Goal: Information Seeking & Learning: Learn about a topic

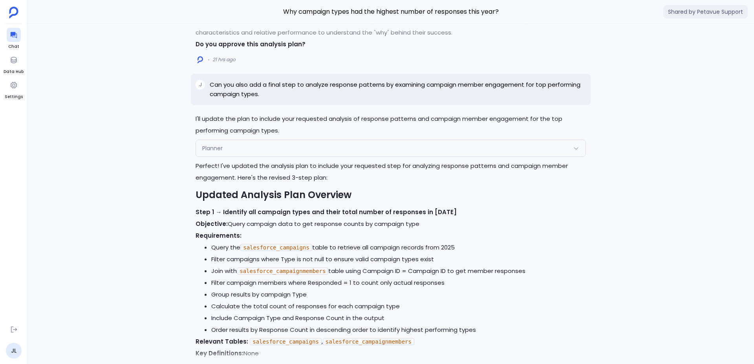
scroll to position [-2009, 0]
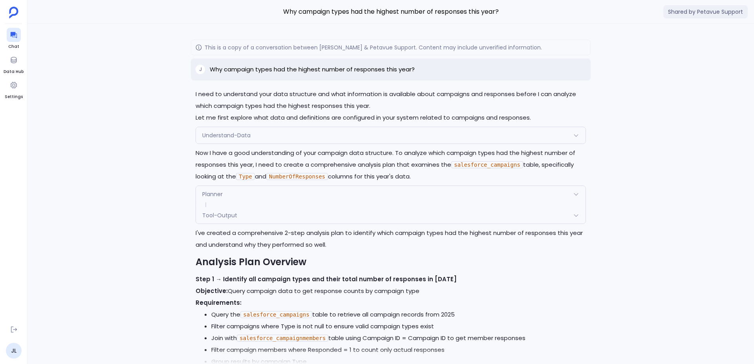
click at [279, 67] on p "Why campaign types had the highest number of responses this year?" at bounding box center [312, 69] width 205 height 9
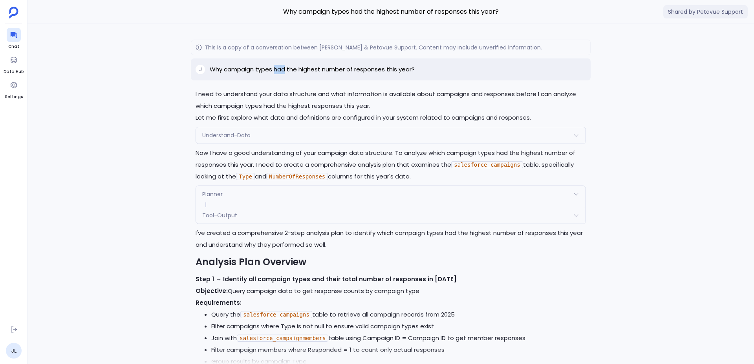
click at [279, 67] on p "Why campaign types had the highest number of responses this year?" at bounding box center [312, 69] width 205 height 9
drag, startPoint x: 279, startPoint y: 67, endPoint x: 424, endPoint y: 70, distance: 144.9
click at [424, 70] on div "J Why campaign types had the highest number of responses this year?" at bounding box center [391, 70] width 400 height 22
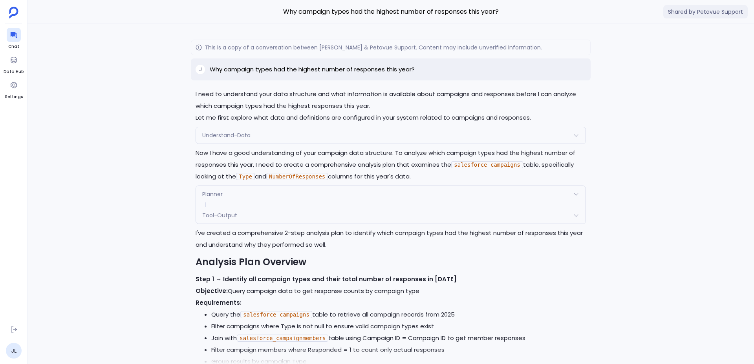
click at [424, 70] on div "J Why campaign types had the highest number of responses this year?" at bounding box center [391, 70] width 400 height 22
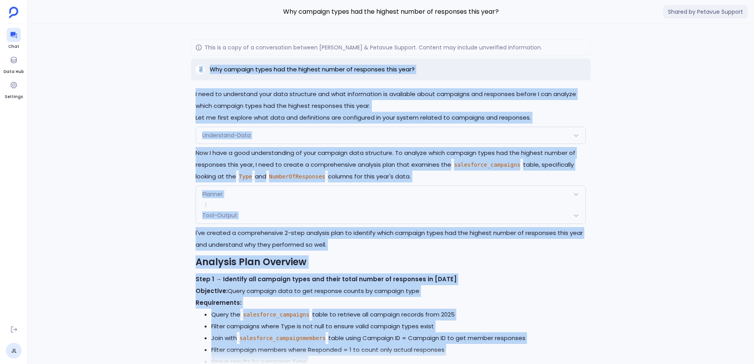
drag, startPoint x: 424, startPoint y: 70, endPoint x: 397, endPoint y: 106, distance: 44.8
click at [397, 106] on p "I need to understand your data structure and what information is available abou…" at bounding box center [391, 100] width 390 height 24
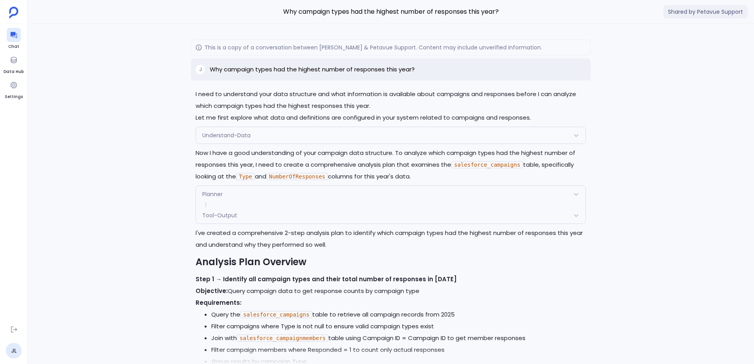
click at [397, 106] on p "I need to understand your data structure and what information is available abou…" at bounding box center [391, 100] width 390 height 24
click at [397, 105] on p "I need to understand your data structure and what information is available abou…" at bounding box center [391, 100] width 390 height 24
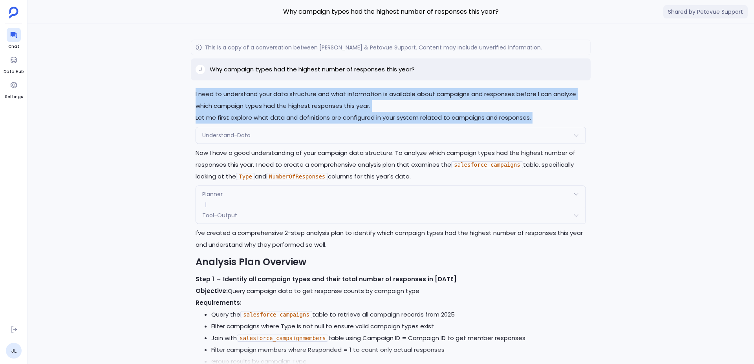
drag, startPoint x: 397, startPoint y: 105, endPoint x: 395, endPoint y: 117, distance: 12.8
click at [395, 117] on div "I need to understand your data structure and what information is available abou…" at bounding box center [391, 105] width 390 height 35
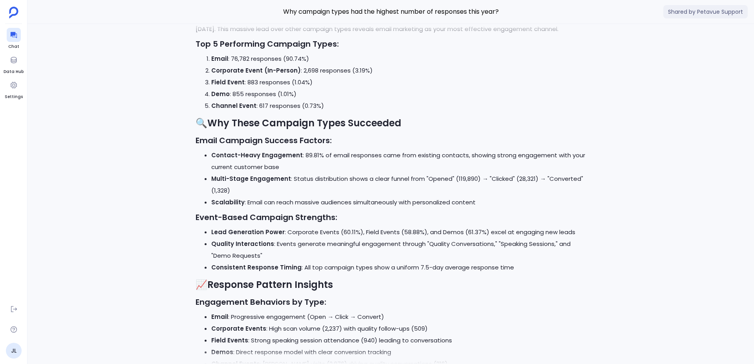
scroll to position [0, 0]
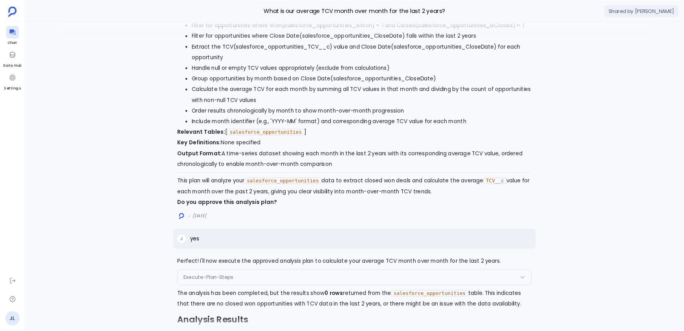
scroll to position [-8978, 0]
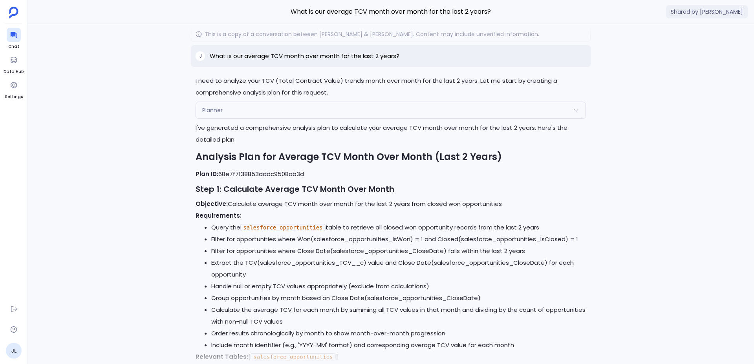
click at [348, 61] on p "What is our average TCV month over month for the last 2 years?" at bounding box center [305, 55] width 190 height 9
copy div "What is our average TCV month over month for the last 2 years?"
click at [277, 61] on p "What is our average TCV month over month for the last 2 years?" at bounding box center [305, 55] width 190 height 9
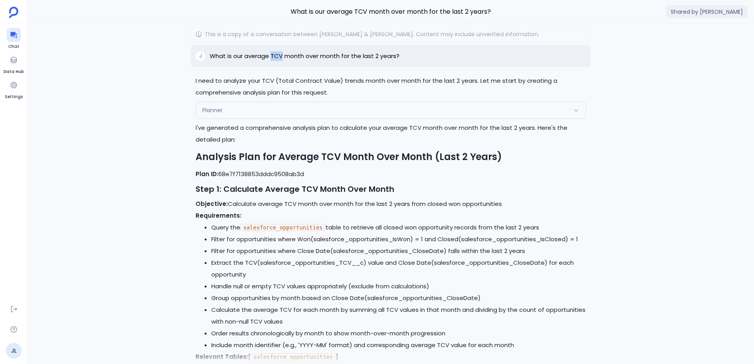
click at [277, 61] on p "What is our average TCV month over month for the last 2 years?" at bounding box center [305, 55] width 190 height 9
click at [271, 61] on p "What is our average TCV month over month for the last 2 years?" at bounding box center [305, 55] width 190 height 9
click at [260, 61] on p "What is our average TCV month over month for the last 2 years?" at bounding box center [305, 55] width 190 height 9
drag, startPoint x: 260, startPoint y: 69, endPoint x: 327, endPoint y: 67, distance: 66.4
click at [327, 61] on p "What is our average TCV month over month for the last 2 years?" at bounding box center [305, 55] width 190 height 9
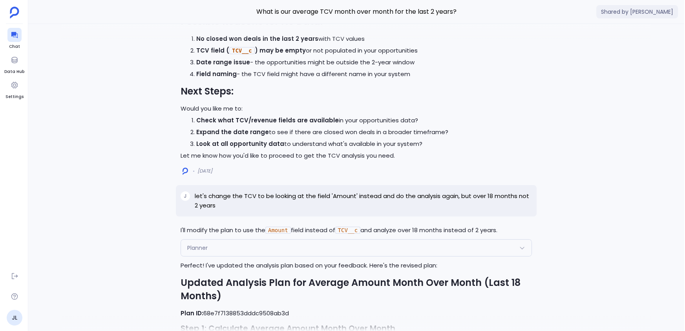
scroll to position [-8977, 0]
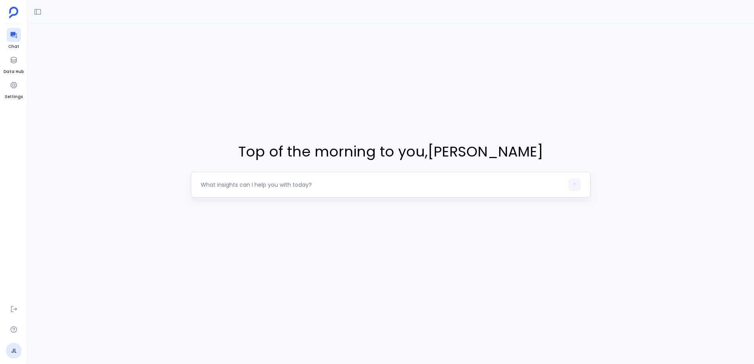
click at [363, 174] on div at bounding box center [391, 185] width 400 height 26
click at [362, 174] on div at bounding box center [391, 185] width 400 height 26
click at [311, 221] on div "Top of the morning to you , Jason Lew" at bounding box center [390, 169] width 726 height 291
click at [301, 188] on textarea at bounding box center [382, 185] width 363 height 8
click at [33, 10] on button at bounding box center [37, 11] width 13 height 13
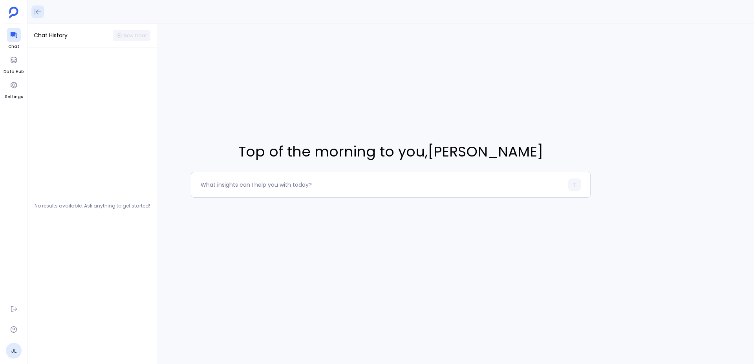
click at [34, 9] on icon at bounding box center [38, 12] width 8 height 8
click at [19, 66] on div at bounding box center [14, 60] width 14 height 14
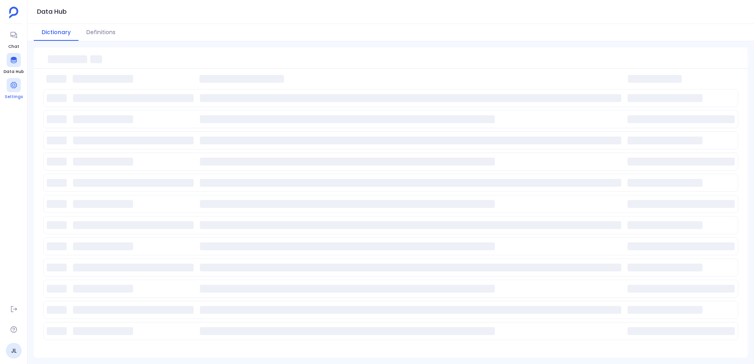
click at [13, 80] on div at bounding box center [14, 85] width 14 height 14
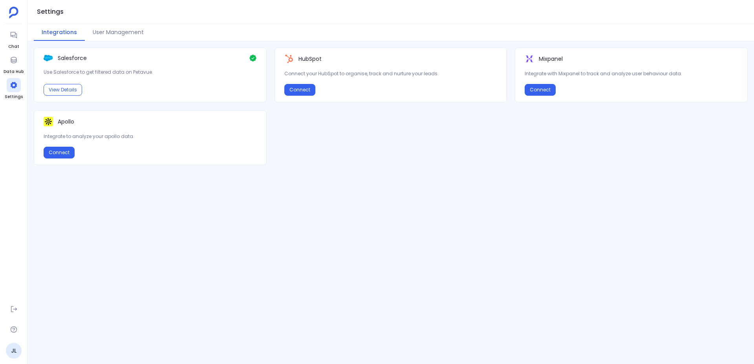
click at [155, 82] on div "Salesforce Use Salesforce to get filtered data on Petavue. View Details" at bounding box center [150, 75] width 233 height 55
drag, startPoint x: 155, startPoint y: 82, endPoint x: 161, endPoint y: 58, distance: 25.0
click at [159, 64] on div "Salesforce Use Salesforce to get filtered data on Petavue. View Details" at bounding box center [150, 75] width 233 height 55
click at [161, 58] on div "Salesforce" at bounding box center [150, 58] width 213 height 8
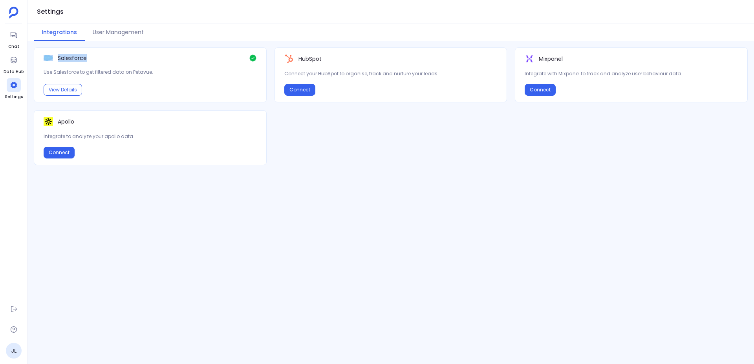
click at [161, 58] on div "Salesforce" at bounding box center [150, 58] width 213 height 8
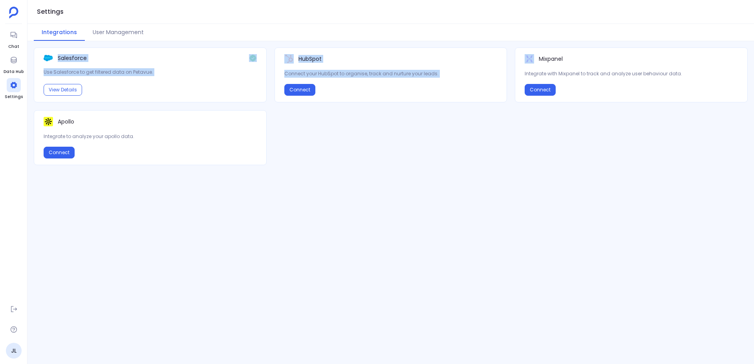
drag, startPoint x: 161, startPoint y: 58, endPoint x: 464, endPoint y: 70, distance: 303.4
click at [464, 70] on div "Salesforce Use Salesforce to get filtered data on Petavue. View Details HubSpot…" at bounding box center [391, 107] width 714 height 118
click at [464, 70] on p "Connect your HubSpot to organise, track and nurture your leads." at bounding box center [390, 74] width 213 height 8
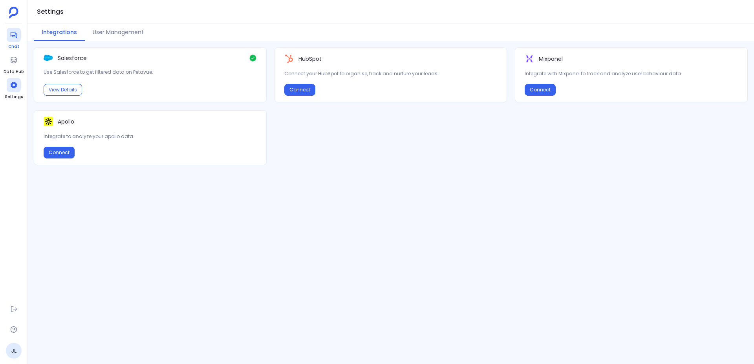
click at [13, 44] on span "Chat" at bounding box center [14, 47] width 14 height 6
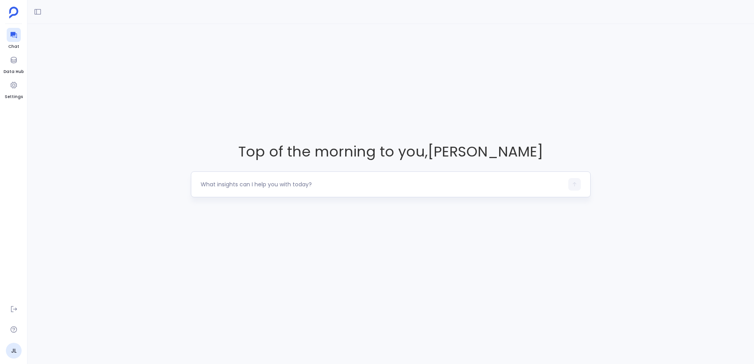
click at [324, 193] on div at bounding box center [391, 185] width 400 height 26
click at [323, 189] on div at bounding box center [382, 184] width 363 height 13
click at [321, 187] on textarea at bounding box center [382, 185] width 363 height 8
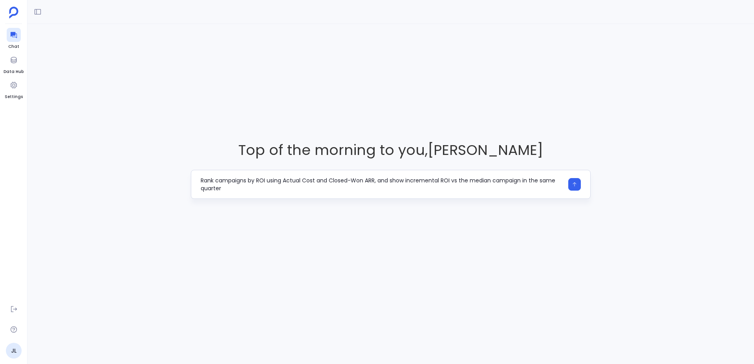
click at [478, 178] on textarea "Rank campaigns by ROI using Actual Cost and Closed-Won ARR, and show incrementa…" at bounding box center [382, 185] width 363 height 16
drag, startPoint x: 478, startPoint y: 178, endPoint x: 530, endPoint y: 178, distance: 51.8
click at [530, 178] on textarea "Rank campaigns by ROI using Actual Cost and Closed-Won ARR, and show incrementa…" at bounding box center [382, 185] width 363 height 16
type textarea "Rank campaigns by ROI using Actual Cost and Closed-Won ARR, and show incrementa…"
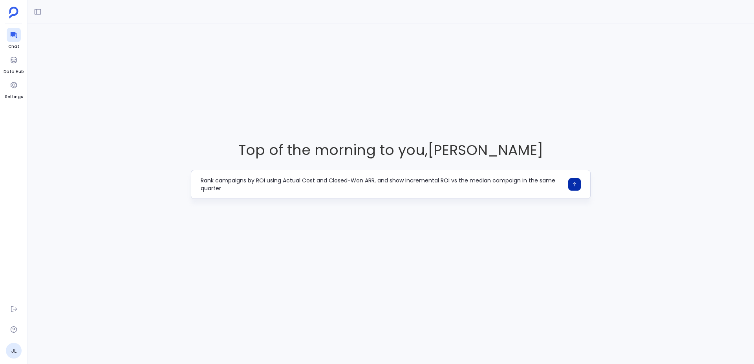
click at [575, 182] on icon "button" at bounding box center [574, 184] width 5 height 5
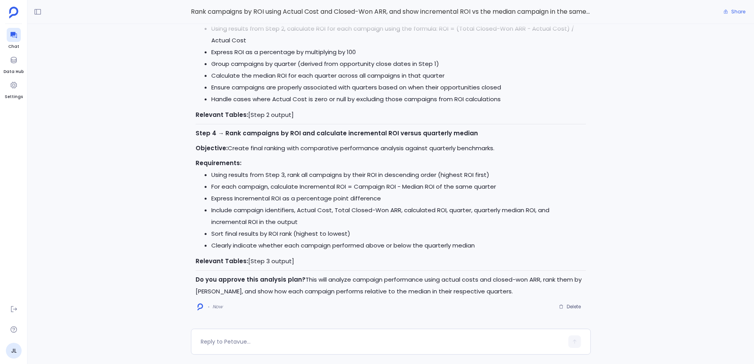
click at [310, 280] on p "Do you approve this analysis plan? This will analyze campaign performance using…" at bounding box center [391, 286] width 390 height 24
click at [306, 278] on p "Do you approve this analysis plan? This will analyze campaign performance using…" at bounding box center [391, 286] width 390 height 24
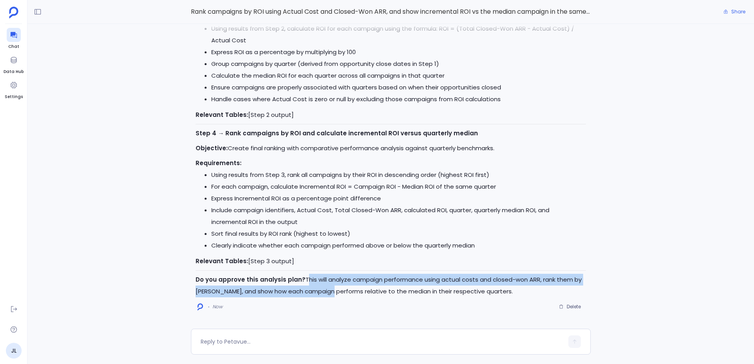
drag, startPoint x: 306, startPoint y: 278, endPoint x: 315, endPoint y: 290, distance: 14.4
click at [313, 288] on p "Do you approve this analysis plan? This will analyze campaign performance using…" at bounding box center [391, 286] width 390 height 24
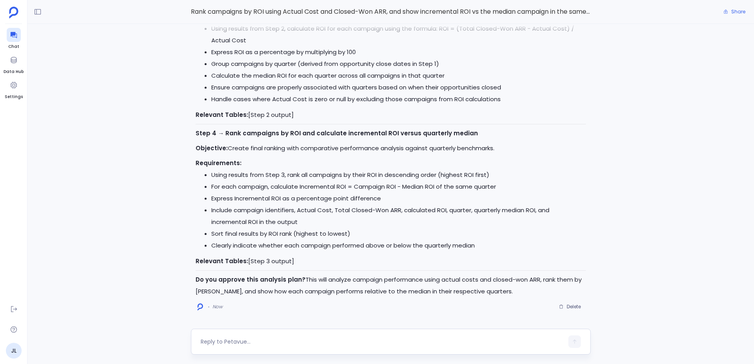
click at [293, 340] on textarea at bounding box center [382, 342] width 363 height 8
type textarea "yes"
click at [573, 345] on button "button" at bounding box center [574, 342] width 13 height 13
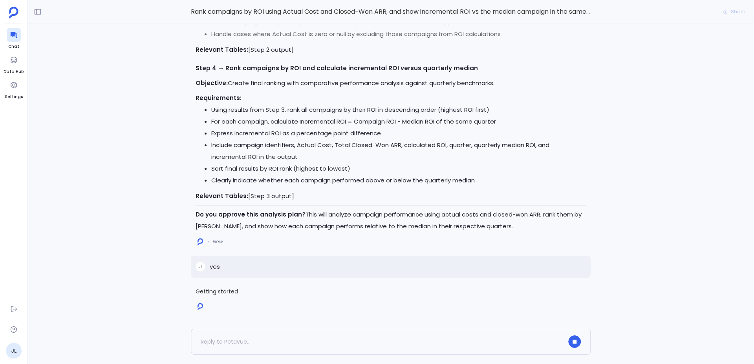
click at [311, 216] on p "Do you approve this analysis plan? This will analyze campaign performance using…" at bounding box center [391, 221] width 390 height 24
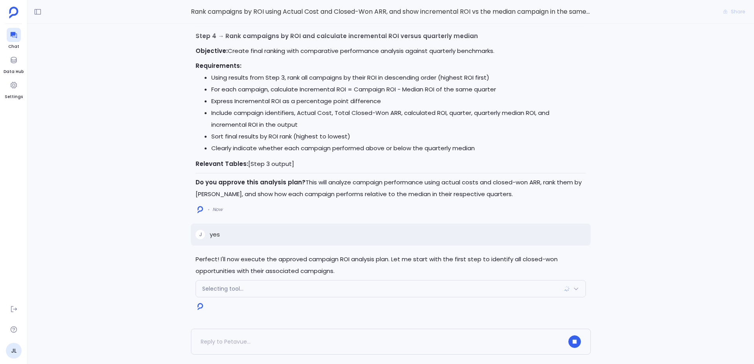
click at [311, 216] on div "Now" at bounding box center [391, 209] width 390 height 13
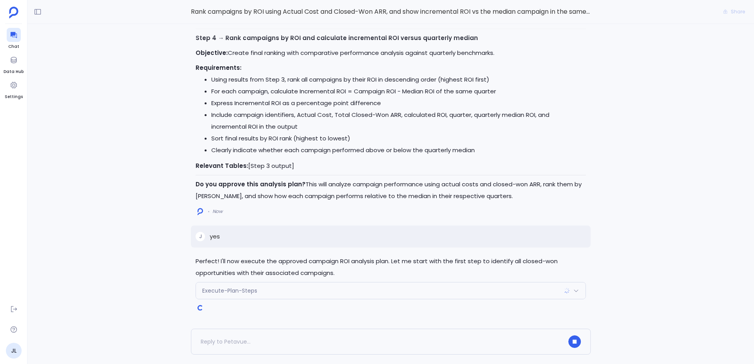
scroll to position [-4, 0]
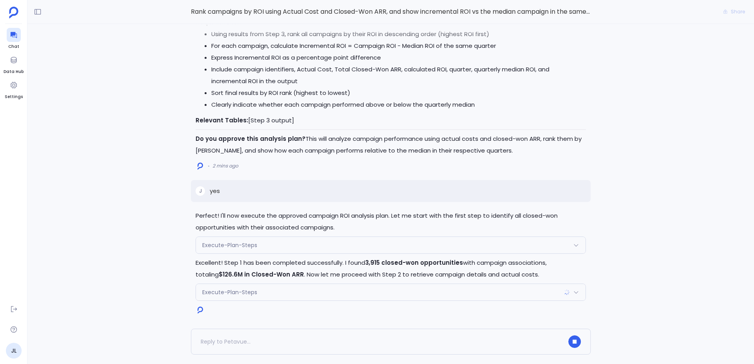
click at [260, 245] on div "Execute-Plan-Steps" at bounding box center [391, 245] width 390 height 16
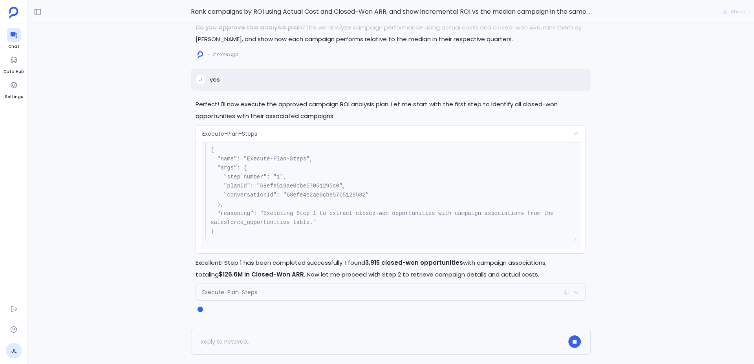
scroll to position [25, 0]
click at [291, 137] on div "Execute-Plan-Steps" at bounding box center [391, 134] width 390 height 16
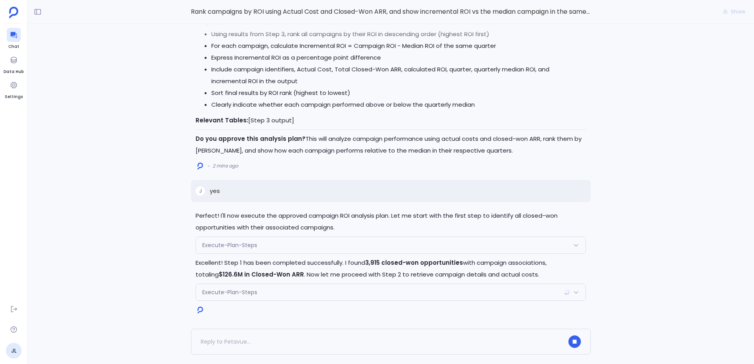
drag, startPoint x: 252, startPoint y: 294, endPoint x: 254, endPoint y: 287, distance: 6.7
click at [252, 294] on span "Execute-Plan-Steps" at bounding box center [229, 293] width 55 height 8
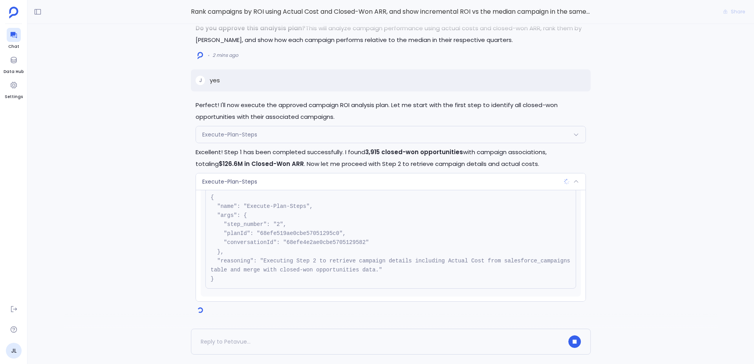
scroll to position [27, 0]
click at [279, 261] on pre "{ "name": "Execute-Plan-Steps", "args": { "step_number": "2", "planId": "68efe5…" at bounding box center [390, 237] width 371 height 101
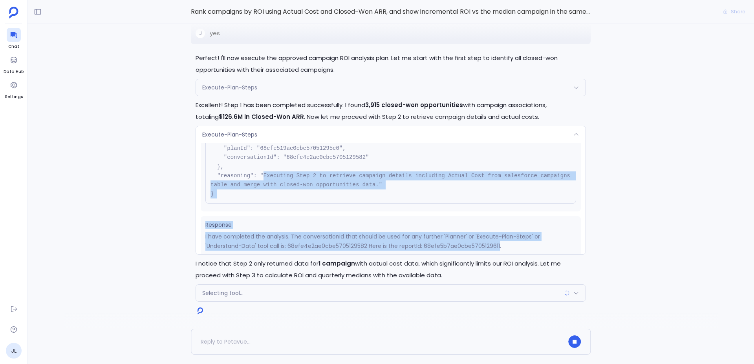
drag, startPoint x: 279, startPoint y: 261, endPoint x: 403, endPoint y: 247, distance: 125.2
click at [403, 247] on div "Request { "name": "Execute-Plan-Steps", "args": { "step_number": "2", "planId":…" at bounding box center [391, 199] width 390 height 112
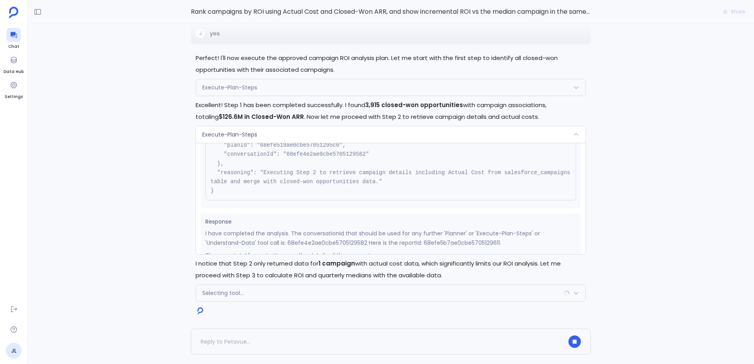
click at [270, 271] on p "I notice that Step 2 only returned data for 1 campaign with actual cost data, w…" at bounding box center [391, 270] width 390 height 24
click at [252, 128] on div "Execute-Plan-Steps" at bounding box center [391, 134] width 390 height 16
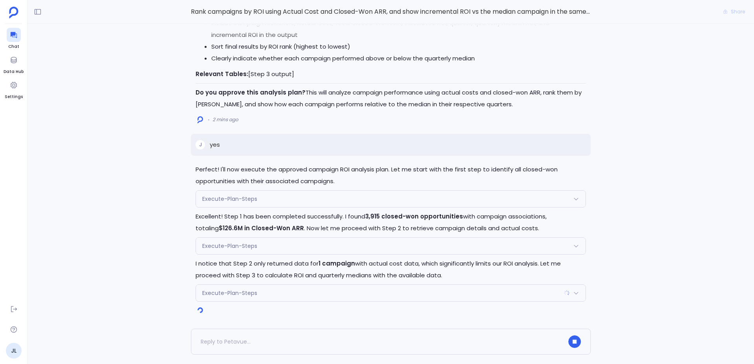
click at [429, 263] on p "I notice that Step 2 only returned data for 1 campaign with actual cost data, w…" at bounding box center [391, 270] width 390 height 24
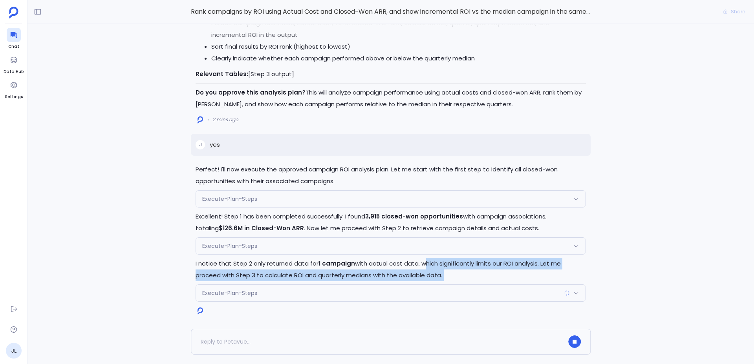
drag, startPoint x: 429, startPoint y: 263, endPoint x: 473, endPoint y: 273, distance: 44.6
click at [473, 273] on p "I notice that Step 2 only returned data for 1 campaign with actual cost data, w…" at bounding box center [391, 270] width 390 height 24
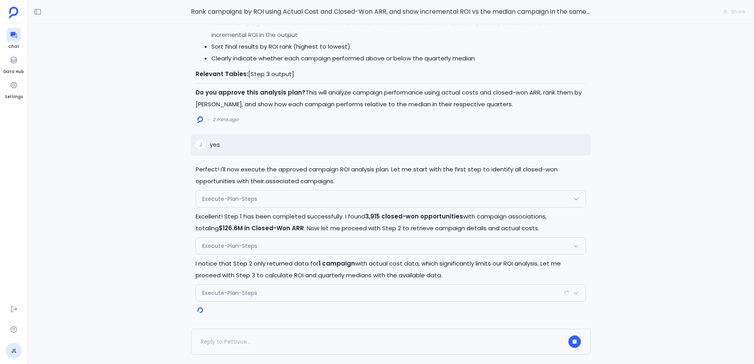
click at [316, 294] on div "Execute-Plan-Steps" at bounding box center [391, 293] width 390 height 16
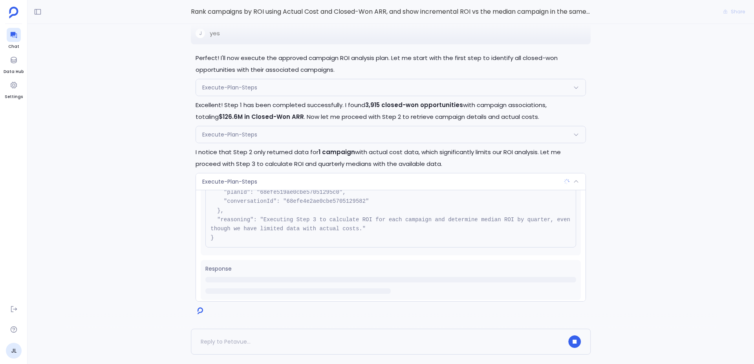
scroll to position [71, 0]
click at [267, 190] on pre "{ "name": "Execute-Plan-Steps", "args": { "step_number": "3", "planId": "68efe5…" at bounding box center [390, 193] width 371 height 101
click at [266, 186] on div "Execute-Plan-Steps" at bounding box center [391, 182] width 390 height 16
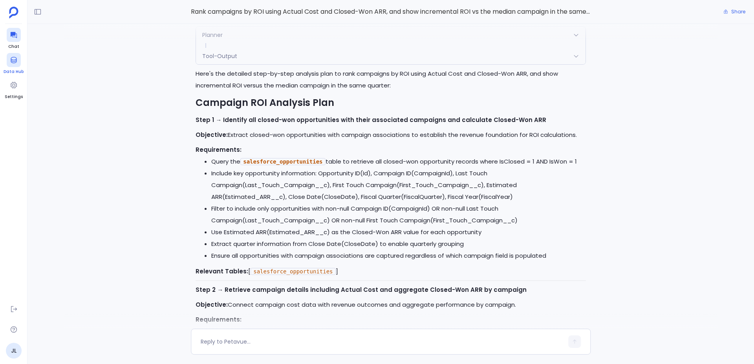
scroll to position [-1720, 0]
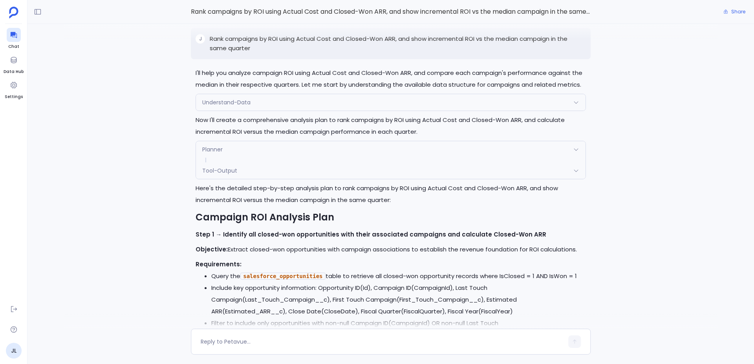
click at [176, 100] on div "Perfect! I'll now execute the approved campaign ROI analysis plan. Let me start…" at bounding box center [390, 176] width 726 height 305
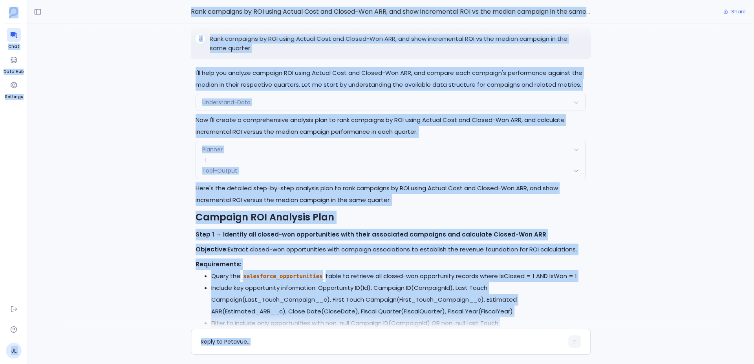
click at [158, 40] on div "Perfect! I'll now execute the approved campaign ROI analysis plan. Let me start…" at bounding box center [390, 176] width 726 height 305
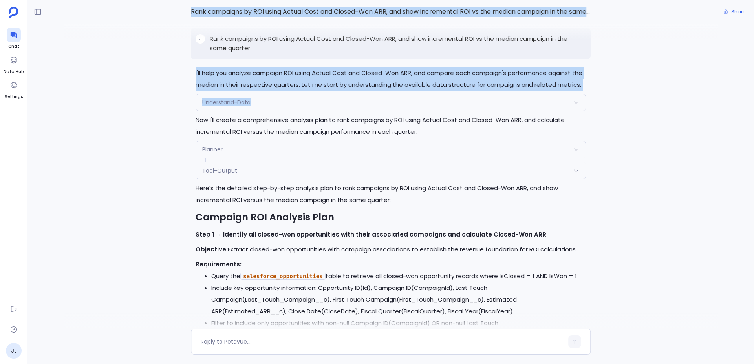
drag, startPoint x: 179, startPoint y: 9, endPoint x: 307, endPoint y: 121, distance: 170.6
click at [307, 121] on div "Rank campaigns by ROI using Actual Cost and Closed-Won ARR, and show incrementa…" at bounding box center [390, 182] width 726 height 364
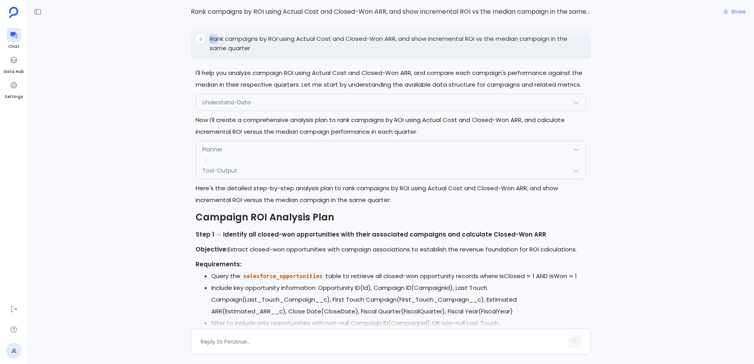
drag, startPoint x: 211, startPoint y: 48, endPoint x: 217, endPoint y: 49, distance: 6.5
click at [217, 47] on p "Rank campaigns by ROI using Actual Cost and Closed-Won ARR, and show incrementa…" at bounding box center [398, 43] width 376 height 19
click at [214, 49] on p "Rank campaigns by ROI using Actual Cost and Closed-Won ARR, and show incrementa…" at bounding box center [398, 43] width 376 height 19
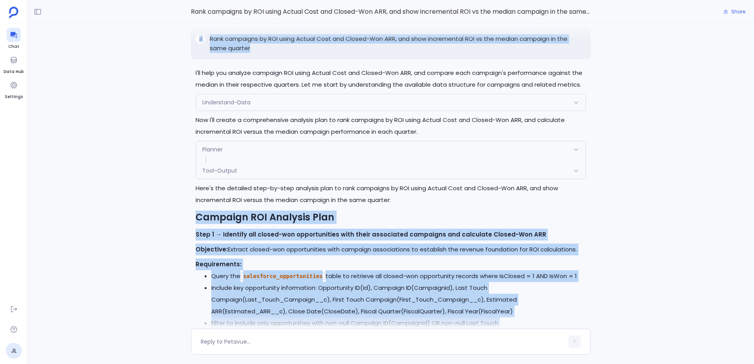
scroll to position [-1718, 0]
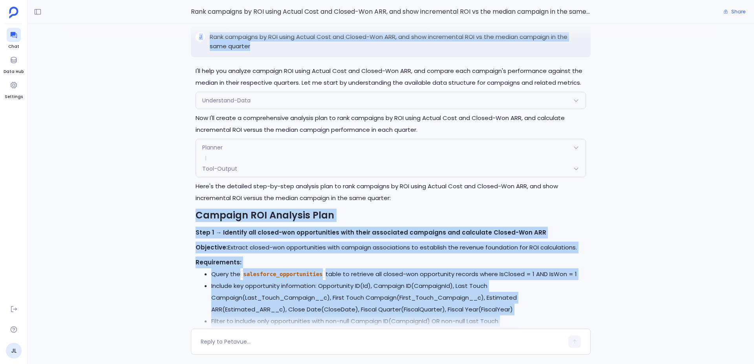
drag, startPoint x: 214, startPoint y: 49, endPoint x: 436, endPoint y: 231, distance: 287.1
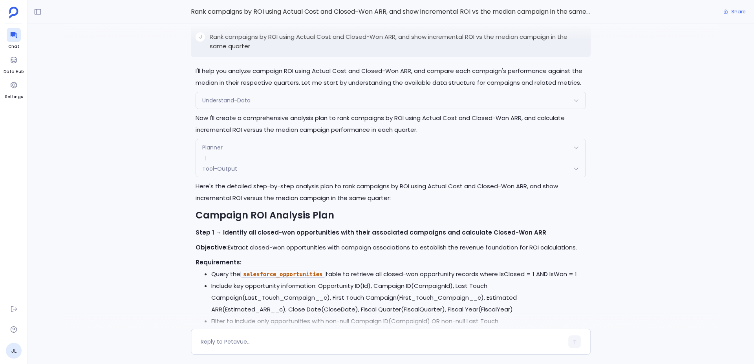
drag, startPoint x: 712, startPoint y: 67, endPoint x: 719, endPoint y: 46, distance: 21.9
click at [712, 66] on div "Perfect! I'll now execute the approved campaign ROI analysis plan. Let me start…" at bounding box center [390, 176] width 726 height 305
click at [736, 7] on button "Share" at bounding box center [734, 11] width 31 height 11
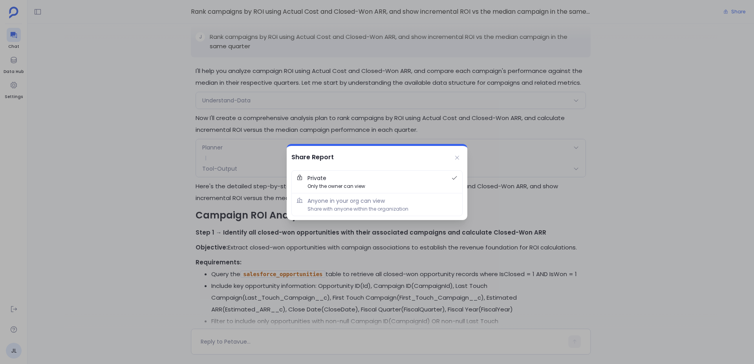
click at [358, 130] on div at bounding box center [377, 182] width 754 height 364
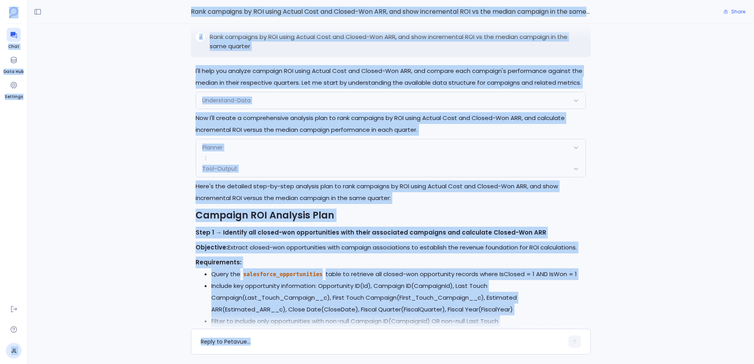
copy body "Chat Data Hub Settings JL Chat History New Chat No results available. Ask anyth…"
click at [161, 109] on div "Perfect! I'll now execute the approved campaign ROI analysis plan. Let me start…" at bounding box center [390, 176] width 726 height 305
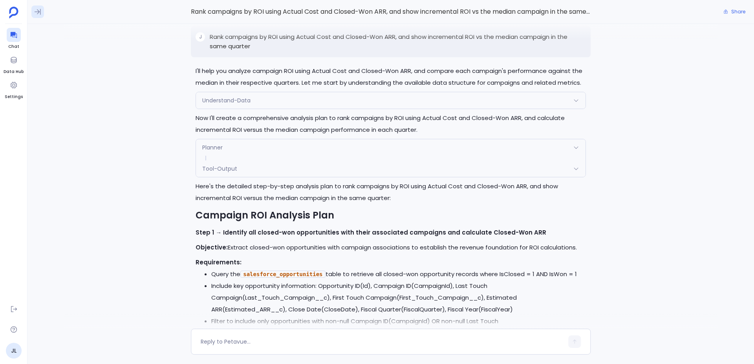
click at [43, 15] on button at bounding box center [37, 11] width 13 height 13
click at [133, 66] on div "No results available. Ask anything to get started!" at bounding box center [92, 206] width 120 height 317
click at [150, 46] on div "Chat History New Chat" at bounding box center [91, 36] width 129 height 24
click at [137, 30] on button "New Chat" at bounding box center [132, 35] width 38 height 11
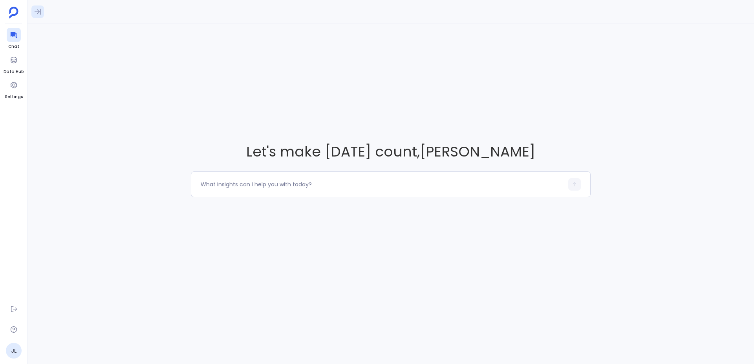
click at [41, 13] on icon at bounding box center [38, 12] width 8 height 8
click at [63, 62] on div "No results available. Ask anything to get started!" at bounding box center [92, 206] width 120 height 317
click at [209, 80] on div "Let's make today count , Jason Lew" at bounding box center [390, 169] width 726 height 291
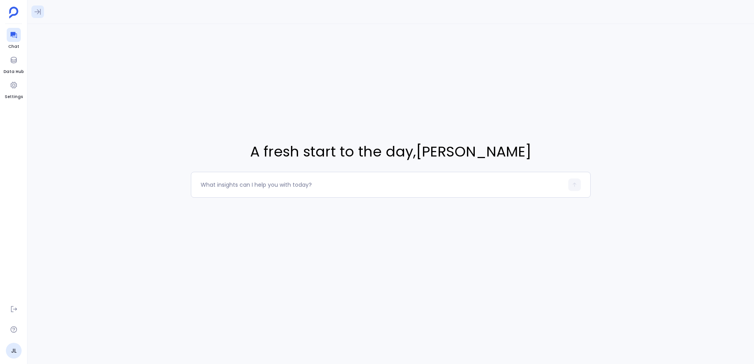
drag, startPoint x: 40, startPoint y: 19, endPoint x: 39, endPoint y: 15, distance: 4.1
click at [40, 19] on div at bounding box center [390, 12] width 726 height 24
click at [37, 10] on icon at bounding box center [38, 12] width 8 height 8
click at [242, 65] on div "A fresh start to the day , Jason Lew" at bounding box center [390, 169] width 726 height 291
click at [276, 187] on textarea at bounding box center [382, 185] width 363 height 8
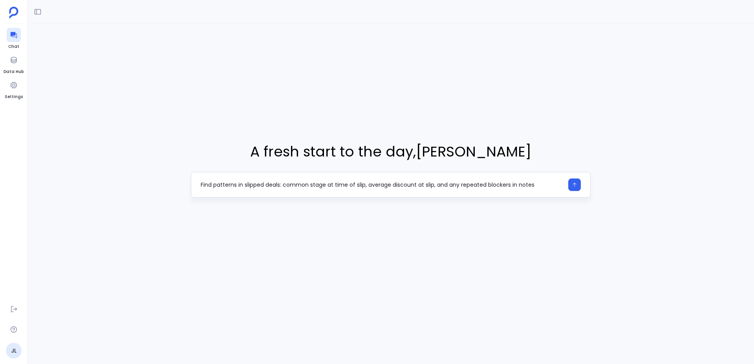
drag, startPoint x: 365, startPoint y: 185, endPoint x: 437, endPoint y: 185, distance: 71.5
click at [437, 185] on textarea "Find patterns in slipped deals: common stage at time of slip, average discount …" at bounding box center [382, 185] width 363 height 8
type textarea "Find patterns in slipped deals: common stage at time of slip and any repeated b…"
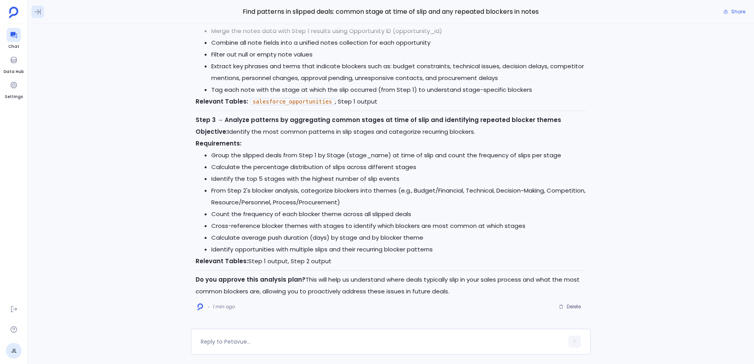
click at [40, 13] on icon at bounding box center [38, 12] width 6 height 6
click at [49, 99] on div "Today Rank campaigns by ROI using Actual Cost and Closed-Won ARR, and show incr…" at bounding box center [91, 206] width 129 height 317
click at [66, 90] on div "Today Rank campaigns by ROI using Actual Cost and Closed-Won ARR, and show incr…" at bounding box center [91, 206] width 129 height 317
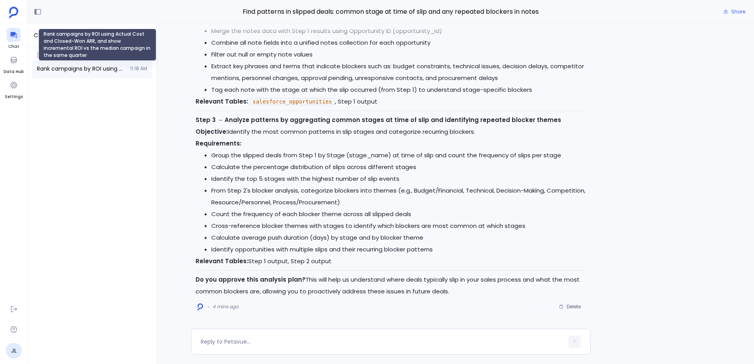
click at [79, 70] on span "Rank campaigns by ROI using Actual Cost and Closed-Won ARR, and show incrementa…" at bounding box center [81, 69] width 88 height 8
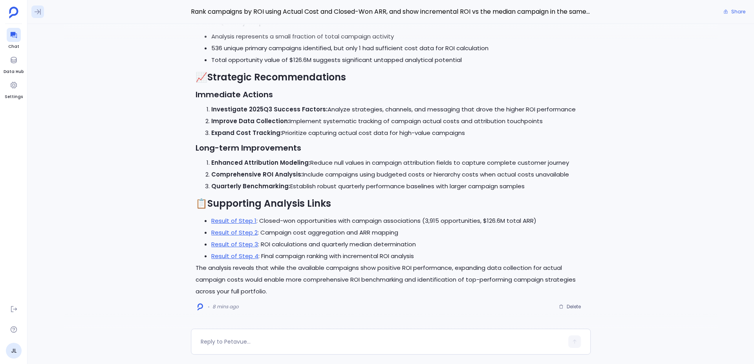
click at [34, 11] on icon at bounding box center [38, 12] width 8 height 8
click at [37, 9] on icon at bounding box center [38, 12] width 6 height 6
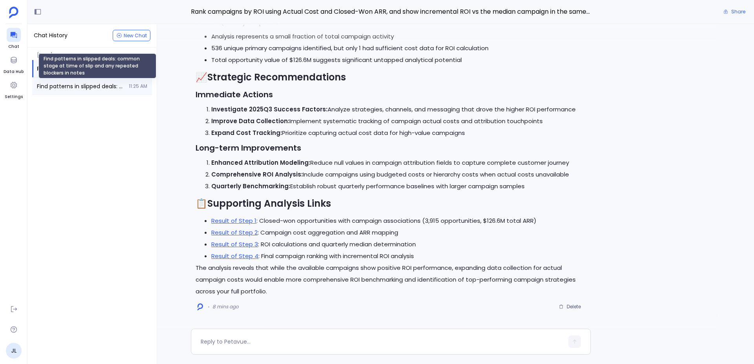
click at [89, 83] on span "Find patterns in slipped deals: common stage at time of slip and any repeated b…" at bounding box center [80, 86] width 87 height 8
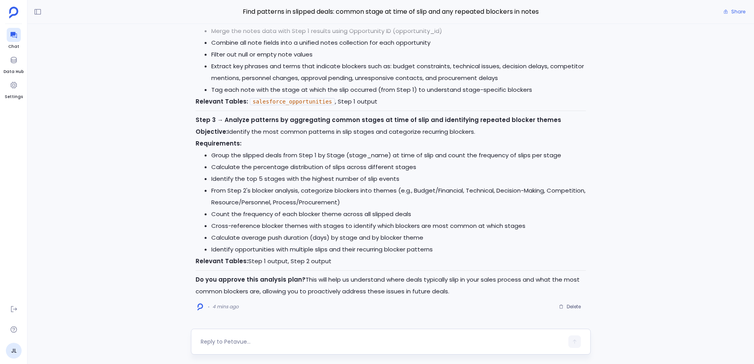
click at [316, 341] on textarea at bounding box center [382, 342] width 363 height 8
type textarea "yes"
click at [578, 342] on button "button" at bounding box center [574, 342] width 13 height 13
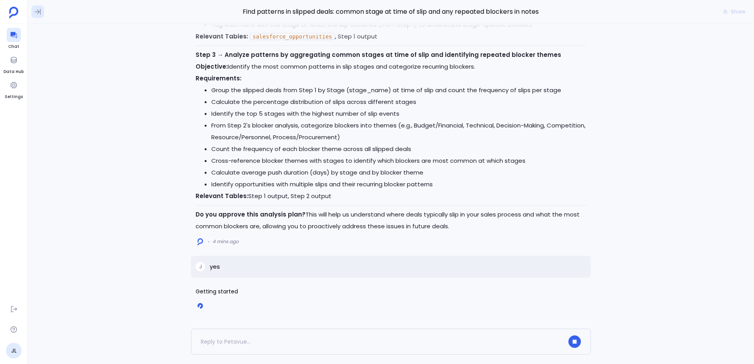
click at [38, 12] on icon at bounding box center [38, 12] width 8 height 8
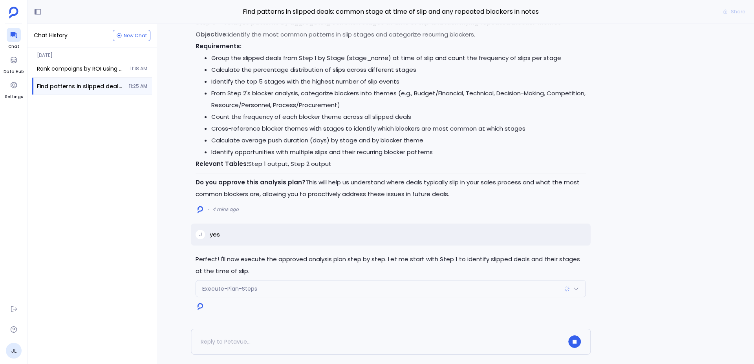
click at [285, 264] on p "Perfect! I'll now execute the approved analysis plan step by step. Let me start…" at bounding box center [391, 266] width 390 height 24
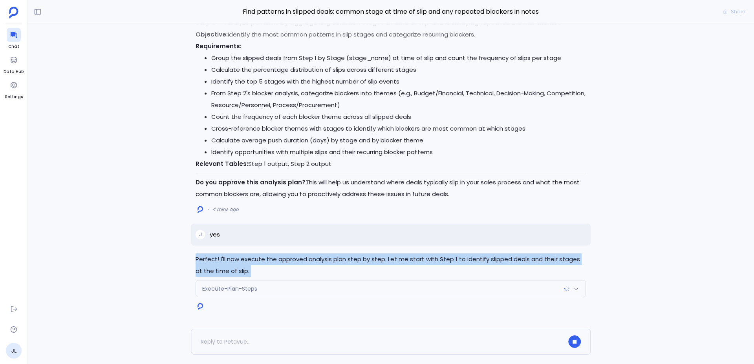
click at [285, 264] on p "Perfect! I'll now execute the approved analysis plan step by step. Let me start…" at bounding box center [391, 266] width 390 height 24
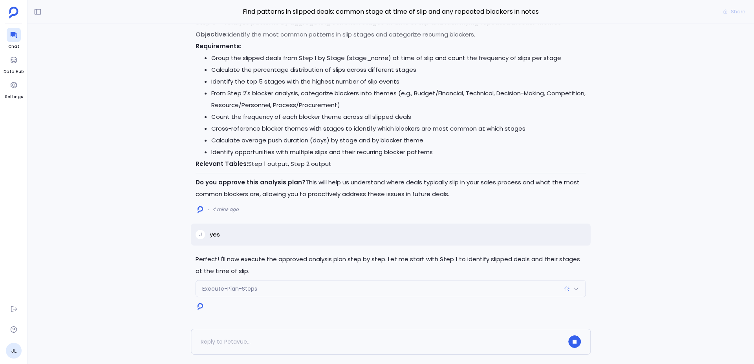
click at [285, 264] on p "Perfect! I'll now execute the approved analysis plan step by step. Let me start…" at bounding box center [391, 266] width 390 height 24
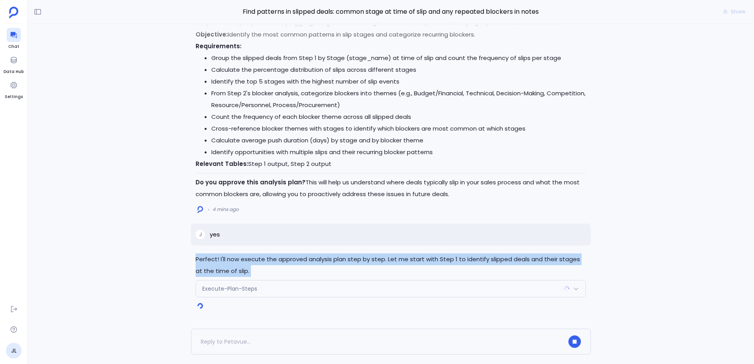
click at [285, 264] on p "Perfect! I'll now execute the approved analysis plan step by step. Let me start…" at bounding box center [391, 266] width 390 height 24
click at [264, 261] on p "Perfect! I'll now execute the approved analysis plan step by step. Let me start…" at bounding box center [391, 266] width 390 height 24
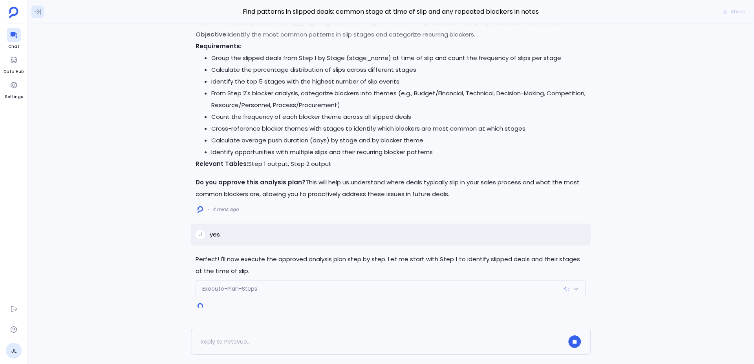
click at [36, 10] on icon at bounding box center [38, 12] width 8 height 8
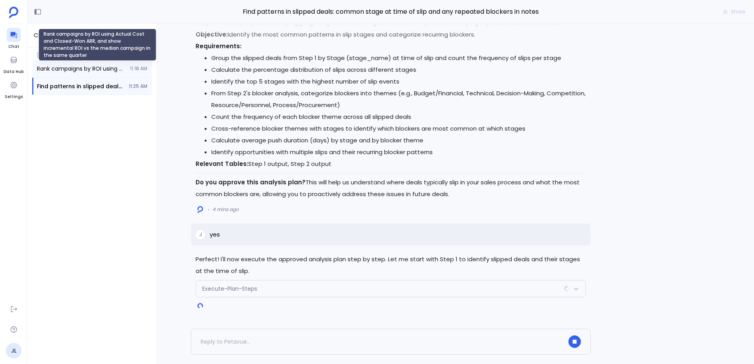
click at [93, 68] on span "Rank campaigns by ROI using Actual Cost and Closed-Won ARR, and show incrementa…" at bounding box center [81, 69] width 88 height 8
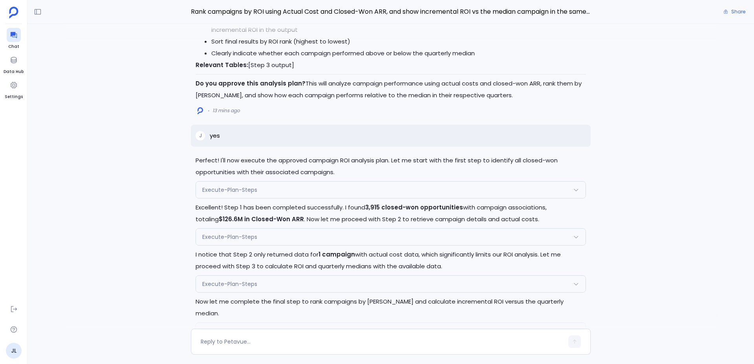
scroll to position [-929, 0]
click at [232, 172] on p "Perfect! I'll now execute the approved campaign ROI analysis plan. Let me start…" at bounding box center [391, 167] width 390 height 24
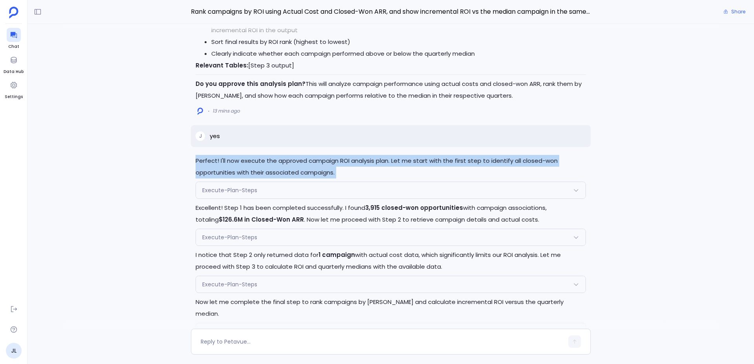
click at [232, 172] on p "Perfect! I'll now execute the approved campaign ROI analysis plan. Let me start…" at bounding box center [391, 167] width 390 height 24
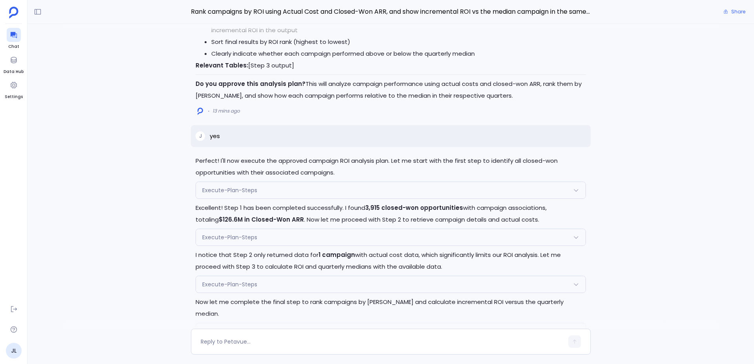
click at [316, 220] on p "Excellent! Step 1 has been completed successfully. I found 3,915 closed-won opp…" at bounding box center [391, 214] width 390 height 24
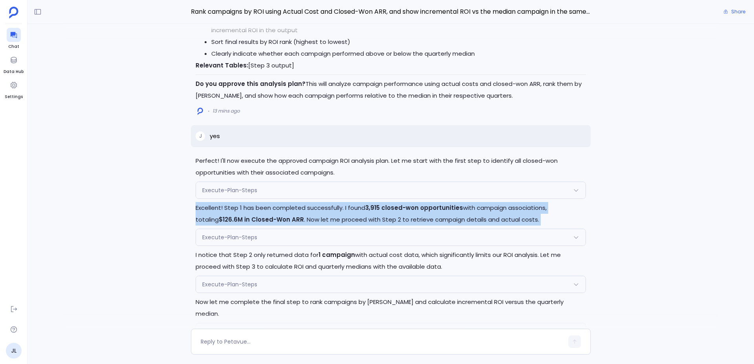
click at [316, 220] on p "Excellent! Step 1 has been completed successfully. I found 3,915 closed-won opp…" at bounding box center [391, 214] width 390 height 24
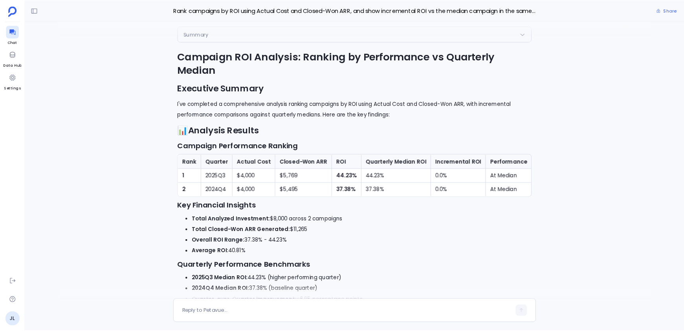
scroll to position [-591, 0]
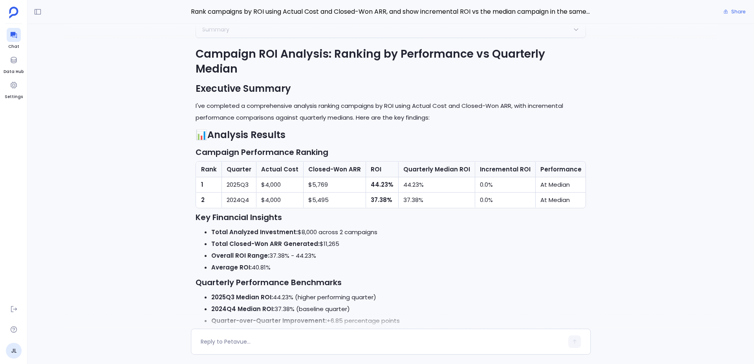
click at [347, 56] on h1 "Campaign ROI Analysis: Ranking by Performance vs Quarterly Median" at bounding box center [391, 62] width 390 height 30
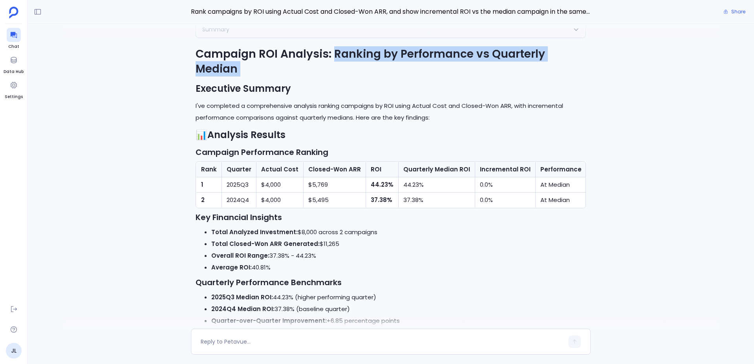
drag, startPoint x: 347, startPoint y: 56, endPoint x: 414, endPoint y: 73, distance: 69.7
click at [414, 73] on h1 "Campaign ROI Analysis: Ranking by Performance vs Quarterly Median" at bounding box center [391, 62] width 390 height 30
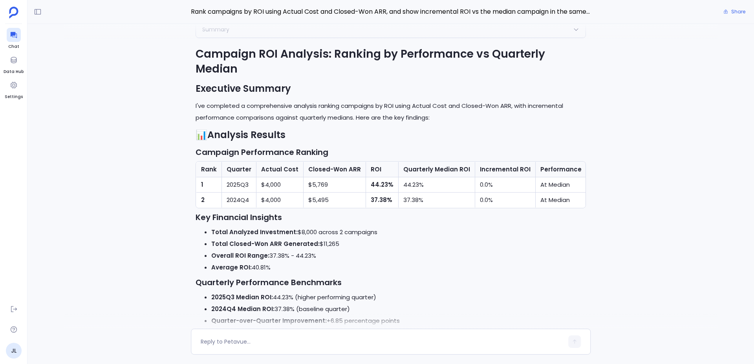
click at [218, 89] on h2 "Executive Summary" at bounding box center [391, 88] width 390 height 13
drag, startPoint x: 218, startPoint y: 89, endPoint x: 266, endPoint y: 89, distance: 48.3
click at [266, 89] on h2 "Executive Summary" at bounding box center [391, 88] width 390 height 13
drag, startPoint x: 266, startPoint y: 89, endPoint x: 206, endPoint y: 86, distance: 60.1
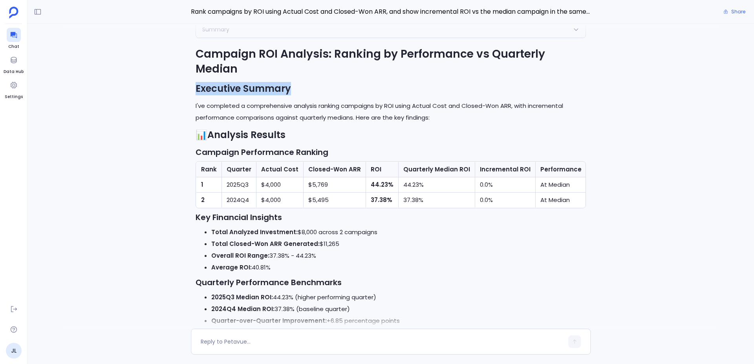
click at [206, 86] on h2 "Executive Summary" at bounding box center [391, 88] width 390 height 13
click at [216, 105] on p "I've completed a comprehensive analysis ranking campaigns by ROI using Actual C…" at bounding box center [391, 112] width 390 height 24
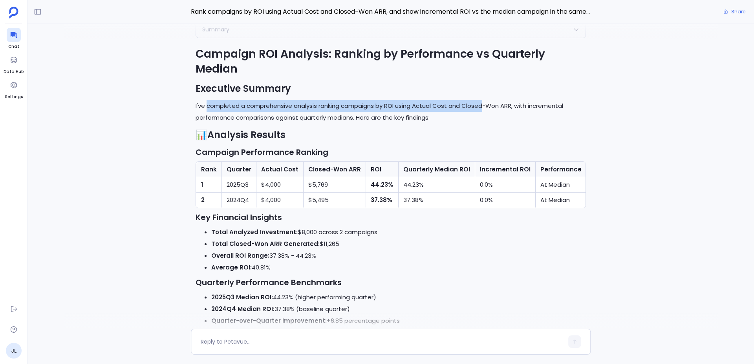
drag, startPoint x: 216, startPoint y: 105, endPoint x: 479, endPoint y: 103, distance: 263.5
click at [479, 103] on p "I've completed a comprehensive analysis ranking campaigns by ROI using Actual C…" at bounding box center [391, 112] width 390 height 24
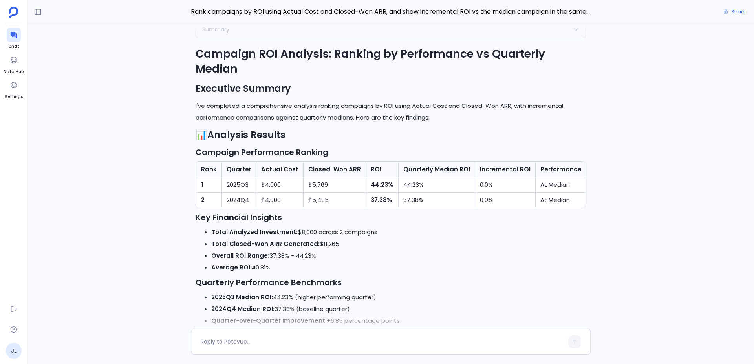
click at [528, 107] on p "I've completed a comprehensive analysis ranking campaigns by ROI using Actual C…" at bounding box center [391, 112] width 390 height 24
drag, startPoint x: 528, startPoint y: 106, endPoint x: 545, endPoint y: 113, distance: 17.9
click at [543, 113] on p "I've completed a comprehensive analysis ranking campaigns by ROI using Actual C…" at bounding box center [391, 112] width 390 height 24
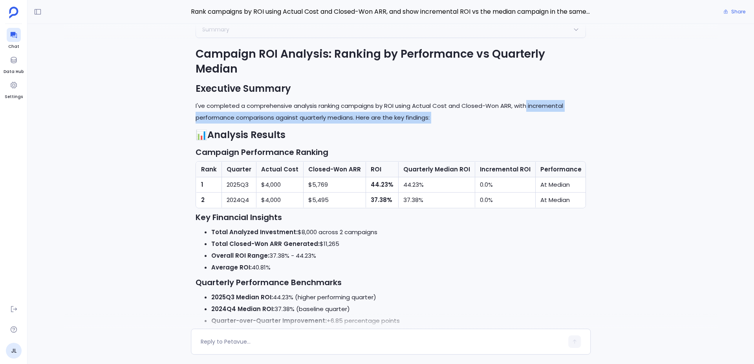
click at [545, 113] on p "I've completed a comprehensive analysis ranking campaigns by ROI using Actual C…" at bounding box center [391, 112] width 390 height 24
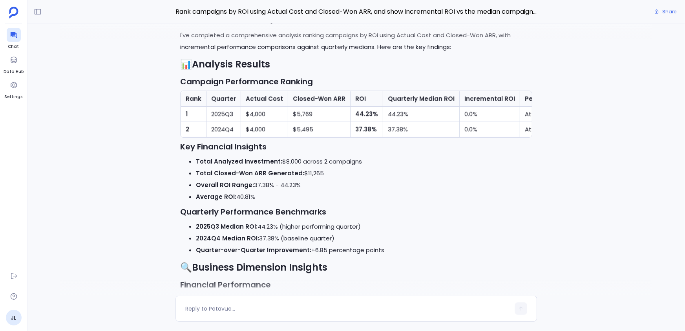
scroll to position [-588, 0]
click at [263, 159] on strong "Total Analyzed Investment:" at bounding box center [239, 161] width 86 height 8
drag, startPoint x: 263, startPoint y: 159, endPoint x: 340, endPoint y: 159, distance: 77.8
click at [340, 159] on li "Total Analyzed Investment: $8,000 across 2 campaigns" at bounding box center [364, 162] width 337 height 12
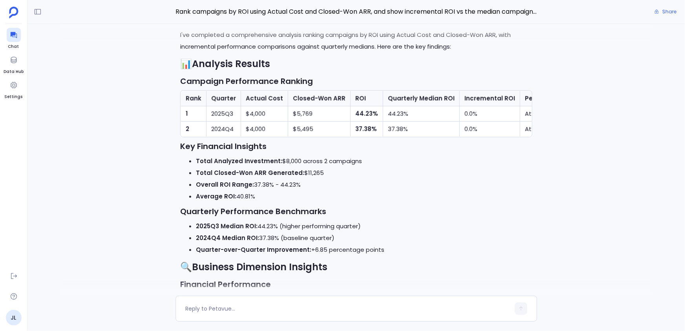
drag, startPoint x: 340, startPoint y: 159, endPoint x: 293, endPoint y: 163, distance: 48.1
click at [293, 163] on li "Total Analyzed Investment: $8,000 across 2 campaigns" at bounding box center [364, 162] width 337 height 12
drag, startPoint x: 293, startPoint y: 163, endPoint x: 347, endPoint y: 160, distance: 54.2
click at [347, 160] on li "Total Analyzed Investment: $8,000 across 2 campaigns" at bounding box center [364, 162] width 337 height 12
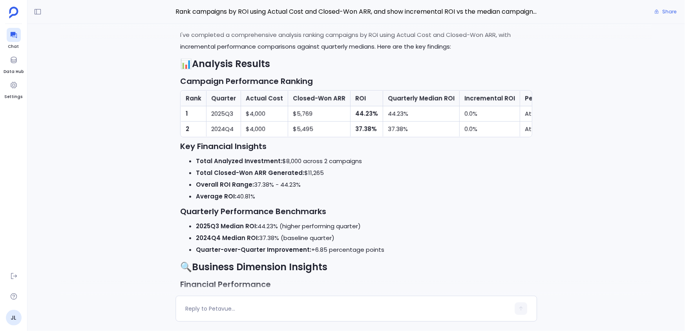
click at [347, 160] on li "Total Analyzed Investment: $8,000 across 2 campaigns" at bounding box center [364, 162] width 337 height 12
drag, startPoint x: 347, startPoint y: 160, endPoint x: 294, endPoint y: 158, distance: 52.7
click at [294, 158] on li "Total Analyzed Investment: $8,000 across 2 campaigns" at bounding box center [364, 162] width 337 height 12
drag, startPoint x: 294, startPoint y: 158, endPoint x: 340, endPoint y: 158, distance: 46.3
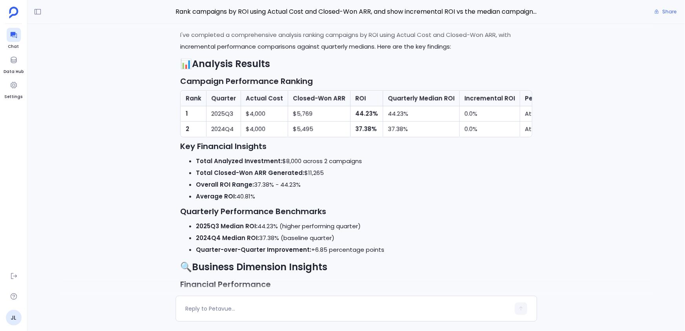
click at [340, 158] on li "Total Analyzed Investment: $8,000 across 2 campaigns" at bounding box center [364, 162] width 337 height 12
drag, startPoint x: 340, startPoint y: 158, endPoint x: 280, endPoint y: 159, distance: 60.1
click at [280, 159] on li "Total Analyzed Investment: $8,000 across 2 campaigns" at bounding box center [364, 162] width 337 height 12
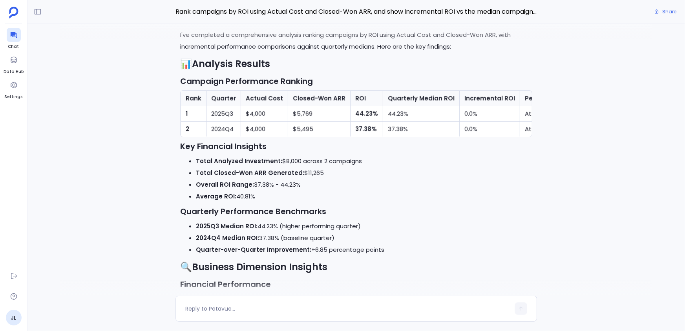
drag, startPoint x: 280, startPoint y: 159, endPoint x: 337, endPoint y: 163, distance: 57.0
click at [337, 163] on li "Total Analyzed Investment: $8,000 across 2 campaigns" at bounding box center [364, 162] width 337 height 12
drag, startPoint x: 337, startPoint y: 163, endPoint x: 280, endPoint y: 160, distance: 57.8
click at [280, 160] on li "Total Analyzed Investment: $8,000 across 2 campaigns" at bounding box center [364, 162] width 337 height 12
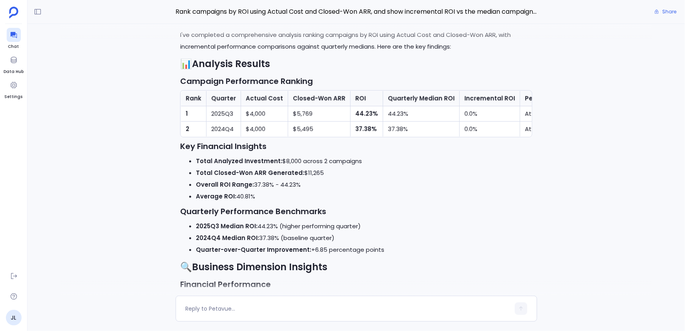
click at [225, 173] on strong "Total Closed-Won ARR Generated:" at bounding box center [250, 173] width 108 height 8
drag, startPoint x: 225, startPoint y: 173, endPoint x: 273, endPoint y: 172, distance: 47.5
click at [273, 172] on strong "Total Closed-Won ARR Generated:" at bounding box center [250, 173] width 108 height 8
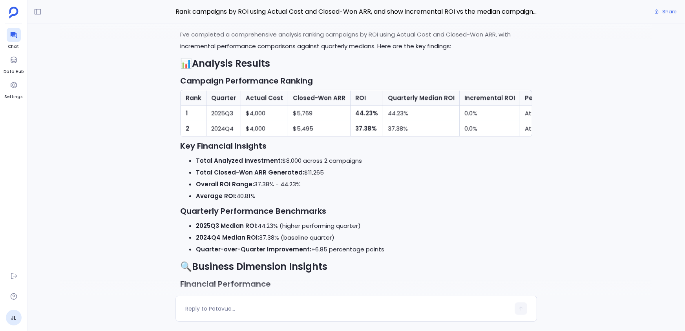
click at [244, 195] on li "Average ROI: 40.81%" at bounding box center [364, 196] width 337 height 12
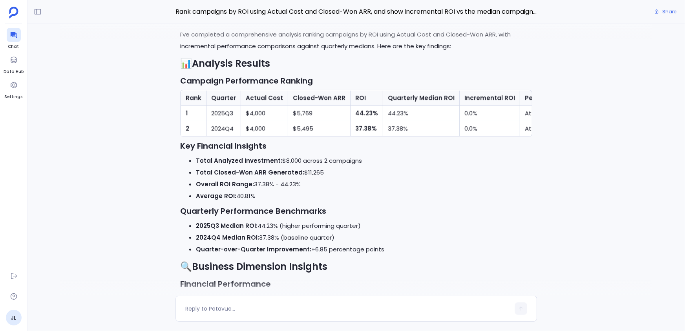
click at [257, 224] on li "2025Q3 Median ROI: 44.23% (higher performing quarter)" at bounding box center [364, 226] width 337 height 12
click at [207, 208] on strong "Quarterly Performance Benchmarks" at bounding box center [253, 211] width 146 height 11
drag, startPoint x: 207, startPoint y: 208, endPoint x: 317, endPoint y: 213, distance: 110.1
click at [317, 213] on strong "Quarterly Performance Benchmarks" at bounding box center [253, 211] width 146 height 11
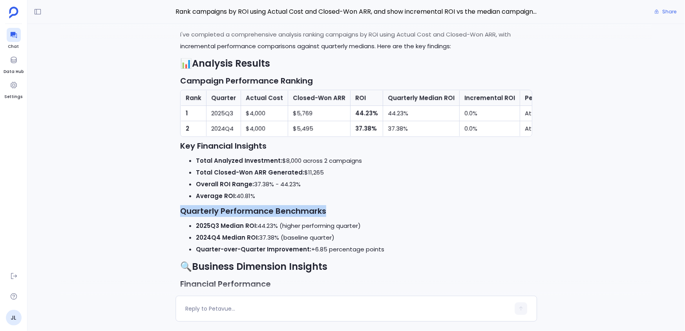
click at [317, 213] on strong "Quarterly Performance Benchmarks" at bounding box center [253, 211] width 146 height 11
drag, startPoint x: 317, startPoint y: 213, endPoint x: 216, endPoint y: 216, distance: 101.0
click at [215, 216] on strong "Quarterly Performance Benchmarks" at bounding box center [253, 211] width 146 height 11
click at [229, 226] on strong "2025Q3 Median ROI:" at bounding box center [227, 226] width 62 height 8
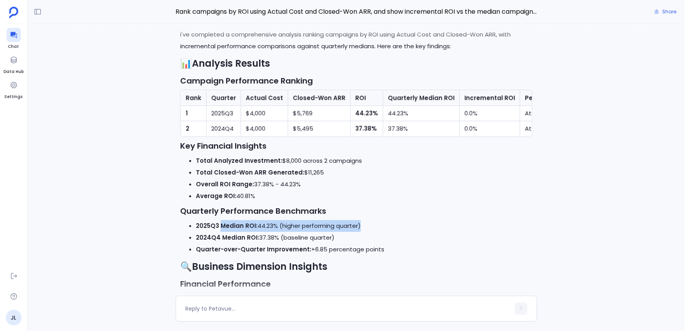
drag, startPoint x: 229, startPoint y: 226, endPoint x: 376, endPoint y: 221, distance: 146.6
click at [376, 221] on li "2025Q3 Median ROI: 44.23% (higher performing quarter)" at bounding box center [364, 226] width 337 height 12
click at [376, 222] on li "2025Q3 Median ROI: 44.23% (higher performing quarter)" at bounding box center [364, 226] width 337 height 12
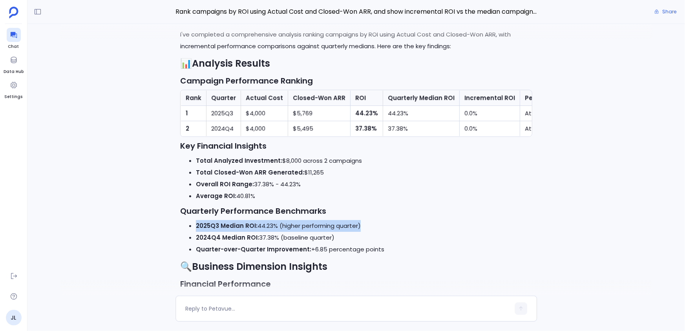
click at [374, 225] on li "2025Q3 Median ROI: 44.23% (higher performing quarter)" at bounding box center [364, 226] width 337 height 12
drag, startPoint x: 374, startPoint y: 225, endPoint x: 369, endPoint y: 239, distance: 15.4
click at [369, 239] on ul "2025Q3 Median ROI: 44.23% (higher performing quarter) 2024Q4 Median ROI: 37.38%…" at bounding box center [356, 237] width 352 height 35
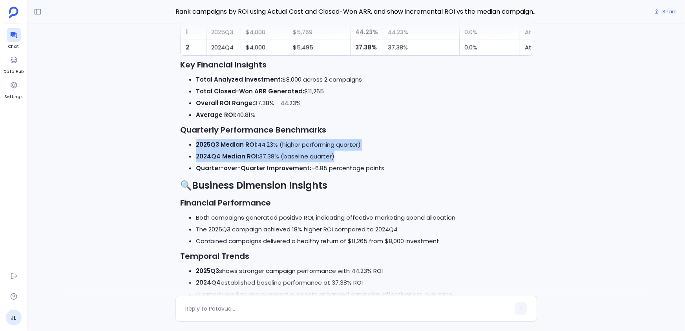
scroll to position [-497, 0]
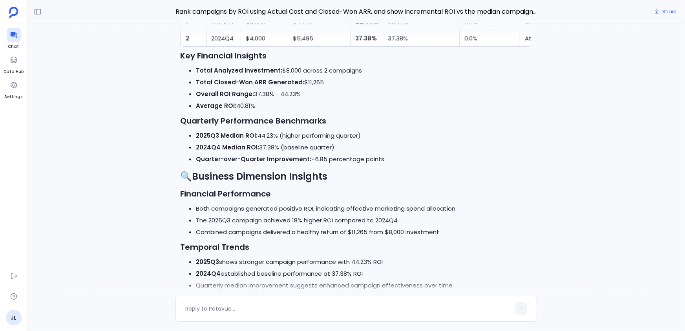
click at [221, 212] on li "Both campaigns generated positive ROI, indicating effective marketing spend all…" at bounding box center [364, 209] width 337 height 12
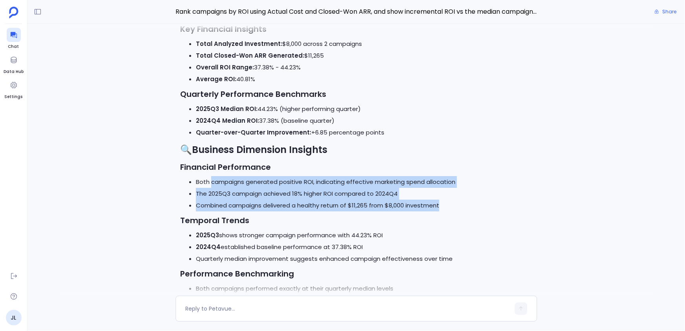
scroll to position [-468, 0]
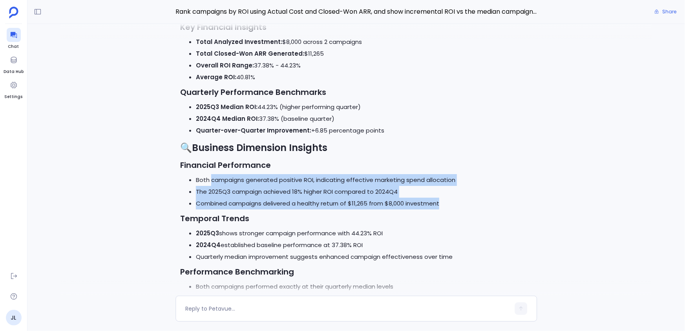
drag, startPoint x: 221, startPoint y: 212, endPoint x: 448, endPoint y: 209, distance: 227.0
click at [448, 209] on div "Campaign ROI Analysis: Ranking by Performance vs Quarterly Median Executive Sum…" at bounding box center [356, 294] width 352 height 877
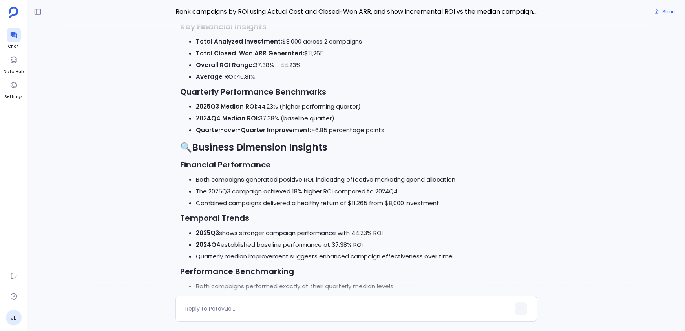
click at [273, 235] on li "2025Q3 shows stronger campaign performance with 44.23% ROI" at bounding box center [364, 233] width 337 height 12
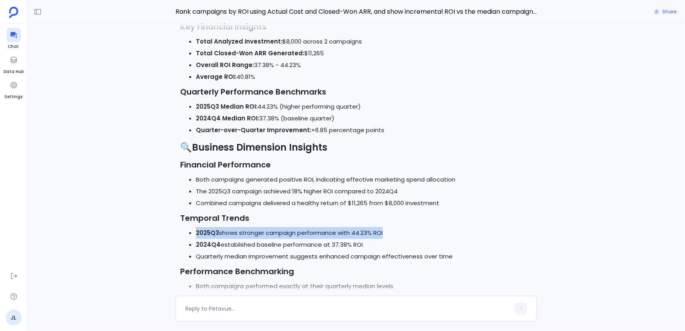
click at [273, 235] on li "2025Q3 shows stronger campaign performance with 44.23% ROI" at bounding box center [364, 233] width 337 height 12
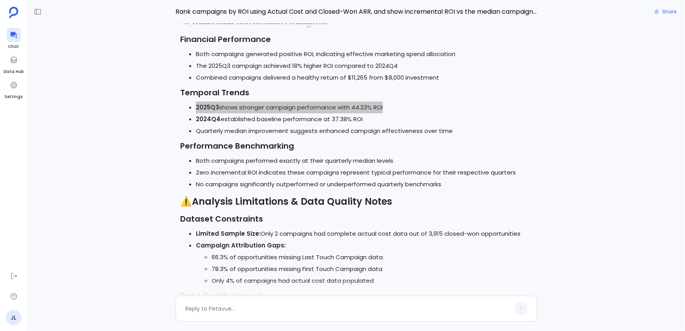
scroll to position [-342, 0]
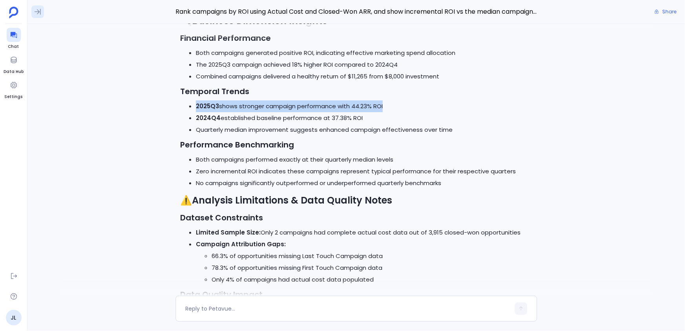
click at [42, 14] on button at bounding box center [37, 11] width 13 height 13
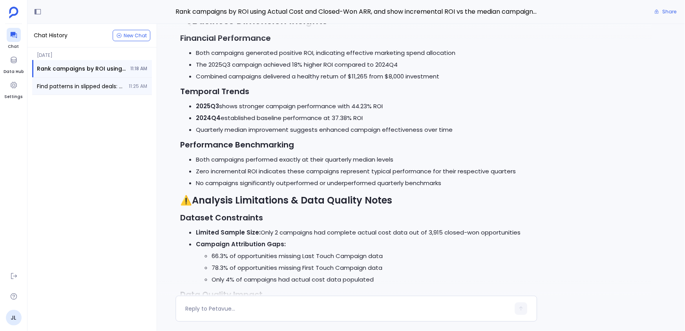
click at [79, 83] on span "Find patterns in slipped deals: common stage at time of slip and any repeated b…" at bounding box center [80, 86] width 87 height 8
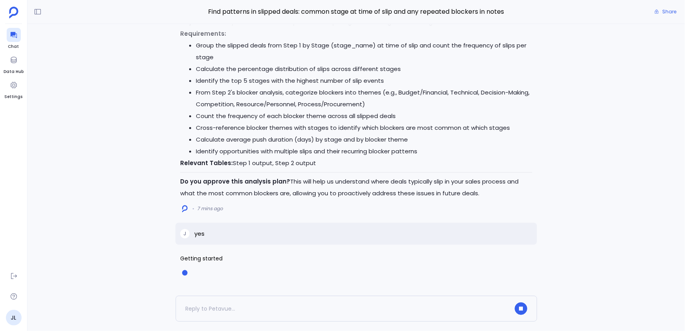
click at [293, 181] on p "Do you approve this analysis plan? This will help us understand where deals typ…" at bounding box center [356, 188] width 352 height 24
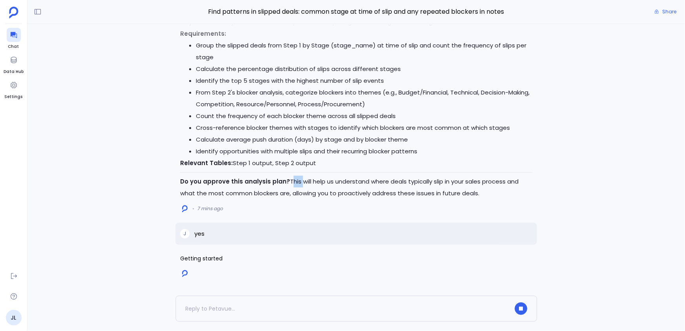
click at [293, 181] on p "Do you approve this analysis plan? This will help us understand where deals typ…" at bounding box center [356, 188] width 352 height 24
click at [232, 233] on div "J yes" at bounding box center [357, 234] width 362 height 22
click at [219, 256] on span "Getting started" at bounding box center [356, 259] width 352 height 12
click at [293, 181] on p "Do you approve this analysis plan? This will help us understand where deals typ…" at bounding box center [356, 188] width 352 height 24
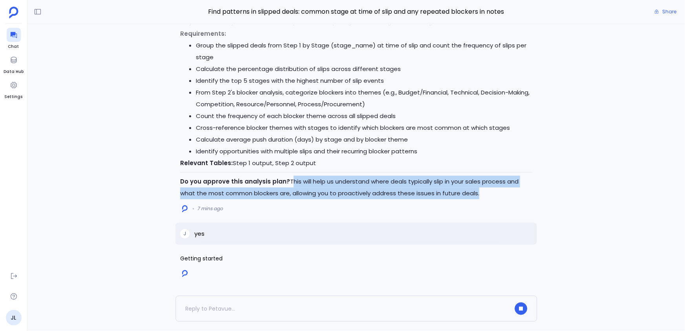
drag, startPoint x: 293, startPoint y: 181, endPoint x: 475, endPoint y: 188, distance: 181.9
click at [475, 188] on p "Do you approve this analysis plan? This will help us understand where deals typ…" at bounding box center [356, 188] width 352 height 24
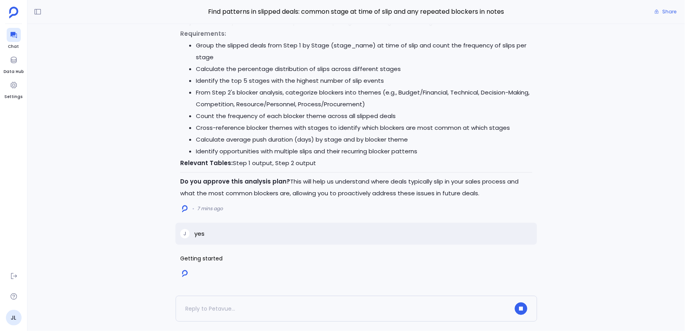
click at [475, 188] on p "Do you approve this analysis plan? This will help us understand where deals typ…" at bounding box center [356, 188] width 352 height 24
click at [221, 235] on div "J yes" at bounding box center [357, 234] width 362 height 22
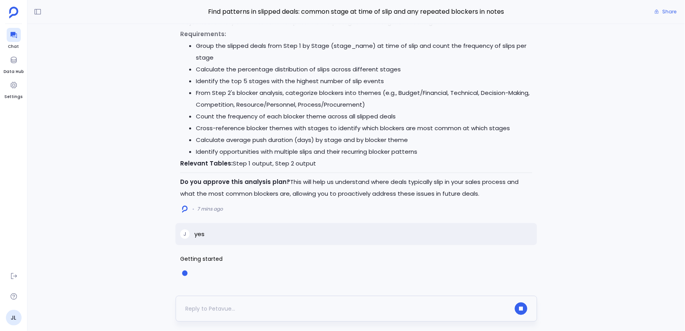
click at [226, 298] on div at bounding box center [357, 309] width 362 height 26
click at [232, 307] on div at bounding box center [347, 309] width 325 height 13
click at [183, 271] on img at bounding box center [184, 274] width 9 height 9
click at [188, 263] on span "Getting started" at bounding box center [356, 259] width 352 height 12
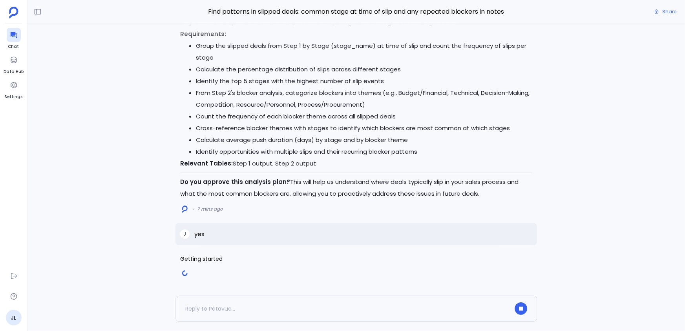
click at [188, 263] on span "Getting started" at bounding box center [356, 259] width 352 height 12
click at [189, 263] on span "Getting started" at bounding box center [356, 259] width 352 height 12
click at [190, 262] on span "Getting started" at bounding box center [356, 259] width 352 height 12
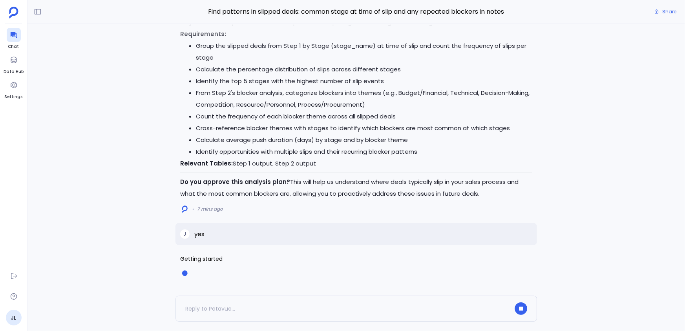
click at [281, 9] on span "Find patterns in slipped deals: common stage at time of slip and any repeated b…" at bounding box center [357, 12] width 362 height 10
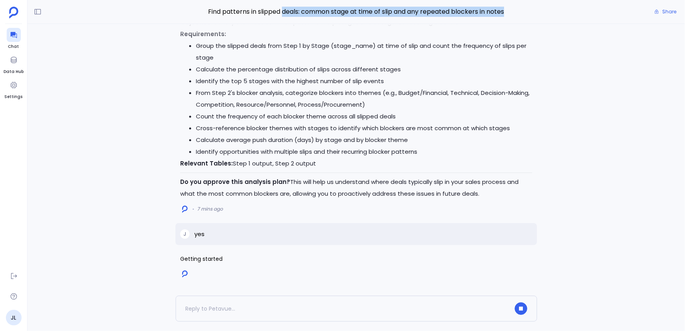
drag, startPoint x: 281, startPoint y: 9, endPoint x: 512, endPoint y: 17, distance: 231.4
click at [512, 17] on div "Find patterns in slipped deals: common stage at time of slip and any repeated b…" at bounding box center [356, 12] width 658 height 24
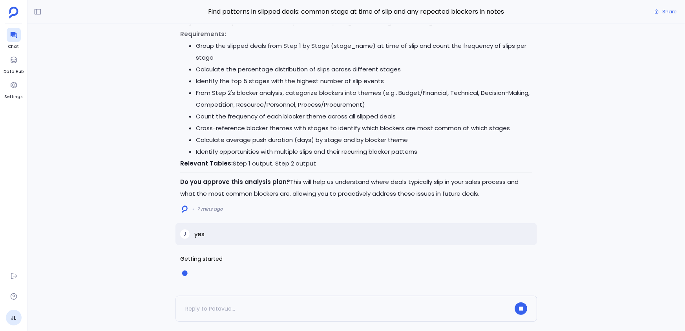
click at [468, 46] on li "Group the slipped deals from Step 1 by Stage (stage_name) at time of slip and c…" at bounding box center [364, 52] width 337 height 24
click at [467, 47] on li "Group the slipped deals from Step 1 by Stage (stage_name) at time of slip and c…" at bounding box center [364, 52] width 337 height 24
click at [465, 53] on li "Group the slipped deals from Step 1 by Stage (stage_name) at time of slip and c…" at bounding box center [364, 52] width 337 height 24
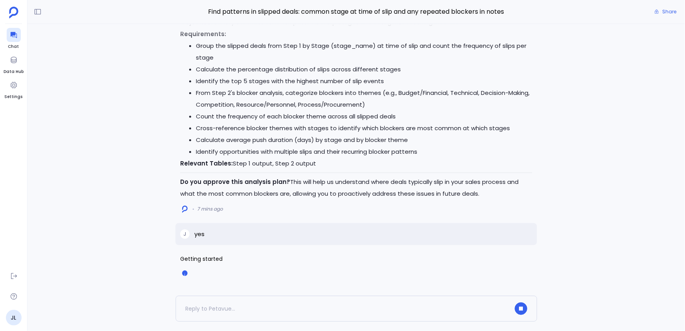
click at [465, 53] on li "Group the slipped deals from Step 1 by Stage (stage_name) at time of slip and c…" at bounding box center [364, 52] width 337 height 24
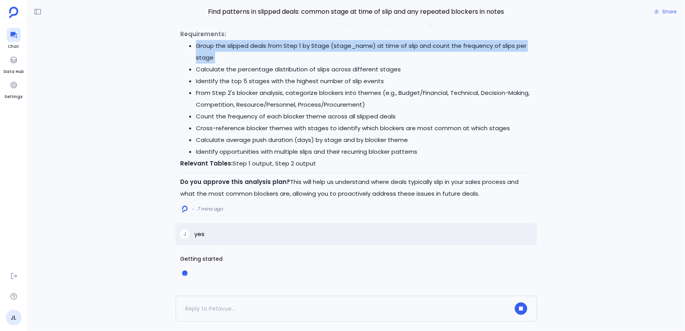
click at [465, 53] on li "Group the slipped deals from Step 1 by Stage (stage_name) at time of slip and c…" at bounding box center [364, 52] width 337 height 24
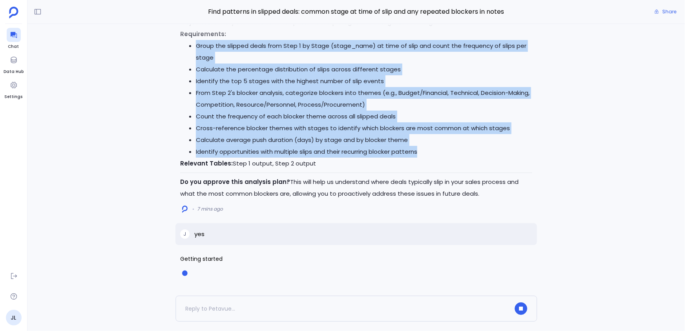
drag, startPoint x: 465, startPoint y: 53, endPoint x: 431, endPoint y: 152, distance: 104.7
click at [431, 152] on ul "Group the slipped deals from Step 1 by Stage (stage_name) at time of slip and c…" at bounding box center [356, 99] width 352 height 118
click at [431, 152] on li "Identify opportunities with multiple slips and their recurring blocker patterns" at bounding box center [364, 152] width 337 height 12
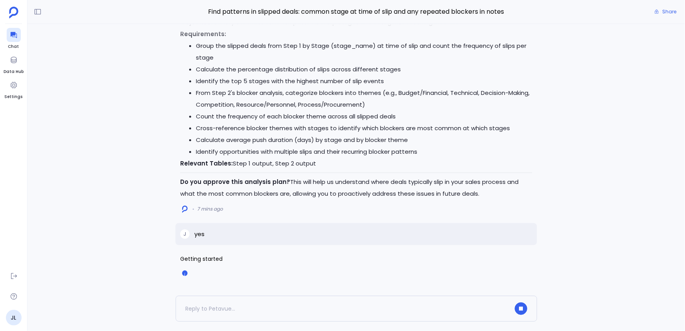
click at [431, 152] on li "Identify opportunities with multiple slips and their recurring blocker patterns" at bounding box center [364, 152] width 337 height 12
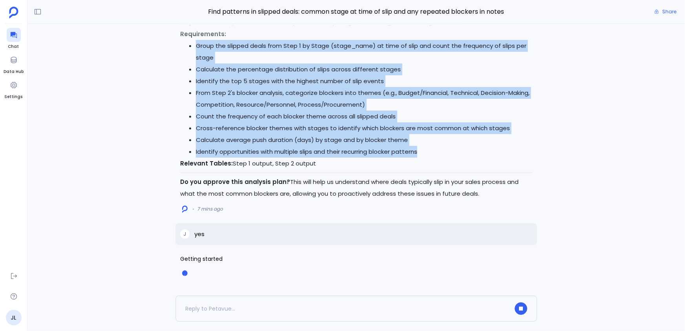
drag, startPoint x: 431, startPoint y: 152, endPoint x: 434, endPoint y: 56, distance: 95.9
click at [434, 56] on ul "Group the slipped deals from Step 1 by Stage (stage_name) at time of slip and c…" at bounding box center [356, 99] width 352 height 118
click at [434, 56] on li "Group the slipped deals from Step 1 by Stage (stage_name) at time of slip and c…" at bounding box center [364, 52] width 337 height 24
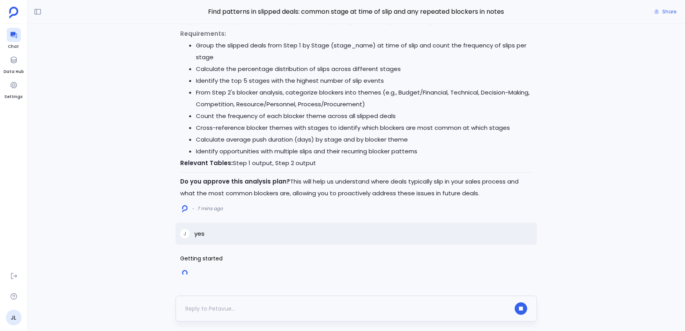
click at [451, 300] on div at bounding box center [357, 309] width 362 height 26
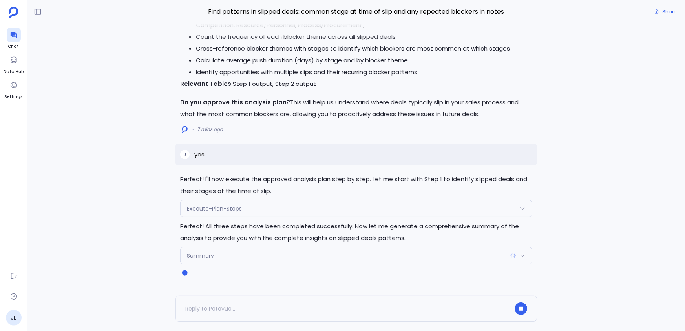
click at [295, 254] on div "Summary" at bounding box center [356, 256] width 351 height 16
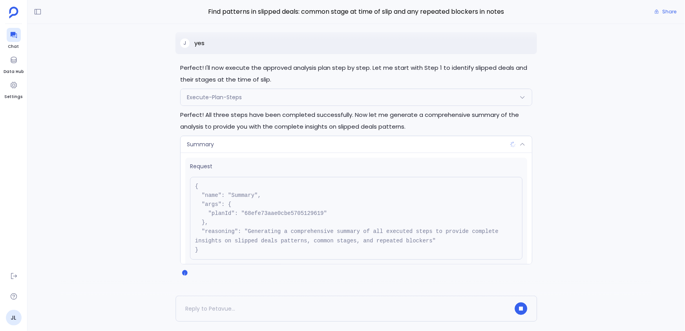
click at [275, 158] on div "Request { "name": "Summary", "args": { "planId": "68efe73aae0cbe5705129619" }, …" at bounding box center [356, 213] width 342 height 110
click at [271, 144] on div "Summary" at bounding box center [356, 144] width 351 height 16
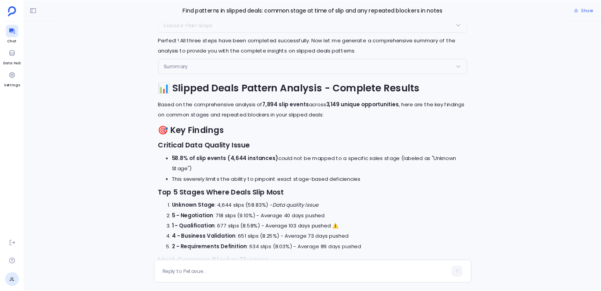
scroll to position [-602, 0]
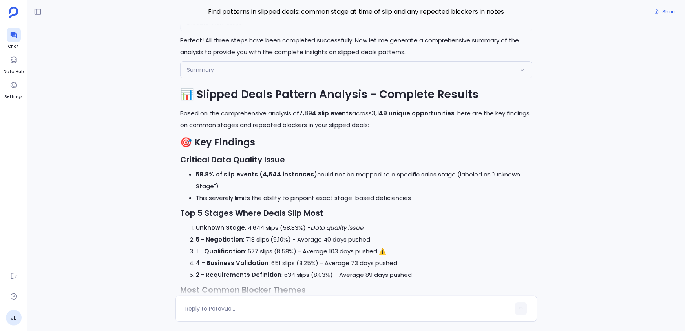
click at [256, 115] on p "Based on the comprehensive analysis of 7,894 slip events across 3,149 unique op…" at bounding box center [356, 120] width 352 height 24
click at [309, 113] on strong "7,894 slip events" at bounding box center [325, 113] width 53 height 8
drag, startPoint x: 309, startPoint y: 113, endPoint x: 337, endPoint y: 115, distance: 27.6
click at [337, 115] on strong "7,894 slip events" at bounding box center [325, 113] width 53 height 8
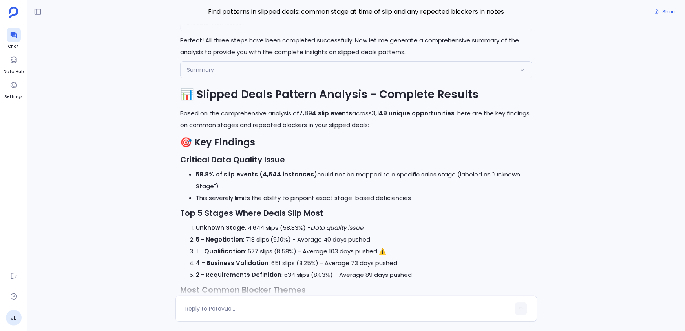
click at [379, 116] on strong "3,149 unique opportunities" at bounding box center [413, 113] width 83 height 8
drag, startPoint x: 379, startPoint y: 116, endPoint x: 430, endPoint y: 117, distance: 50.7
click at [430, 117] on strong "3,149 unique opportunities" at bounding box center [413, 113] width 83 height 8
drag, startPoint x: 430, startPoint y: 117, endPoint x: 385, endPoint y: 115, distance: 44.8
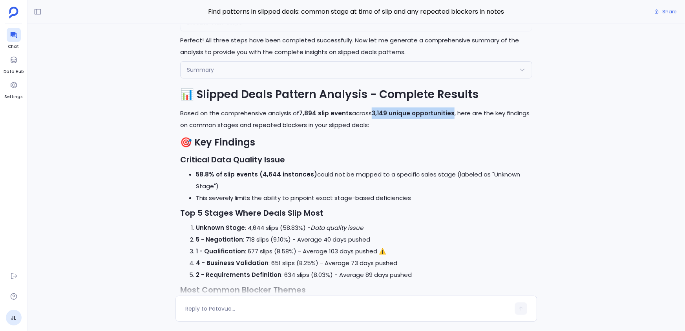
click at [385, 115] on strong "3,149 unique opportunities" at bounding box center [413, 113] width 83 height 8
click at [190, 128] on p "Based on the comprehensive analysis of 7,894 slip events across 3,149 unique op…" at bounding box center [356, 120] width 352 height 24
click at [192, 127] on p "Based on the comprehensive analysis of 7,894 slip events across 3,149 unique op…" at bounding box center [356, 120] width 352 height 24
click at [273, 129] on p "Based on the comprehensive analysis of 7,894 slip events across 3,149 unique op…" at bounding box center [356, 120] width 352 height 24
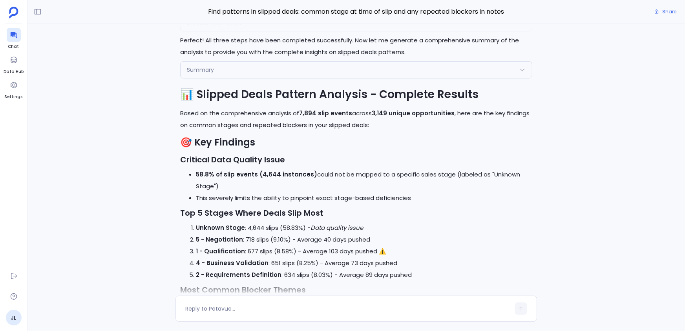
click at [320, 155] on h3 "Critical Data Quality Issue" at bounding box center [356, 160] width 352 height 12
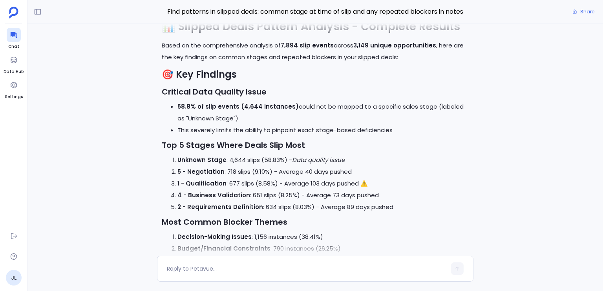
scroll to position [-584, 0]
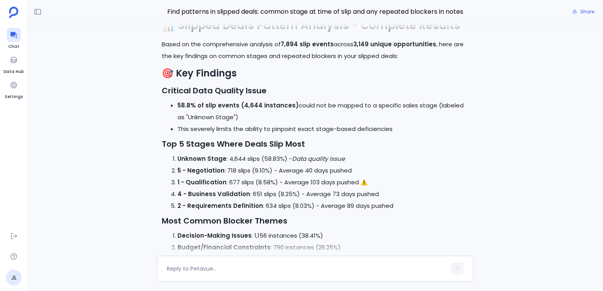
click at [209, 106] on strong "58.8% of slip events (4,644 instances)" at bounding box center [237, 105] width 121 height 8
drag, startPoint x: 209, startPoint y: 106, endPoint x: 223, endPoint y: 106, distance: 13.7
click at [223, 106] on strong "58.8% of slip events (4,644 instances)" at bounding box center [237, 105] width 121 height 8
click at [298, 106] on li "58.8% of slip events (4,644 instances) could not be mapped to a specific sales …" at bounding box center [322, 112] width 291 height 24
drag, startPoint x: 298, startPoint y: 106, endPoint x: 422, endPoint y: 106, distance: 123.7
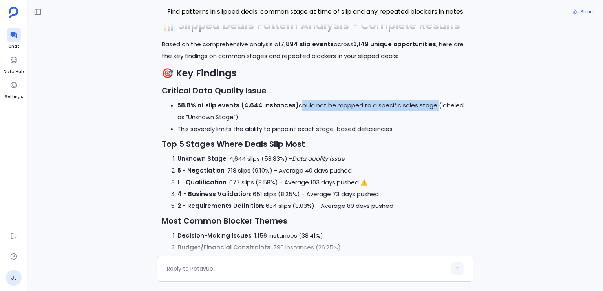
click at [422, 106] on li "58.8% of slip events (4,644 instances) could not be mapped to a specific sales …" at bounding box center [322, 112] width 291 height 24
click at [170, 148] on strong "Top 5 Stages Where Deals Slip Most" at bounding box center [233, 144] width 143 height 11
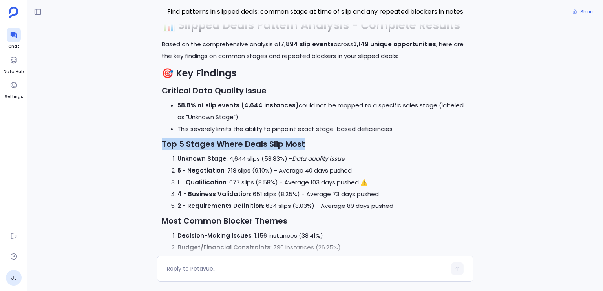
drag, startPoint x: 170, startPoint y: 148, endPoint x: 294, endPoint y: 148, distance: 123.3
click at [294, 148] on strong "Top 5 Stages Where Deals Slip Most" at bounding box center [233, 144] width 143 height 11
drag, startPoint x: 294, startPoint y: 148, endPoint x: 172, endPoint y: 147, distance: 122.1
click at [172, 147] on strong "Top 5 Stages Where Deals Slip Most" at bounding box center [233, 144] width 143 height 11
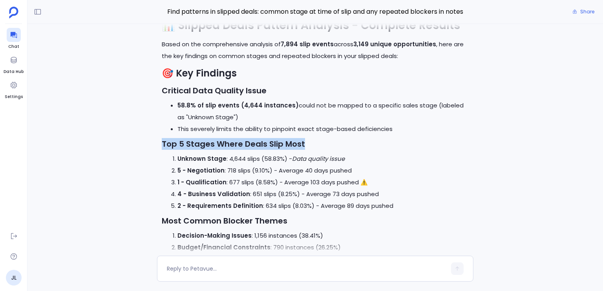
click at [172, 147] on strong "Top 5 Stages Where Deals Slip Most" at bounding box center [233, 144] width 143 height 11
drag, startPoint x: 172, startPoint y: 147, endPoint x: 291, endPoint y: 143, distance: 119.8
click at [291, 143] on strong "Top 5 Stages Where Deals Slip Most" at bounding box center [233, 144] width 143 height 11
drag, startPoint x: 291, startPoint y: 143, endPoint x: 203, endPoint y: 141, distance: 88.0
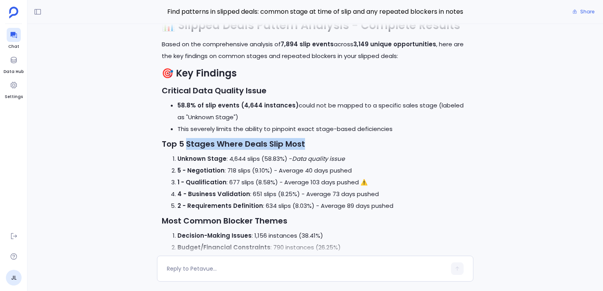
click at [203, 141] on strong "Top 5 Stages Where Deals Slip Most" at bounding box center [233, 144] width 143 height 11
drag, startPoint x: 203, startPoint y: 141, endPoint x: 296, endPoint y: 142, distance: 93.1
click at [296, 142] on strong "Top 5 Stages Where Deals Slip Most" at bounding box center [233, 144] width 143 height 11
click at [215, 159] on strong "Unknown Stage" at bounding box center [201, 159] width 49 height 8
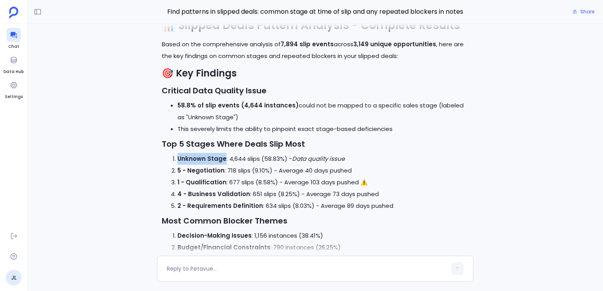
drag, startPoint x: 215, startPoint y: 159, endPoint x: 195, endPoint y: 159, distance: 20.0
click at [195, 159] on strong "Unknown Stage" at bounding box center [201, 159] width 49 height 8
drag, startPoint x: 195, startPoint y: 159, endPoint x: 349, endPoint y: 159, distance: 153.9
click at [349, 159] on li "Unknown Stage : 4,644 slips (58.83%) - Data quality issue" at bounding box center [322, 159] width 291 height 12
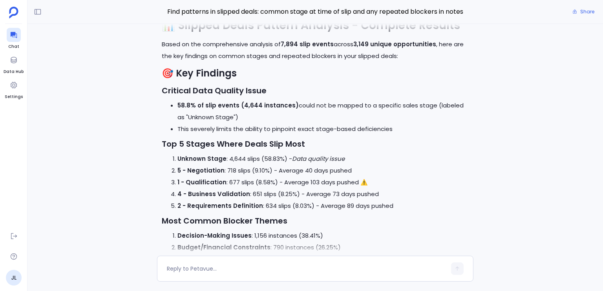
click at [180, 170] on strong "5 - Negotiation" at bounding box center [200, 170] width 47 height 8
drag, startPoint x: 180, startPoint y: 170, endPoint x: 335, endPoint y: 169, distance: 155.5
click at [335, 169] on li "5 - Negotiation : 718 slips (9.10%) - Average 40 days pushed" at bounding box center [322, 171] width 291 height 12
drag, startPoint x: 335, startPoint y: 169, endPoint x: 171, endPoint y: 171, distance: 164.5
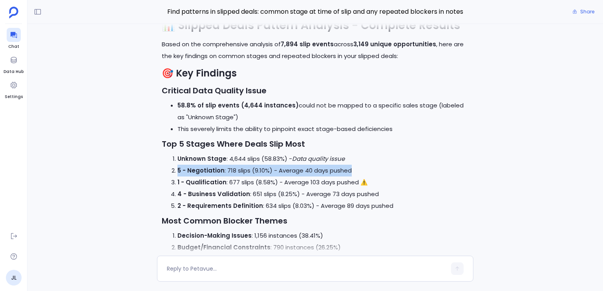
click at [177, 171] on li "5 - Negotiation : 718 slips (9.10%) - Average 40 days pushed" at bounding box center [322, 171] width 291 height 12
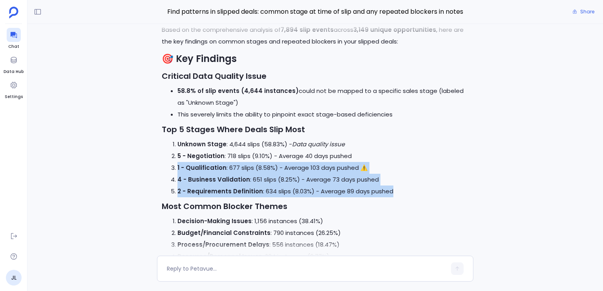
scroll to position [-570, 0]
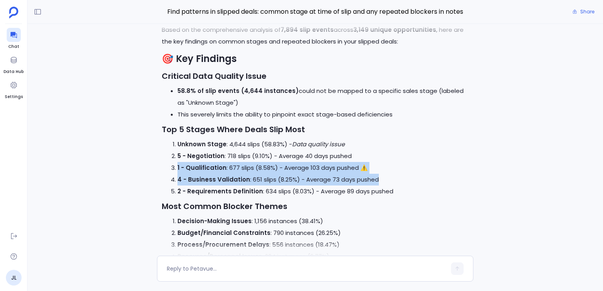
drag, startPoint x: 178, startPoint y: 180, endPoint x: 408, endPoint y: 179, distance: 229.7
click at [408, 179] on ol "Unknown Stage : 4,644 slips (58.83%) - Data quality issue 5 - Negotiation : 718…" at bounding box center [315, 168] width 307 height 59
click at [407, 178] on li "4 - Business Validation : 651 slips (8.25%) - Average 73 days pushed" at bounding box center [322, 180] width 291 height 12
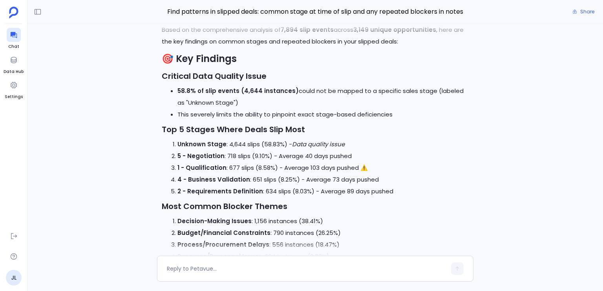
click at [407, 178] on li "4 - Business Validation : 651 slips (8.25%) - Average 73 days pushed" at bounding box center [322, 180] width 291 height 12
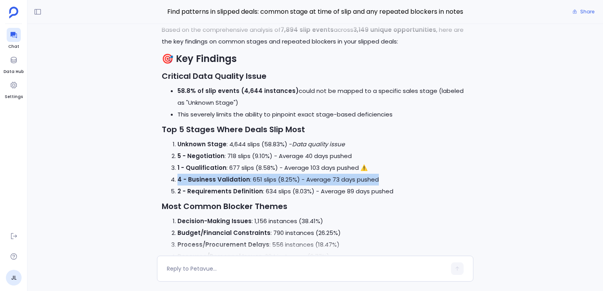
click at [407, 178] on li "4 - Business Validation : 651 slips (8.25%) - Average 73 days pushed" at bounding box center [322, 180] width 291 height 12
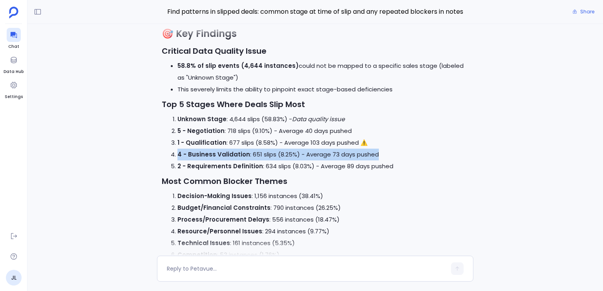
scroll to position [-541, 0]
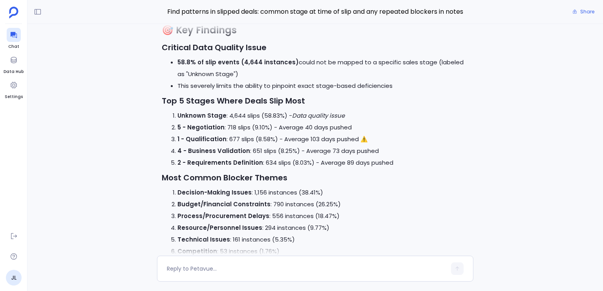
click at [407, 178] on h3 "Most Common Blocker Themes" at bounding box center [315, 178] width 307 height 12
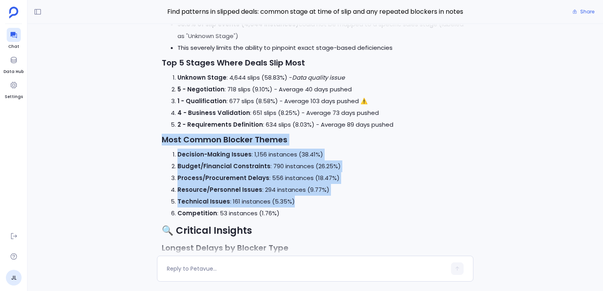
scroll to position [-503, 0]
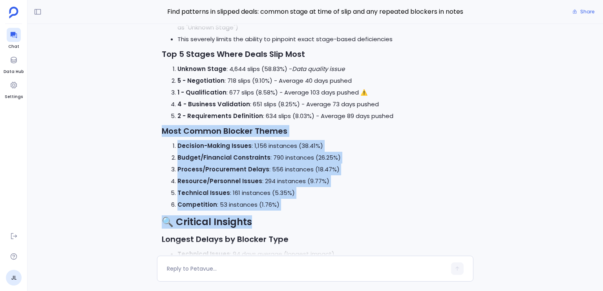
drag, startPoint x: 407, startPoint y: 178, endPoint x: 348, endPoint y: 213, distance: 69.2
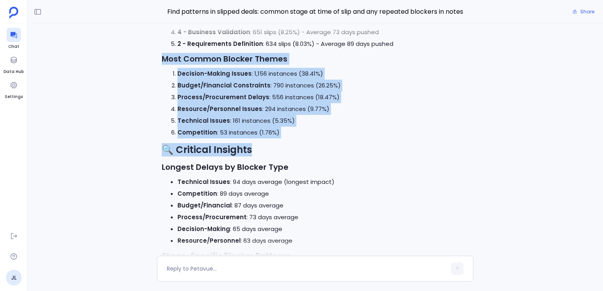
scroll to position [-419, 0]
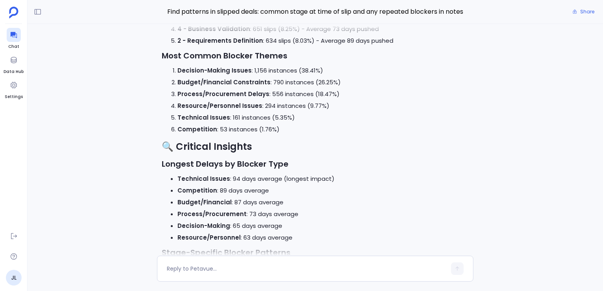
click at [360, 165] on h3 "Longest Delays by Blocker Type" at bounding box center [315, 164] width 307 height 12
click at [370, 181] on li "Technical Issues : 94 days average (longest impact)" at bounding box center [322, 179] width 291 height 12
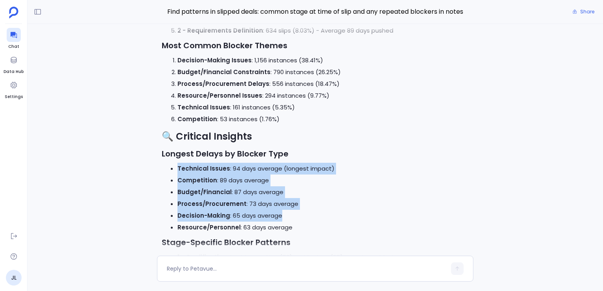
scroll to position [-404, 0]
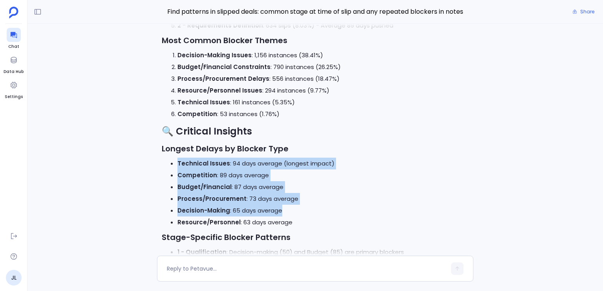
drag, startPoint x: 370, startPoint y: 181, endPoint x: 362, endPoint y: 216, distance: 35.7
click at [362, 216] on ul "Technical Issues : 94 days average (longest impact) Competition : 89 days avera…" at bounding box center [315, 193] width 307 height 71
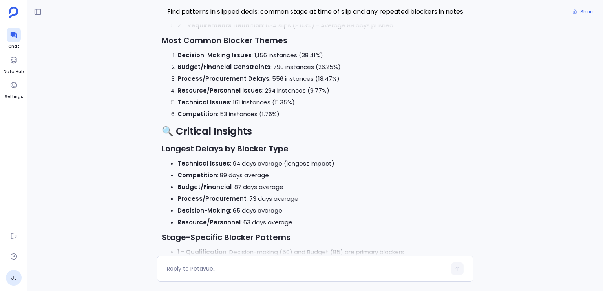
click at [281, 104] on li "Technical Issues : 161 instances (5.35%)" at bounding box center [322, 103] width 291 height 12
click at [280, 104] on li "Technical Issues : 161 instances (5.35%)" at bounding box center [322, 103] width 291 height 12
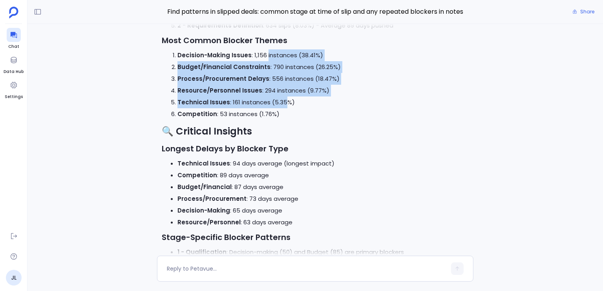
drag, startPoint x: 280, startPoint y: 104, endPoint x: 281, endPoint y: 52, distance: 52.6
click at [281, 52] on ol "Decision-Making Issues : 1,156 instances (38.41%) Budget/Financial Constraints …" at bounding box center [315, 84] width 307 height 71
click at [281, 52] on li "Decision-Making Issues : 1,156 instances (38.41%)" at bounding box center [322, 55] width 291 height 12
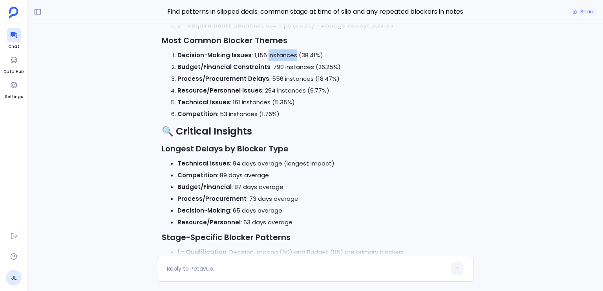
click at [281, 52] on li "Decision-Making Issues : 1,156 instances (38.41%)" at bounding box center [322, 55] width 291 height 12
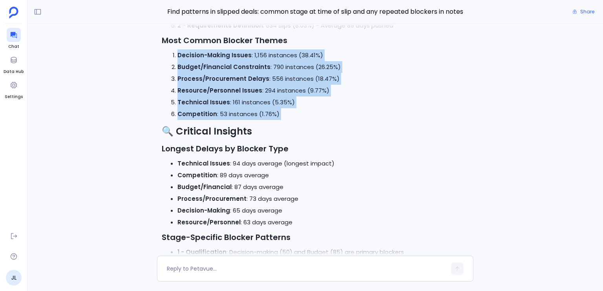
drag, startPoint x: 281, startPoint y: 52, endPoint x: 291, endPoint y: 114, distance: 63.2
click at [291, 114] on ol "Decision-Making Issues : 1,156 instances (38.41%) Budget/Financial Constraints …" at bounding box center [315, 84] width 307 height 71
click at [291, 114] on li "Competition : 53 instances (1.76%)" at bounding box center [322, 114] width 291 height 12
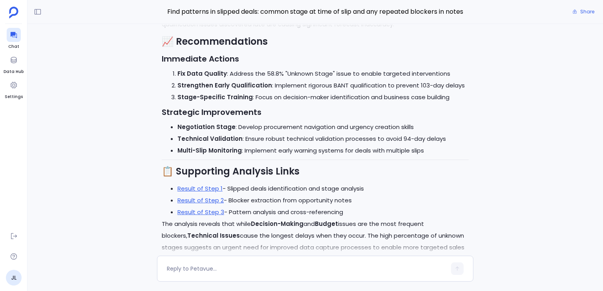
scroll to position [0, 0]
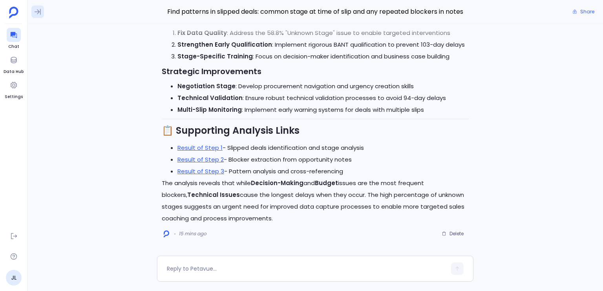
click at [40, 13] on icon at bounding box center [38, 12] width 8 height 8
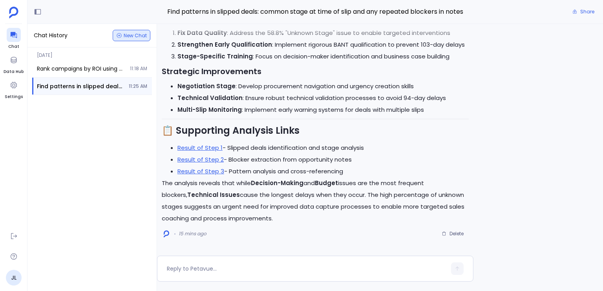
click at [116, 34] on button "New Chat" at bounding box center [132, 35] width 38 height 11
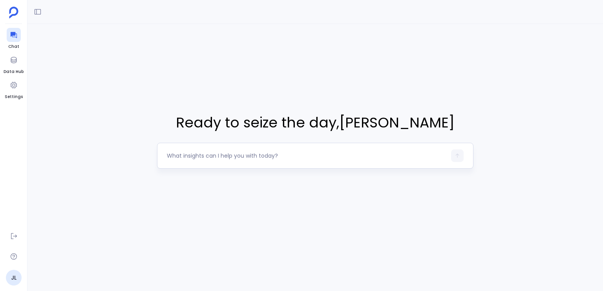
click at [234, 159] on textarea at bounding box center [307, 156] width 280 height 8
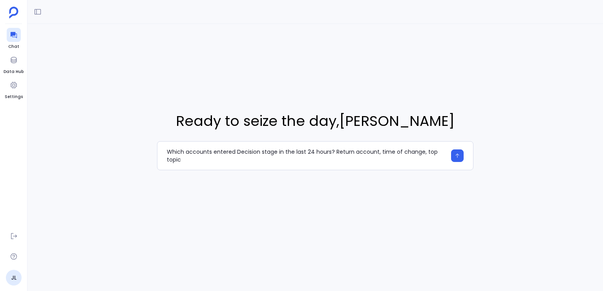
click at [245, 173] on div "Ready to seize the day , Jason Lew Which accounts entered Decision stage in the…" at bounding box center [315, 140] width 576 height 233
click at [338, 153] on textarea "Which accounts entered Decision stage in the last 24 hours? Return account, tim…" at bounding box center [307, 156] width 280 height 16
drag, startPoint x: 338, startPoint y: 153, endPoint x: 371, endPoint y: 157, distance: 33.2
click at [371, 157] on textarea "Which accounts entered Decision stage in the last 24 hours? Return account, tim…" at bounding box center [307, 156] width 280 height 16
click at [374, 159] on textarea "Which accounts entered Decision stage in the last 24 hours? Return account, tim…" at bounding box center [307, 156] width 280 height 16
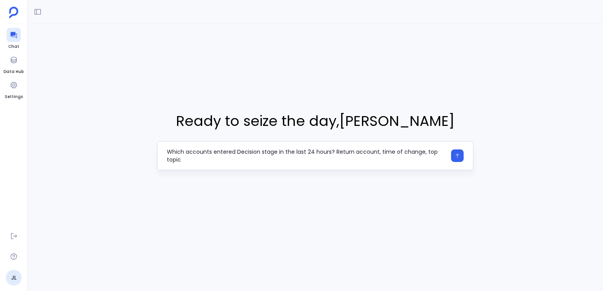
click at [308, 150] on textarea "Which accounts entered Decision stage in the last 24 hours? Return account, tim…" at bounding box center [307, 156] width 280 height 16
drag, startPoint x: 308, startPoint y: 150, endPoint x: 313, endPoint y: 150, distance: 5.1
click at [313, 150] on textarea "Which accounts entered Decision stage in the last 24 hours? Return account, tim…" at bounding box center [307, 156] width 280 height 16
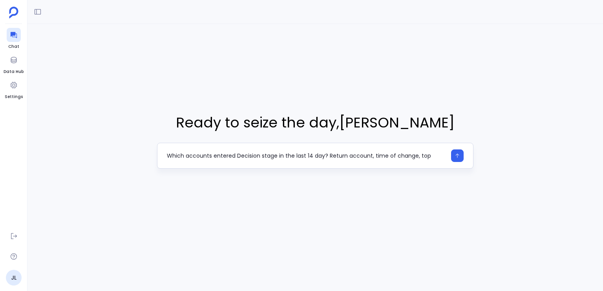
type textarea "Which accounts entered Decision stage in the last 14 days? Return account, time…"
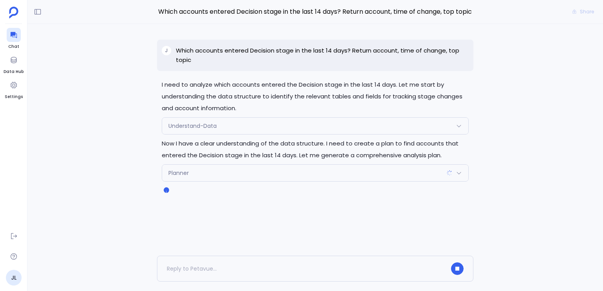
click at [336, 89] on p "I need to analyze which accounts entered the Decision stage in the last 14 days…" at bounding box center [315, 96] width 307 height 35
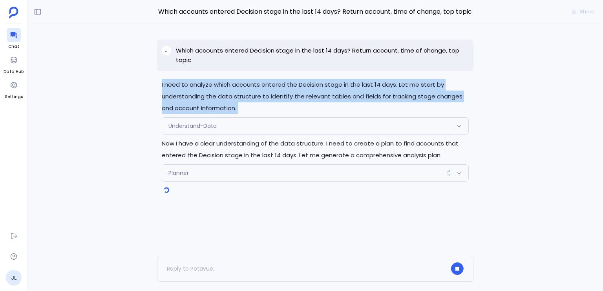
click at [336, 89] on p "I need to analyze which accounts entered the Decision stage in the last 14 days…" at bounding box center [315, 96] width 307 height 35
click at [257, 122] on div "Understand-Data" at bounding box center [315, 126] width 306 height 16
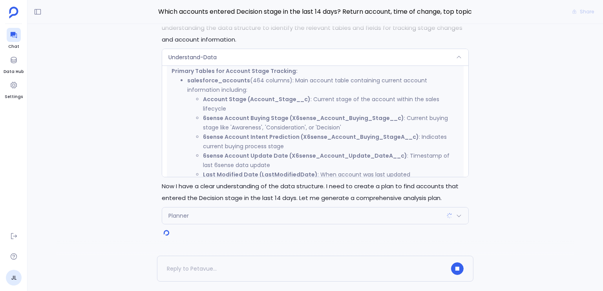
scroll to position [218, 0]
click at [246, 120] on strong "6sense Account Buying Stage (X6sense_Account_Buying_Stage__c)" at bounding box center [303, 119] width 201 height 8
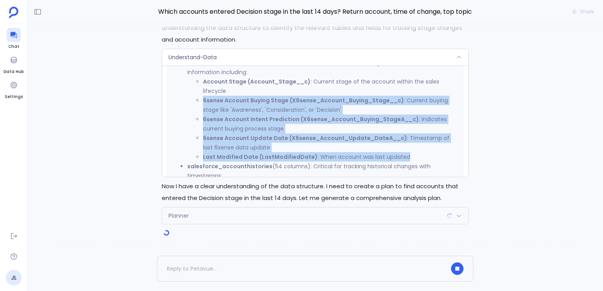
drag, startPoint x: 246, startPoint y: 120, endPoint x: 267, endPoint y: 163, distance: 47.6
click at [267, 163] on ul "salesforce_accounts (464 columns): Main account table containing current accoun…" at bounding box center [315, 143] width 287 height 170
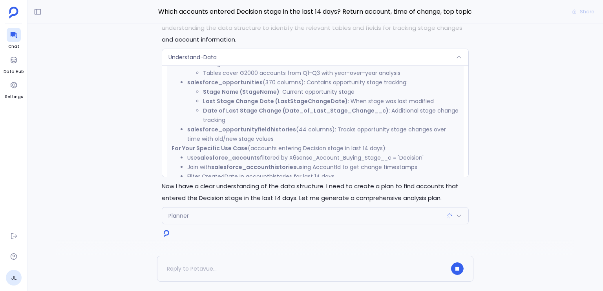
scroll to position [475, 0]
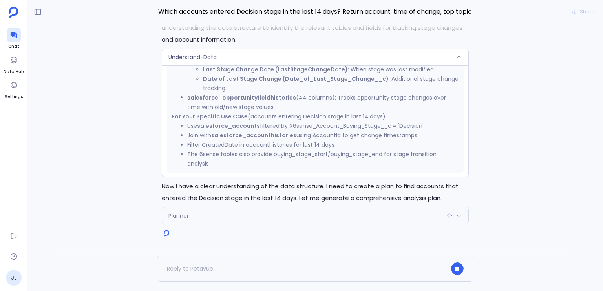
click at [244, 63] on div "Understand-Data" at bounding box center [315, 57] width 306 height 16
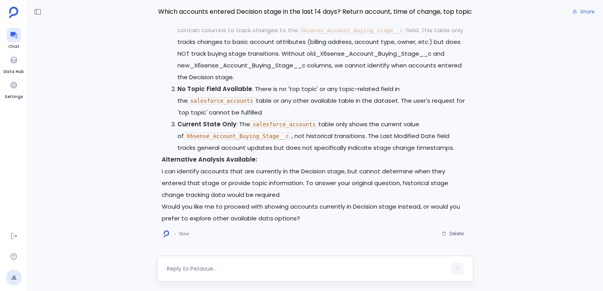
click at [299, 273] on div at bounding box center [307, 269] width 280 height 13
click at [295, 270] on textarea at bounding box center [307, 269] width 280 height 8
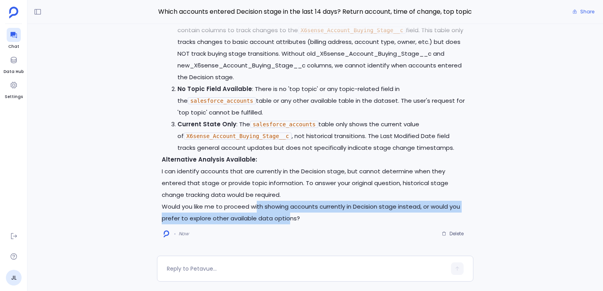
drag, startPoint x: 257, startPoint y: 208, endPoint x: 299, endPoint y: 218, distance: 43.1
click at [291, 217] on p "Would you like me to proceed with showing accounts currently in Decision stage …" at bounding box center [315, 213] width 307 height 24
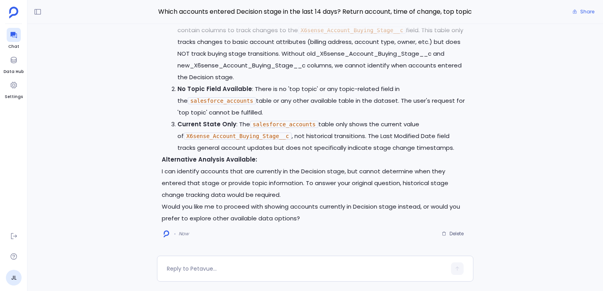
click at [299, 218] on p "Would you like me to proceed with showing accounts currently in Decision stage …" at bounding box center [315, 213] width 307 height 24
click at [254, 274] on div at bounding box center [307, 269] width 280 height 13
click at [254, 270] on textarea at bounding box center [307, 269] width 280 height 8
type textarea "yes"
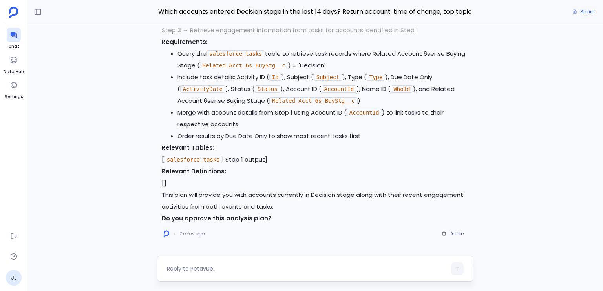
click at [186, 275] on div at bounding box center [307, 269] width 280 height 13
click at [186, 273] on textarea at bounding box center [307, 269] width 280 height 8
type textarea "yes"
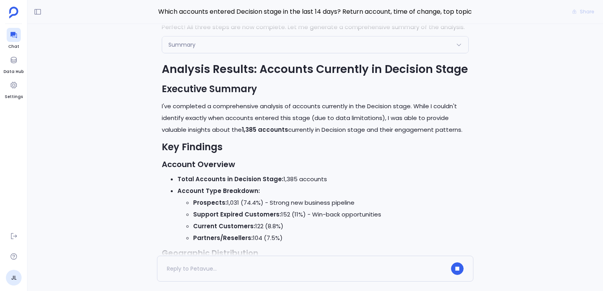
click at [192, 104] on p "I've completed a comprehensive analysis of accounts currently in the Decision s…" at bounding box center [315, 118] width 307 height 35
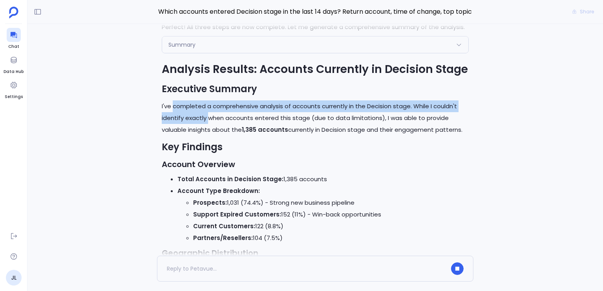
drag, startPoint x: 192, startPoint y: 104, endPoint x: 207, endPoint y: 117, distance: 20.1
click at [207, 117] on p "I've completed a comprehensive analysis of accounts currently in the Decision s…" at bounding box center [315, 118] width 307 height 35
click at [199, 117] on p "I've completed a comprehensive analysis of accounts currently in the Decision s…" at bounding box center [315, 118] width 307 height 35
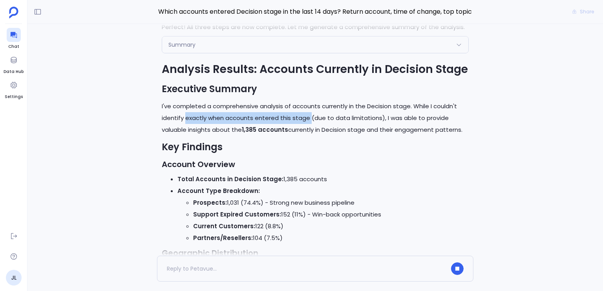
drag, startPoint x: 199, startPoint y: 117, endPoint x: 306, endPoint y: 120, distance: 107.6
click at [306, 120] on p "I've completed a comprehensive analysis of accounts currently in the Decision s…" at bounding box center [315, 118] width 307 height 35
drag, startPoint x: 385, startPoint y: 117, endPoint x: 370, endPoint y: 123, distance: 16.0
click at [409, 122] on p "I've completed a comprehensive analysis of accounts currently in the Decision s…" at bounding box center [315, 118] width 307 height 35
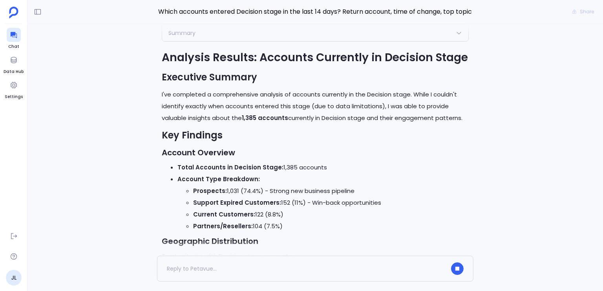
click at [201, 124] on p "I've completed a comprehensive analysis of accounts currently in the Decision s…" at bounding box center [315, 106] width 307 height 35
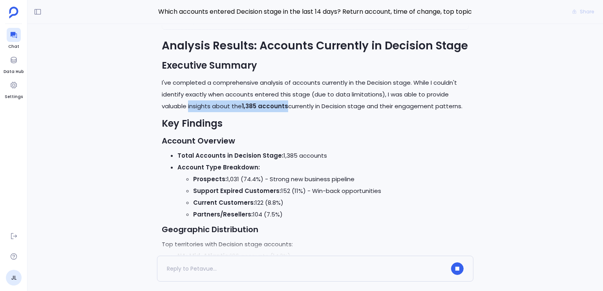
scroll to position [-668, 0]
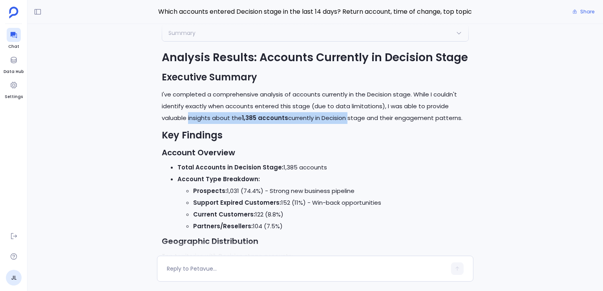
drag, startPoint x: 201, startPoint y: 129, endPoint x: 328, endPoint y: 130, distance: 127.2
click at [328, 124] on p "I've completed a comprehensive analysis of accounts currently in the Decision s…" at bounding box center [315, 106] width 307 height 35
click at [331, 124] on p "I've completed a comprehensive analysis of accounts currently in the Decision s…" at bounding box center [315, 106] width 307 height 35
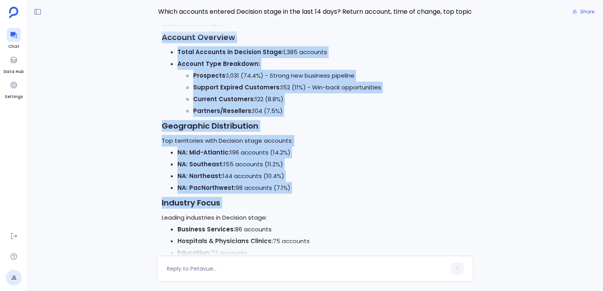
scroll to position [-553, 0]
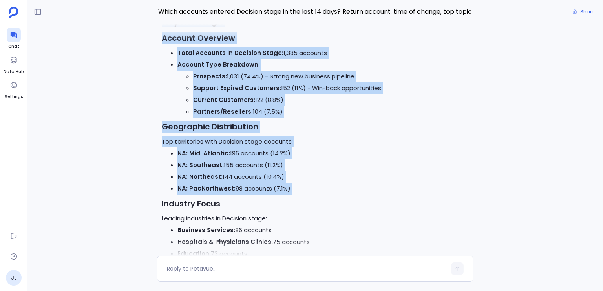
drag, startPoint x: 331, startPoint y: 130, endPoint x: 378, endPoint y: 202, distance: 85.4
click at [378, 195] on li "NA: PacNorthwest: 98 accounts (7.1%)" at bounding box center [322, 189] width 291 height 12
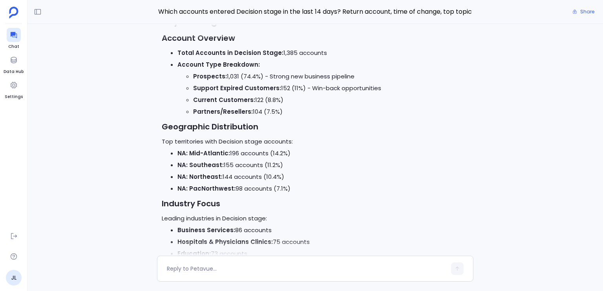
click at [378, 195] on li "NA: PacNorthwest: 98 accounts (7.1%)" at bounding box center [322, 189] width 291 height 12
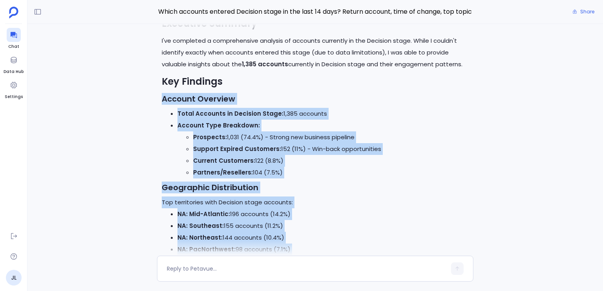
scroll to position [-613, 0]
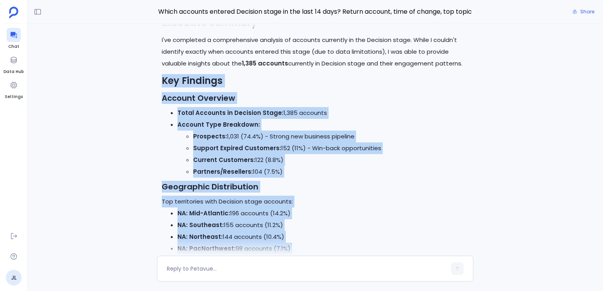
drag, startPoint x: 378, startPoint y: 202, endPoint x: 349, endPoint y: 95, distance: 110.2
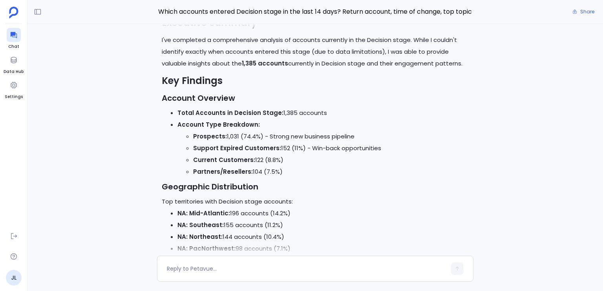
click at [349, 88] on h2 "Key Findings" at bounding box center [315, 80] width 307 height 13
click at [348, 88] on h2 "Key Findings" at bounding box center [315, 80] width 307 height 13
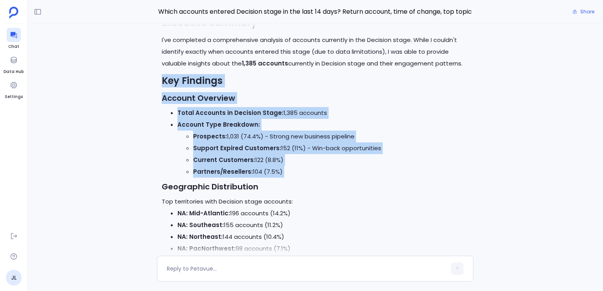
drag, startPoint x: 348, startPoint y: 93, endPoint x: 349, endPoint y: 177, distance: 84.0
click at [349, 177] on li "Partners/Resellers: 104 (7.5%)" at bounding box center [331, 172] width 276 height 12
drag, startPoint x: 349, startPoint y: 177, endPoint x: 331, endPoint y: 93, distance: 86.3
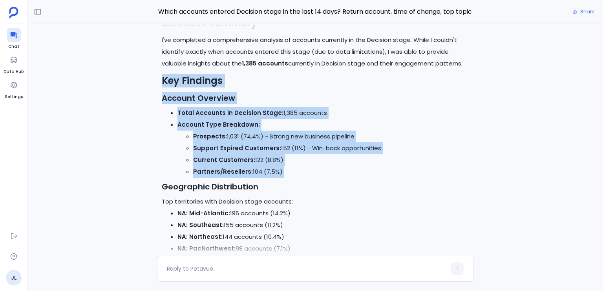
click at [331, 88] on h2 "Key Findings" at bounding box center [315, 80] width 307 height 13
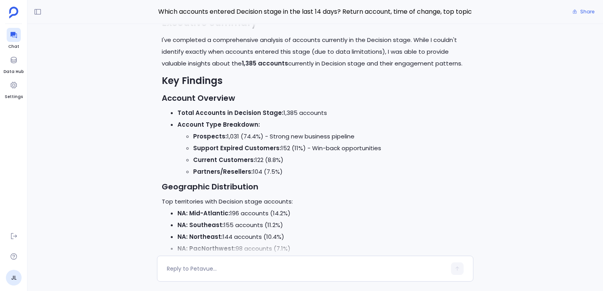
click at [331, 88] on h2 "Key Findings" at bounding box center [315, 80] width 307 height 13
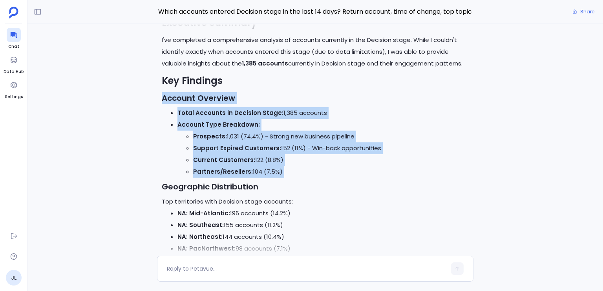
drag, startPoint x: 331, startPoint y: 94, endPoint x: 332, endPoint y: 180, distance: 86.4
click at [332, 178] on li "Partners/Resellers: 104 (7.5%)" at bounding box center [331, 172] width 276 height 12
drag, startPoint x: 332, startPoint y: 180, endPoint x: 320, endPoint y: 101, distance: 80.6
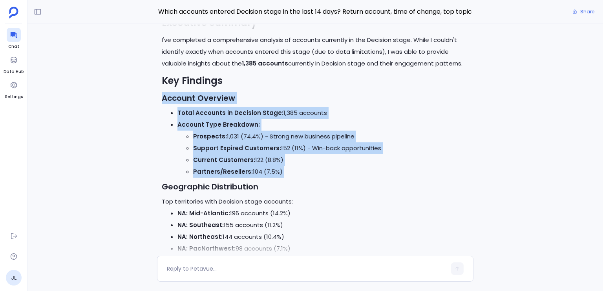
drag, startPoint x: 320, startPoint y: 101, endPoint x: 324, endPoint y: 183, distance: 82.1
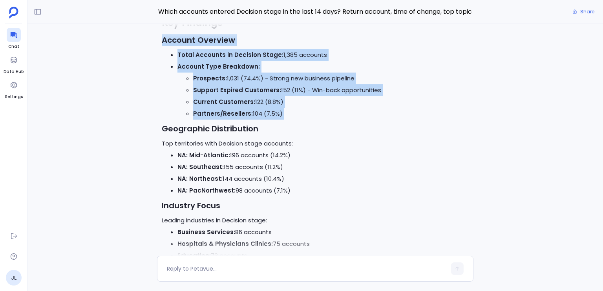
scroll to position [-556, 0]
click at [230, 85] on li "Prospects: 1,031 (74.4%) - Strong new business pipeline" at bounding box center [331, 79] width 276 height 12
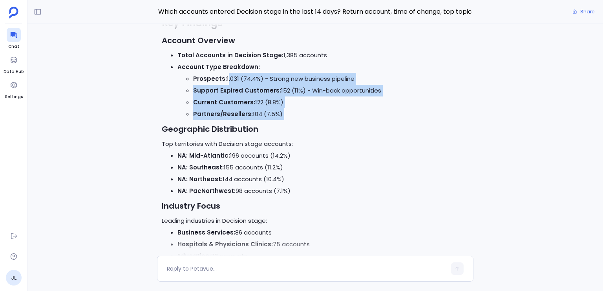
drag, startPoint x: 230, startPoint y: 89, endPoint x: 289, endPoint y: 126, distance: 70.4
click at [289, 120] on ul "Prospects: 1,031 (74.4%) - Strong new business pipeline Support Expired Custome…" at bounding box center [322, 96] width 291 height 47
click at [289, 120] on li "Partners/Resellers: 104 (7.5%)" at bounding box center [331, 114] width 276 height 12
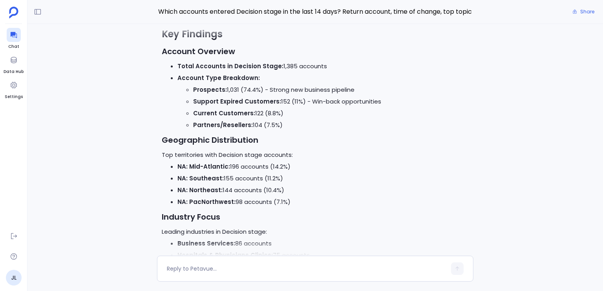
scroll to position [-567, 0]
click at [188, 146] on h3 "Geographic Distribution" at bounding box center [315, 141] width 307 height 12
drag, startPoint x: 188, startPoint y: 152, endPoint x: 242, endPoint y: 151, distance: 53.8
click at [242, 146] on h3 "Geographic Distribution" at bounding box center [315, 141] width 307 height 12
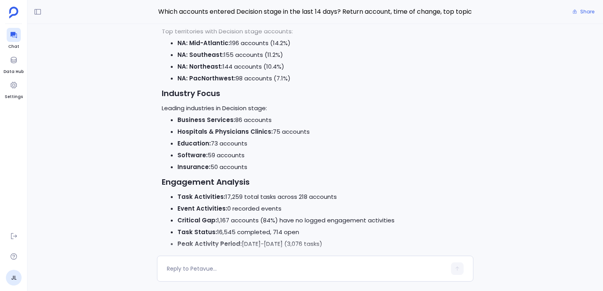
scroll to position [-443, 0]
click at [246, 214] on li "Event Activities: 0 recorded events" at bounding box center [322, 209] width 291 height 12
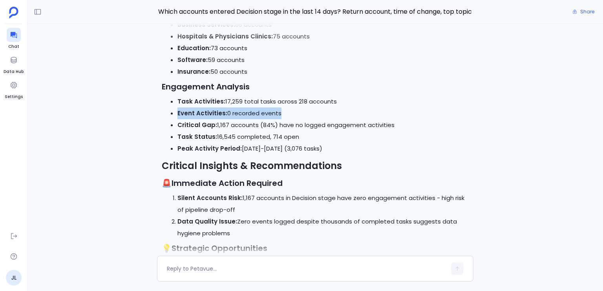
click at [246, 219] on div "Analysis Results: Accounts Currently in Decision Stage Executive Summary I've c…" at bounding box center [315, 151] width 307 height 843
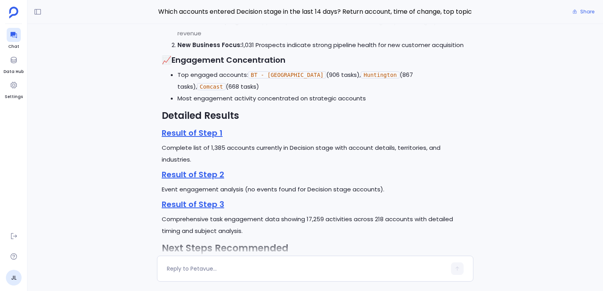
scroll to position [-102, 0]
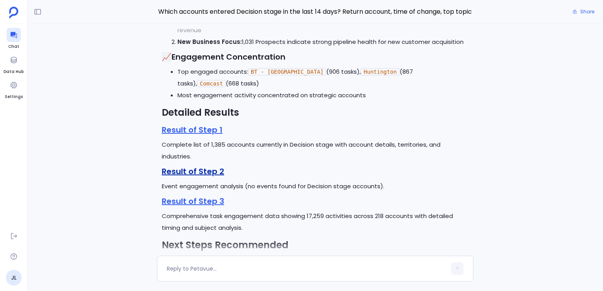
click at [199, 172] on link "Result of Step 2" at bounding box center [193, 171] width 62 height 11
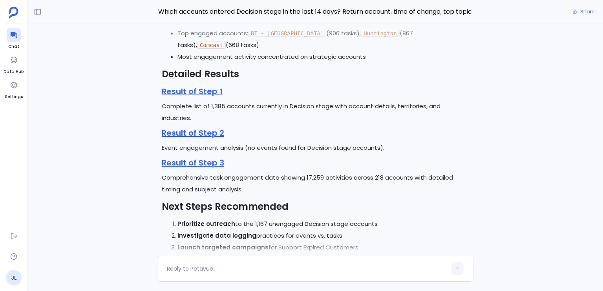
scroll to position [-62, 0]
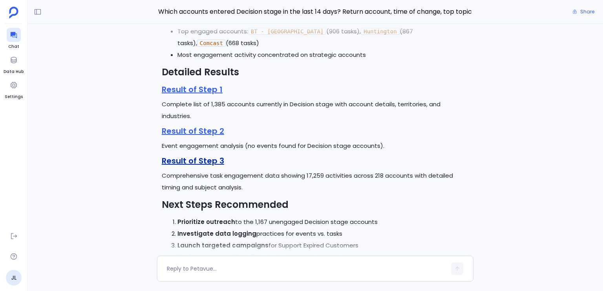
click at [204, 161] on link "Result of Step 3" at bounding box center [193, 161] width 62 height 11
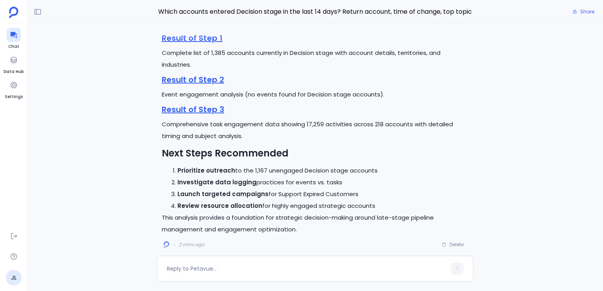
scroll to position [-9, 0]
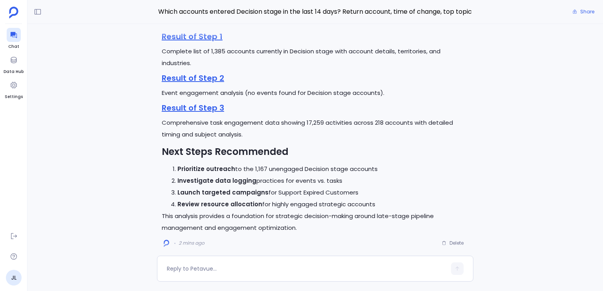
click at [209, 170] on strong "Prioritize outreach" at bounding box center [206, 169] width 58 height 8
drag, startPoint x: 209, startPoint y: 170, endPoint x: 177, endPoint y: 171, distance: 31.8
click at [177, 171] on li "Prioritize outreach to the 1,167 unengaged Decision stage accounts" at bounding box center [322, 169] width 291 height 12
click at [187, 170] on strong "Prioritize outreach" at bounding box center [206, 169] width 58 height 8
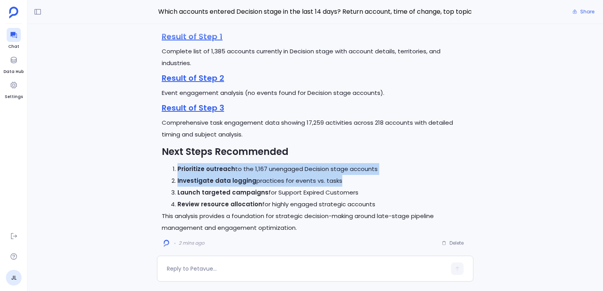
drag, startPoint x: 187, startPoint y: 170, endPoint x: 366, endPoint y: 184, distance: 179.2
click at [366, 184] on ol "Prioritize outreach to the 1,167 unengaged Decision stage accounts Investigate …" at bounding box center [315, 186] width 307 height 47
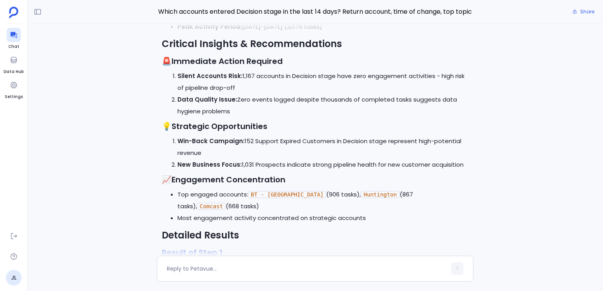
scroll to position [-226, 0]
click at [261, 89] on li "Silent Accounts Risk: 1,167 accounts in Decision stage have zero engagement act…" at bounding box center [322, 83] width 291 height 24
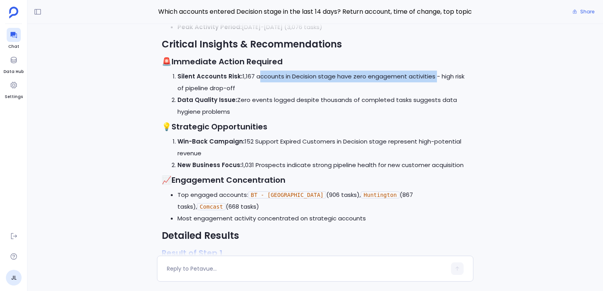
drag, startPoint x: 261, startPoint y: 89, endPoint x: 417, endPoint y: 91, distance: 155.5
click at [417, 91] on li "Silent Accounts Risk: 1,167 accounts in Decision stage have zero engagement act…" at bounding box center [322, 83] width 291 height 24
drag, startPoint x: 417, startPoint y: 91, endPoint x: 245, endPoint y: 87, distance: 171.3
click at [241, 89] on li "Silent Accounts Risk: 1,167 accounts in Decision stage have zero engagement act…" at bounding box center [322, 83] width 291 height 24
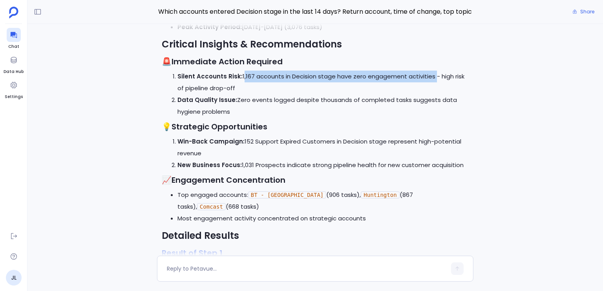
click at [245, 87] on li "Silent Accounts Risk: 1,167 accounts in Decision stage have zero engagement act…" at bounding box center [322, 83] width 291 height 24
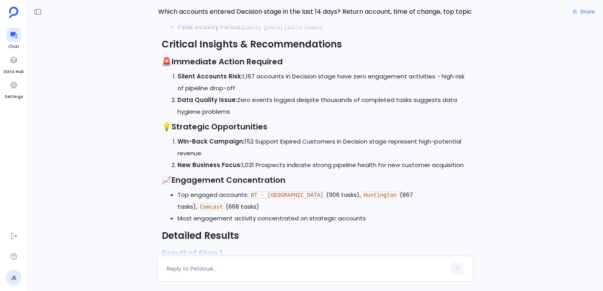
click at [248, 113] on li "Data Quality Issue: Zero events logged despite thousands of completed tasks sug…" at bounding box center [322, 106] width 291 height 24
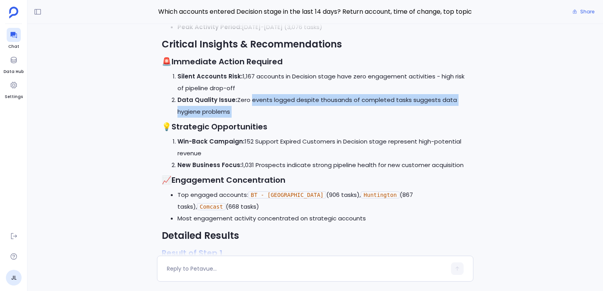
drag, startPoint x: 248, startPoint y: 113, endPoint x: 283, endPoint y: 128, distance: 38.0
click at [283, 118] on li "Data Quality Issue: Zero events logged despite thousands of completed tasks sug…" at bounding box center [322, 106] width 291 height 24
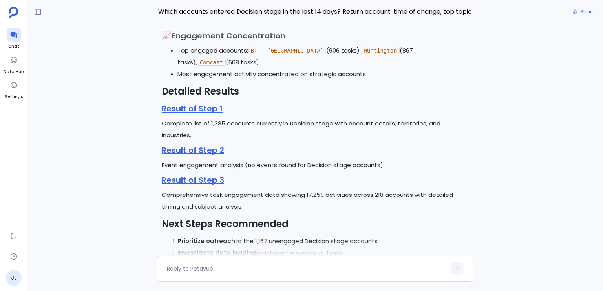
scroll to position [0, 0]
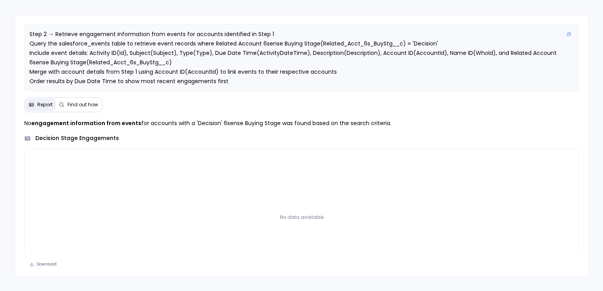
click at [235, 71] on span "Step 2 → Retrieve engagement information from events for accounts identified in…" at bounding box center [293, 57] width 529 height 55
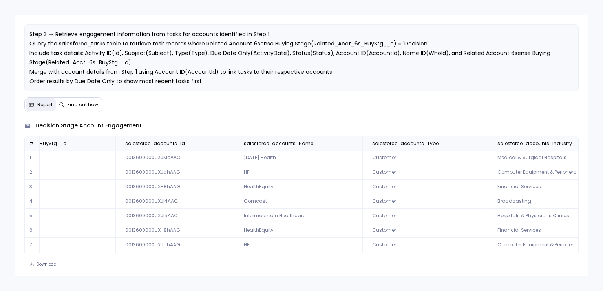
scroll to position [17, 985]
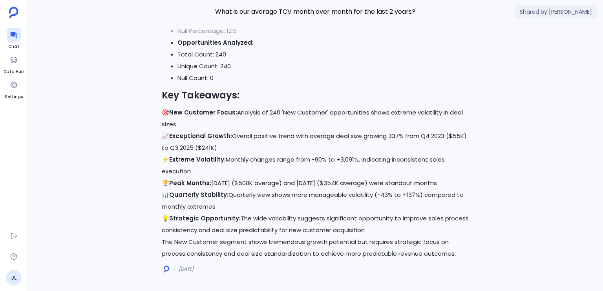
scroll to position [-8977, 0]
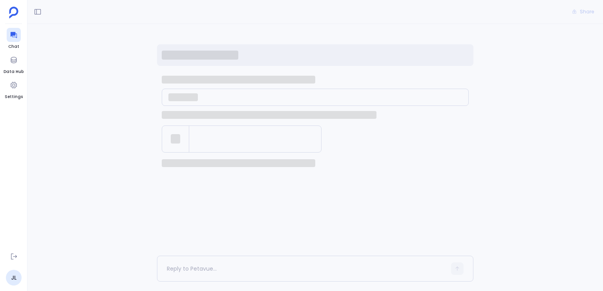
click at [39, 10] on icon at bounding box center [38, 12] width 8 height 8
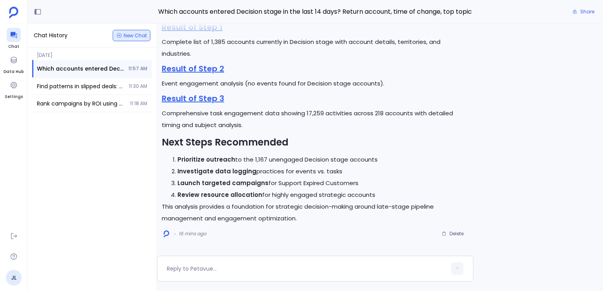
click at [122, 36] on icon "button" at bounding box center [119, 36] width 6 height 6
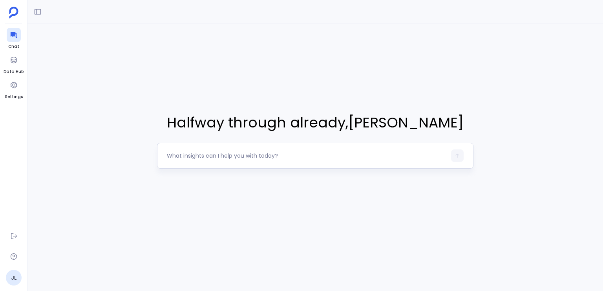
click at [232, 153] on textarea at bounding box center [307, 156] width 280 height 8
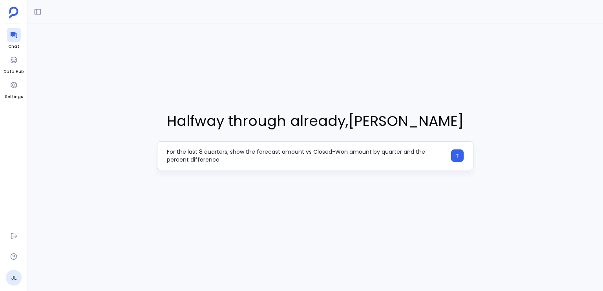
click at [220, 151] on textarea "For the last 8 quarters, show the forecast amount vs Closed-Won amount by quart…" at bounding box center [307, 156] width 280 height 16
drag, startPoint x: 220, startPoint y: 151, endPoint x: 200, endPoint y: 151, distance: 20.0
click at [200, 151] on textarea "For the last 8 quarters, show the forecast amount vs Closed-Won amount by quart…" at bounding box center [307, 156] width 280 height 16
type textarea "For the last 2 years, show the forecast amount vs Closed-Won amount by quarter …"
click at [457, 155] on icon "button" at bounding box center [457, 155] width 5 height 5
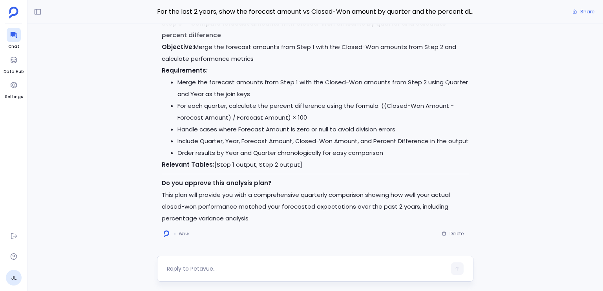
click at [221, 273] on div at bounding box center [307, 269] width 280 height 13
click at [221, 271] on textarea at bounding box center [307, 269] width 280 height 8
type textarea "yes"
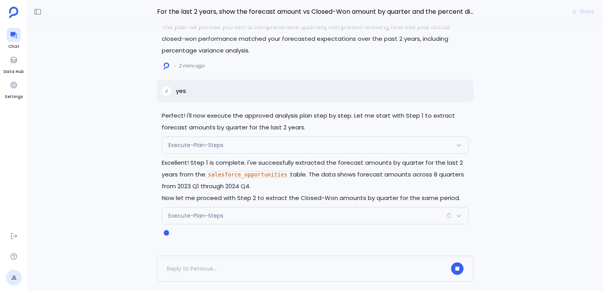
scroll to position [-4, 0]
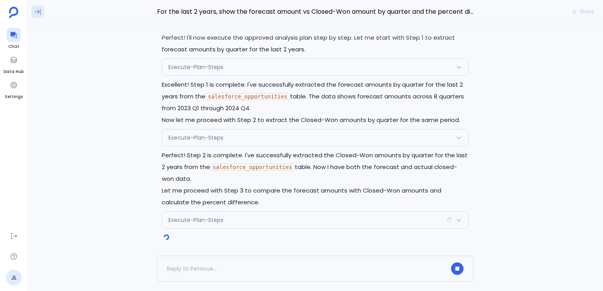
click at [44, 13] on button at bounding box center [37, 11] width 13 height 13
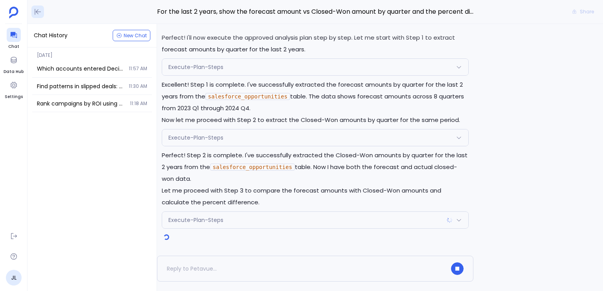
click at [39, 15] on icon at bounding box center [38, 12] width 8 height 8
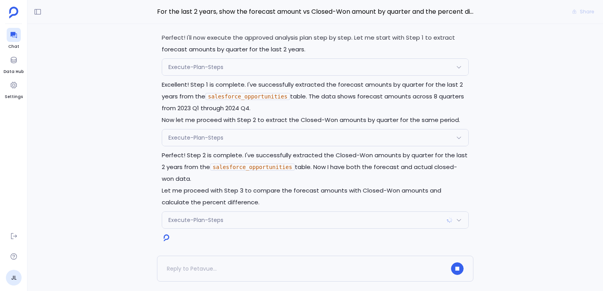
click at [102, 58] on div "Perfect! I'll now execute the approved analysis plan step by step. Let me start…" at bounding box center [315, 140] width 576 height 232
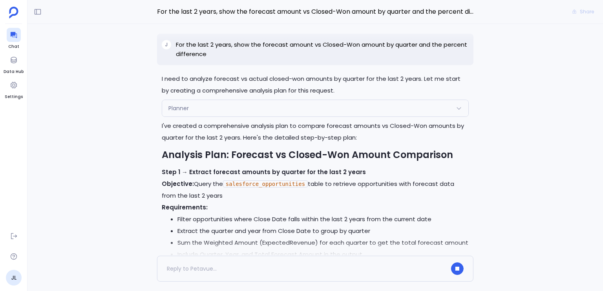
scroll to position [-714, 0]
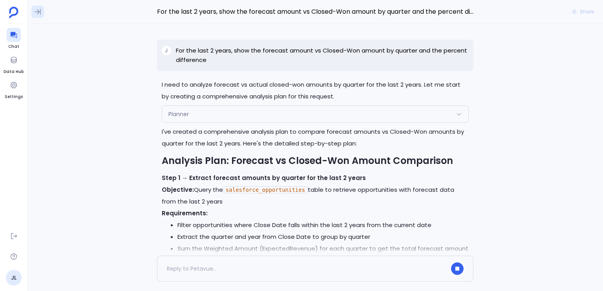
click at [42, 16] on button at bounding box center [37, 11] width 13 height 13
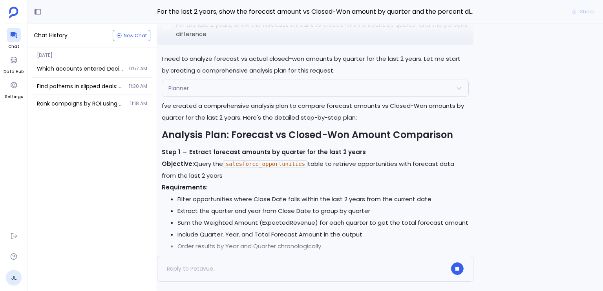
scroll to position [-1482, 0]
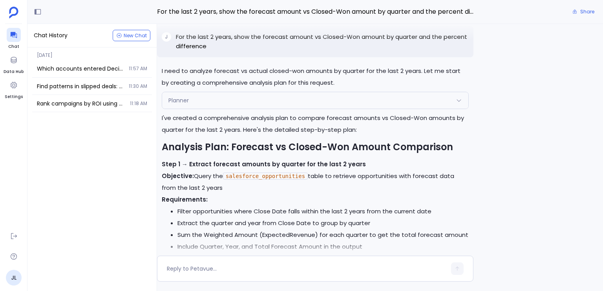
click at [60, 38] on span "Chat History" at bounding box center [51, 35] width 34 height 8
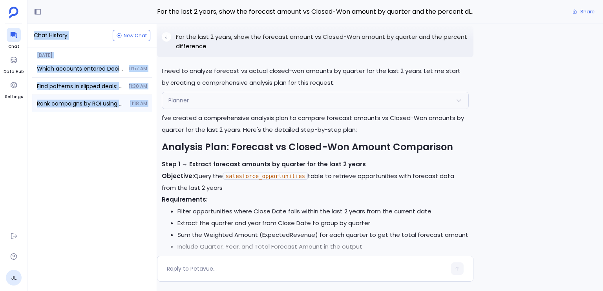
drag, startPoint x: 60, startPoint y: 38, endPoint x: 150, endPoint y: 111, distance: 116.2
click at [150, 111] on div "Chat History New Chat Today Which accounts entered Decision stage in the last 1…" at bounding box center [92, 157] width 130 height 267
click at [144, 124] on div "Today Which accounts entered Decision stage in the last 14 days? Return account…" at bounding box center [91, 170] width 129 height 244
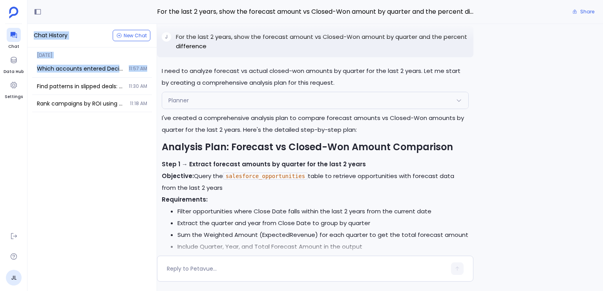
drag, startPoint x: 144, startPoint y: 124, endPoint x: 48, endPoint y: 29, distance: 135.2
click at [49, 31] on div "Chat History New Chat Today Which accounts entered Decision stage in the last 1…" at bounding box center [92, 157] width 130 height 267
click at [48, 29] on div "Chat History New Chat" at bounding box center [91, 36] width 129 height 24
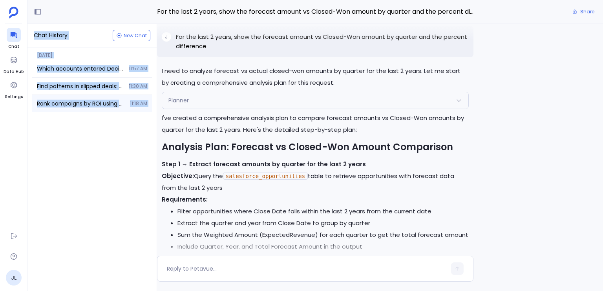
drag, startPoint x: 48, startPoint y: 29, endPoint x: 151, endPoint y: 109, distance: 130.9
click at [151, 109] on div "Chat History New Chat Today Which accounts entered Decision stage in the last 1…" at bounding box center [92, 157] width 130 height 267
click at [143, 126] on div "Today Which accounts entered Decision stage in the last 14 days? Return account…" at bounding box center [91, 170] width 129 height 244
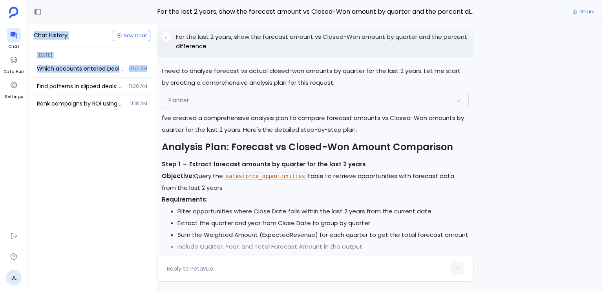
drag, startPoint x: 143, startPoint y: 126, endPoint x: 75, endPoint y: 26, distance: 121.4
click at [75, 26] on div "Chat History New Chat Today Which accounts entered Decision stage in the last 1…" at bounding box center [92, 157] width 130 height 267
click at [75, 26] on div "Chat History New Chat" at bounding box center [91, 36] width 129 height 24
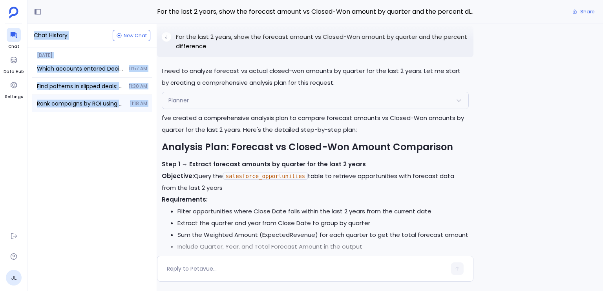
drag, startPoint x: 75, startPoint y: 26, endPoint x: 144, endPoint y: 108, distance: 107.5
click at [144, 108] on div "Chat History New Chat Today Which accounts entered Decision stage in the last 1…" at bounding box center [92, 157] width 130 height 267
click at [126, 119] on div "Today Which accounts entered Decision stage in the last 14 days? Return account…" at bounding box center [91, 170] width 129 height 244
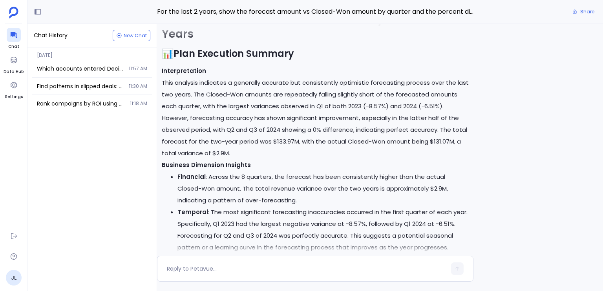
scroll to position [-561, 0]
click at [41, 12] on icon at bounding box center [38, 12] width 8 height 8
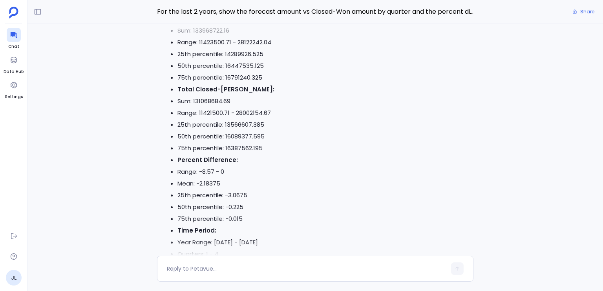
scroll to position [0, 0]
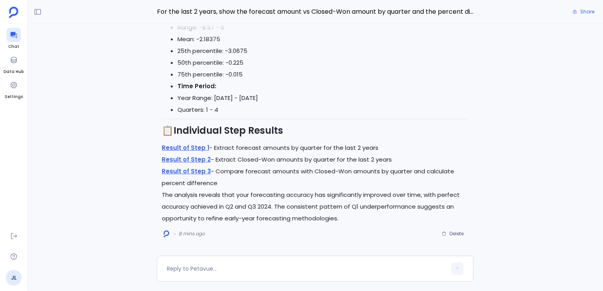
click at [304, 162] on p "Result of Step 2 - Extract Closed-Won amounts by quarter for the last 2 years" at bounding box center [315, 160] width 307 height 12
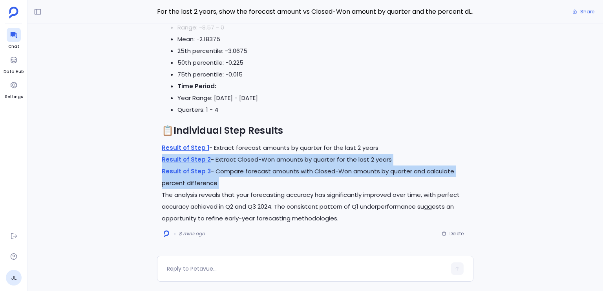
drag, startPoint x: 304, startPoint y: 162, endPoint x: 321, endPoint y: 176, distance: 21.5
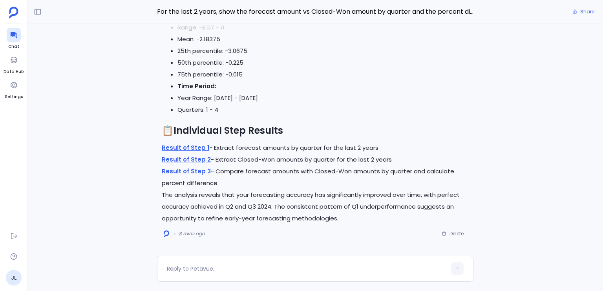
click at [321, 175] on p "Result of Step 3 - Compare forecast amounts with Closed-Won amounts by quarter …" at bounding box center [315, 178] width 307 height 24
click at [277, 198] on p "The analysis reveals that your forecasting accuracy has significantly improved …" at bounding box center [315, 206] width 307 height 35
click at [278, 198] on p "The analysis reveals that your forecasting accuracy has significantly improved …" at bounding box center [315, 206] width 307 height 35
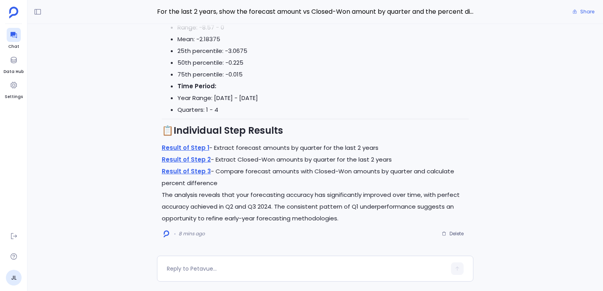
click at [278, 198] on p "The analysis reveals that your forecasting accuracy has significantly improved …" at bounding box center [315, 206] width 307 height 35
click at [279, 197] on p "The analysis reveals that your forecasting accuracy has significantly improved …" at bounding box center [315, 206] width 307 height 35
click at [279, 196] on p "The analysis reveals that your forecasting accuracy has significantly improved …" at bounding box center [315, 206] width 307 height 35
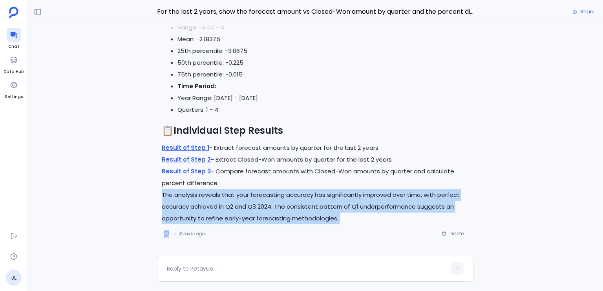
click at [279, 196] on p "The analysis reveals that your forecasting accuracy has significantly improved …" at bounding box center [315, 206] width 307 height 35
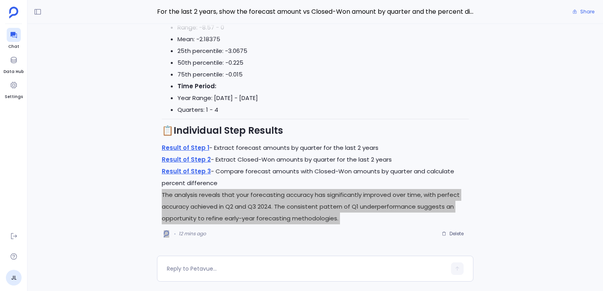
scroll to position [-2, 0]
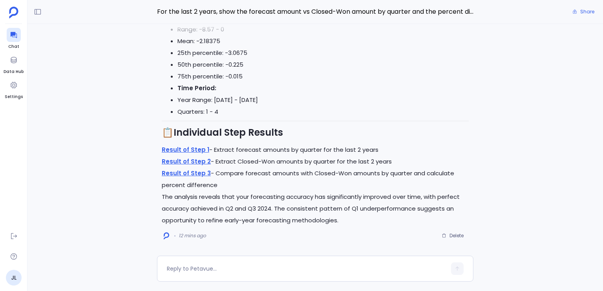
click at [262, 111] on li "Quarters: 1 - 4" at bounding box center [322, 112] width 291 height 12
click at [261, 110] on li "Quarters: 1 - 4" at bounding box center [322, 112] width 291 height 12
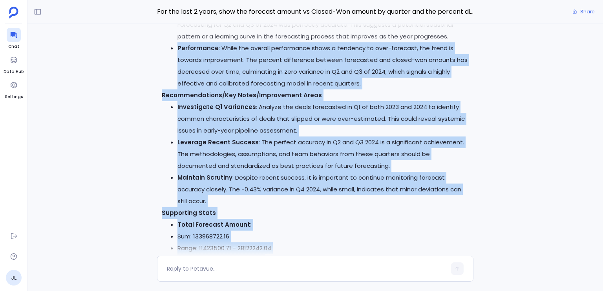
scroll to position [-351, 0]
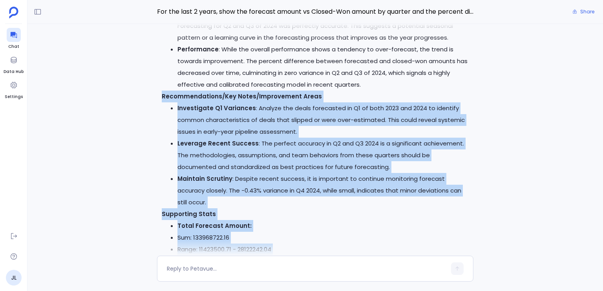
drag, startPoint x: 261, startPoint y: 110, endPoint x: 180, endPoint y: 93, distance: 82.8
click at [180, 93] on div "Forecast vs Closed-Won Amount Analysis: Last 2 Years 📊 Plan Execution Summary I…" at bounding box center [315, 189] width 307 height 775
click at [209, 98] on strong "Recommendations/Key Notes/Improvement Areas" at bounding box center [242, 96] width 160 height 8
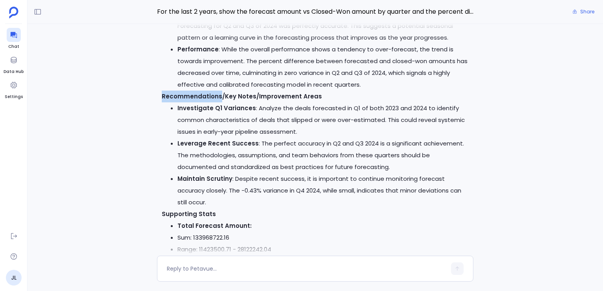
click at [209, 98] on strong "Recommendations/Key Notes/Improvement Areas" at bounding box center [242, 96] width 160 height 8
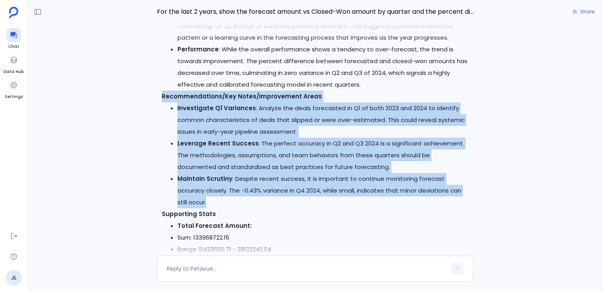
drag, startPoint x: 209, startPoint y: 98, endPoint x: 265, endPoint y: 177, distance: 96.4
click at [265, 177] on div "Forecast vs Closed-Won Amount Analysis: Last 2 Years 📊 Plan Execution Summary I…" at bounding box center [315, 189] width 307 height 775
click at [265, 177] on li "Maintain Scrutiny : Despite recent success, it is important to continue monitor…" at bounding box center [322, 190] width 291 height 35
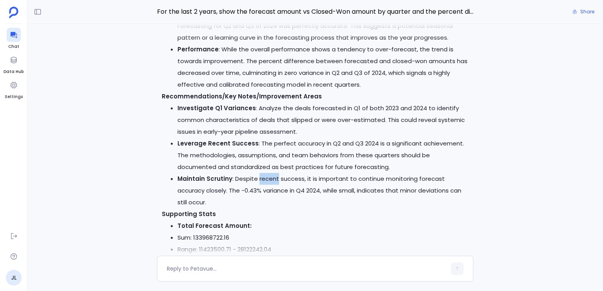
click at [265, 177] on li "Maintain Scrutiny : Despite recent success, it is important to continue monitor…" at bounding box center [322, 190] width 291 height 35
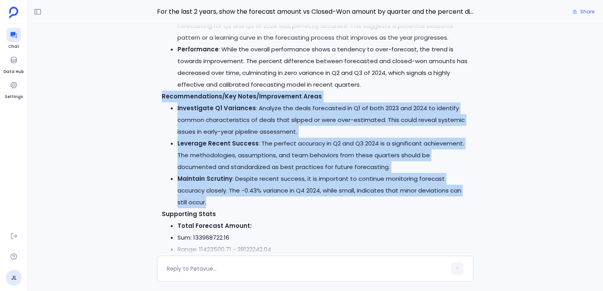
drag, startPoint x: 265, startPoint y: 177, endPoint x: 242, endPoint y: 97, distance: 83.7
click at [242, 97] on div "Forecast vs Closed-Won Amount Analysis: Last 2 Years 📊 Plan Execution Summary I…" at bounding box center [315, 189] width 307 height 775
click at [242, 97] on strong "Recommendations/Key Notes/Improvement Areas" at bounding box center [242, 96] width 160 height 8
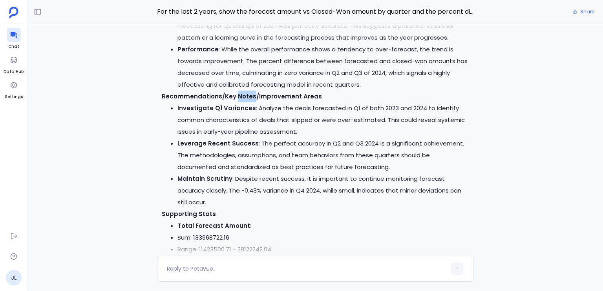
click at [242, 97] on strong "Recommendations/Key Notes/Improvement Areas" at bounding box center [242, 96] width 160 height 8
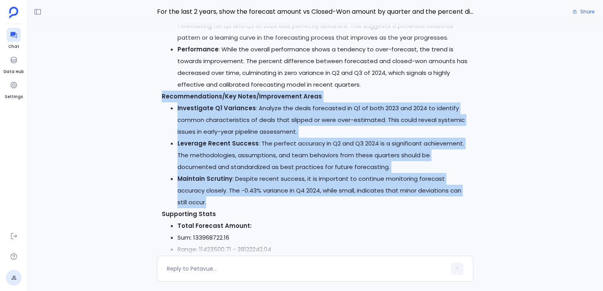
drag, startPoint x: 242, startPoint y: 97, endPoint x: 245, endPoint y: 182, distance: 85.3
click at [245, 182] on div "Forecast vs Closed-Won Amount Analysis: Last 2 Years 📊 Plan Execution Summary I…" at bounding box center [315, 189] width 307 height 775
click at [245, 182] on li "Maintain Scrutiny : Despite recent success, it is important to continue monitor…" at bounding box center [322, 190] width 291 height 35
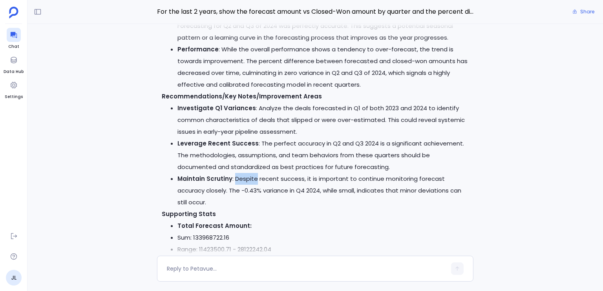
click at [245, 182] on li "Maintain Scrutiny : Despite recent success, it is important to continue monitor…" at bounding box center [322, 190] width 291 height 35
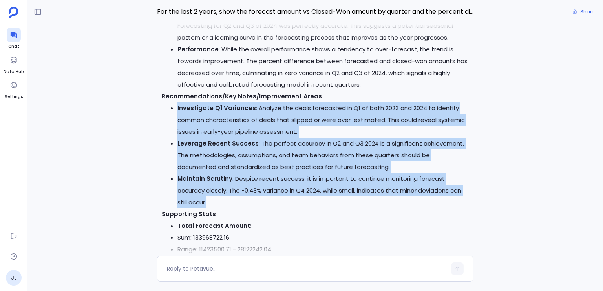
drag, startPoint x: 245, startPoint y: 182, endPoint x: 240, endPoint y: 130, distance: 52.5
click at [240, 130] on ul "Investigate Q1 Variances : Analyze the deals forecasted in Q1 of both 2023 and …" at bounding box center [315, 155] width 307 height 106
click at [240, 130] on li "Investigate Q1 Variances : Analyze the deals forecasted in Q1 of both 2023 and …" at bounding box center [322, 119] width 291 height 35
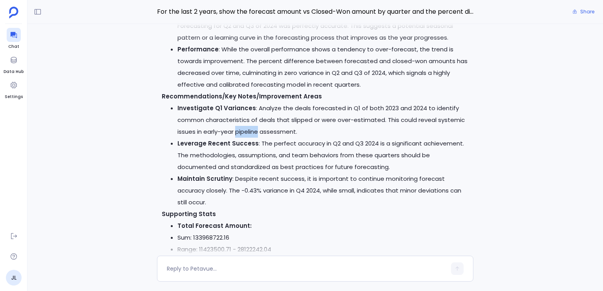
click at [240, 130] on li "Investigate Q1 Variances : Analyze the deals forecasted in Q1 of both 2023 and …" at bounding box center [322, 119] width 291 height 35
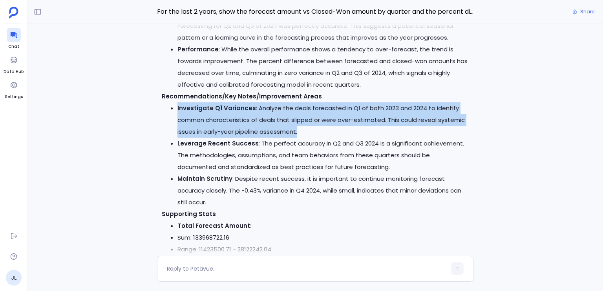
click at [240, 130] on li "Investigate Q1 Variances : Analyze the deals forecasted in Q1 of both 2023 and …" at bounding box center [322, 119] width 291 height 35
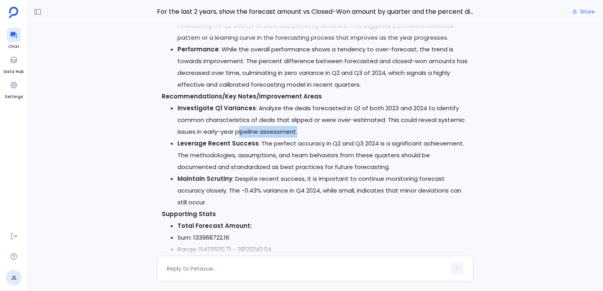
click at [240, 132] on li "Investigate Q1 Variances : Analyze the deals forecasted in Q1 of both 2023 and …" at bounding box center [322, 119] width 291 height 35
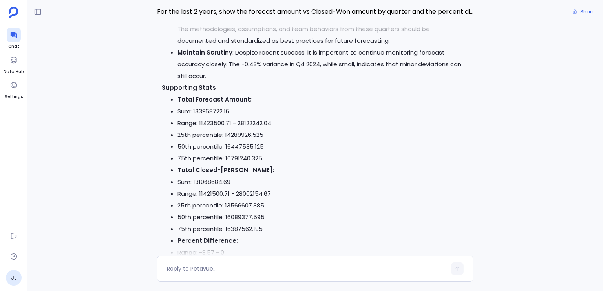
scroll to position [-208, 0]
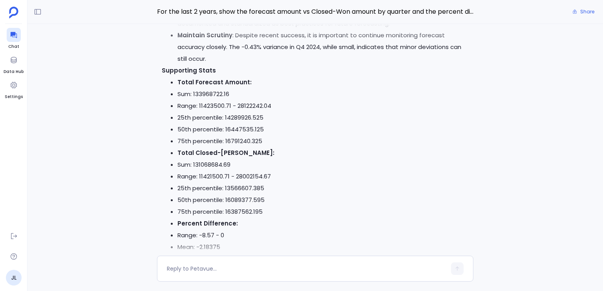
click at [169, 71] on strong "Supporting Stats" at bounding box center [189, 70] width 54 height 8
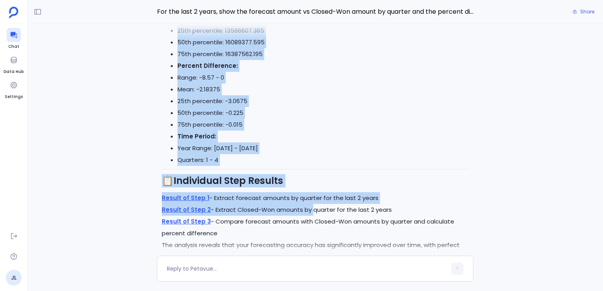
scroll to position [-49, 0]
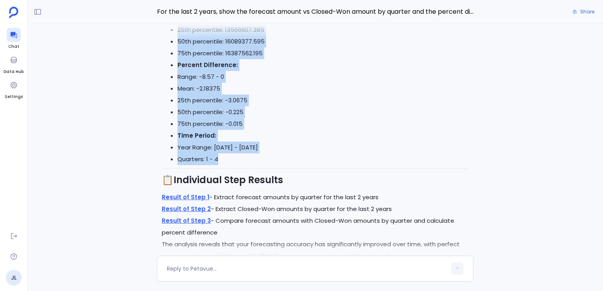
drag, startPoint x: 169, startPoint y: 71, endPoint x: 288, endPoint y: 166, distance: 152.3
click at [288, 163] on li "Quarters: 1 - 4" at bounding box center [322, 160] width 291 height 12
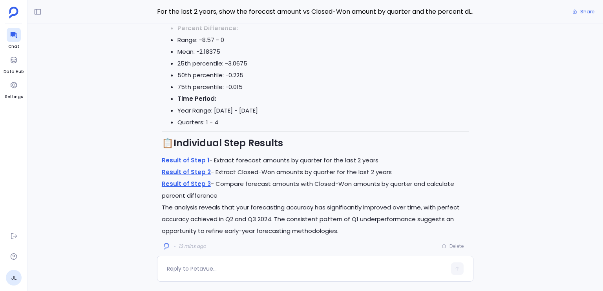
scroll to position [0, 0]
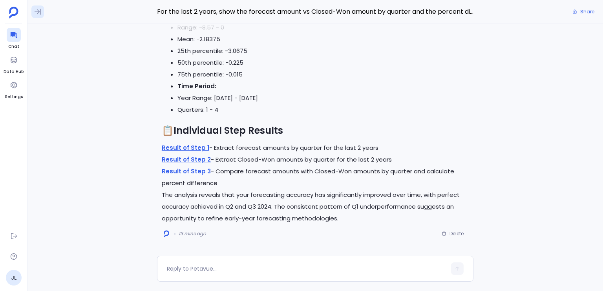
click at [38, 12] on icon at bounding box center [38, 12] width 6 height 6
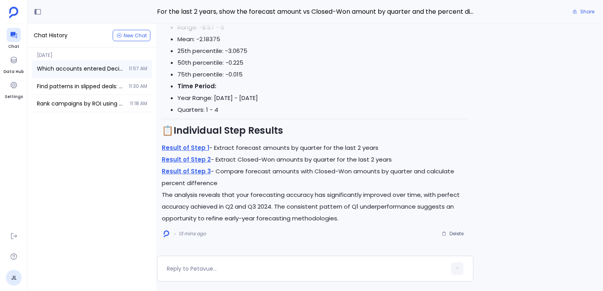
click at [87, 64] on div "Which accounts entered Decision stage in the last 14 days? Return account, time…" at bounding box center [92, 68] width 120 height 17
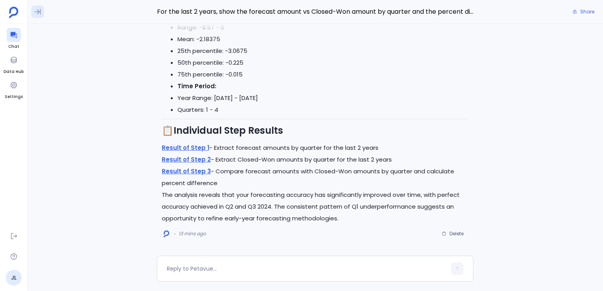
click at [38, 11] on icon at bounding box center [38, 12] width 6 height 6
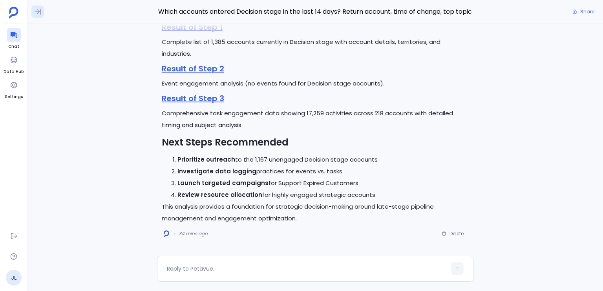
click at [40, 13] on icon at bounding box center [38, 12] width 8 height 8
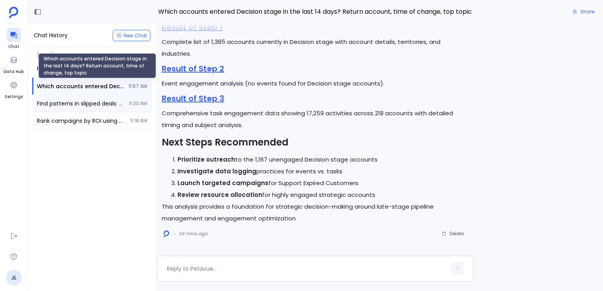
click at [75, 95] on div "Find patterns in slipped deals: common stage at time of slip and any repeated b…" at bounding box center [92, 103] width 120 height 17
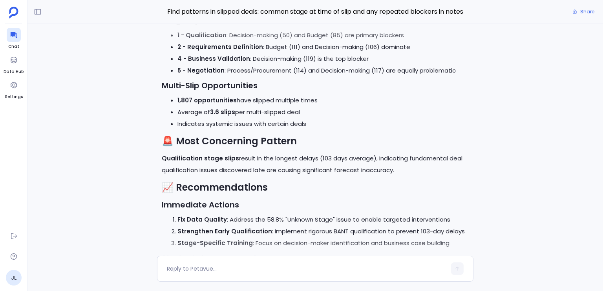
scroll to position [-187, 0]
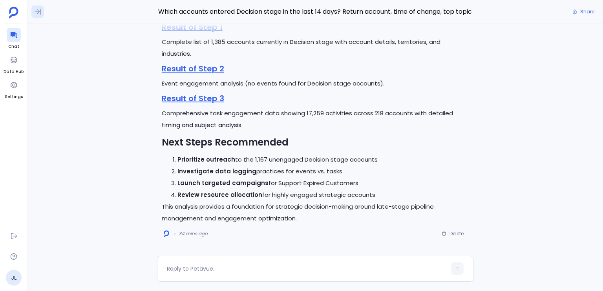
click at [34, 11] on icon at bounding box center [38, 12] width 8 height 8
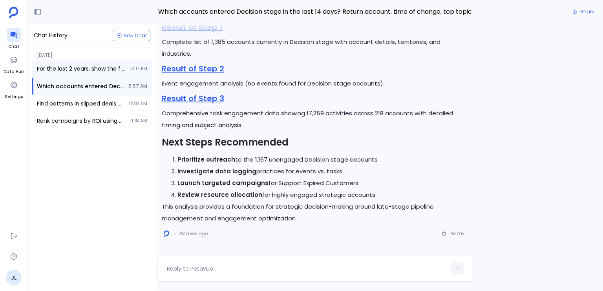
click at [68, 64] on div "For the last 2 years, show the forecast amount vs Closed-Won amount by quarter …" at bounding box center [92, 68] width 120 height 17
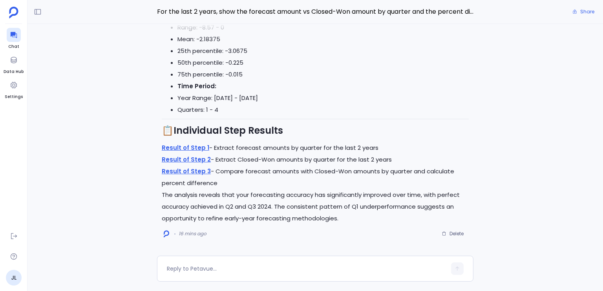
click at [252, 203] on p "The analysis reveals that your forecasting accuracy has significantly improved …" at bounding box center [315, 206] width 307 height 35
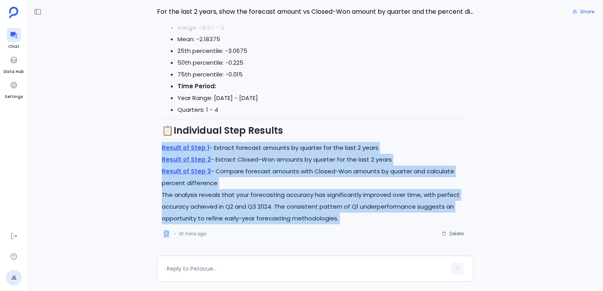
drag, startPoint x: 252, startPoint y: 203, endPoint x: 260, endPoint y: 152, distance: 51.5
click at [260, 152] on p "Result of Step 1 - Extract forecast amounts by quarter for the last 2 years" at bounding box center [315, 148] width 307 height 12
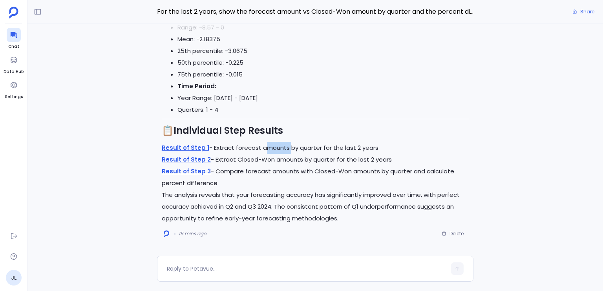
click at [260, 152] on p "Result of Step 1 - Extract forecast amounts by quarter for the last 2 years" at bounding box center [315, 148] width 307 height 12
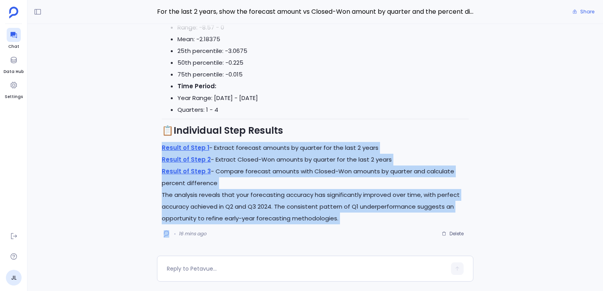
drag, startPoint x: 260, startPoint y: 152, endPoint x: 259, endPoint y: 190, distance: 38.9
click at [259, 190] on p "The analysis reveals that your forecasting accuracy has significantly improved …" at bounding box center [315, 206] width 307 height 35
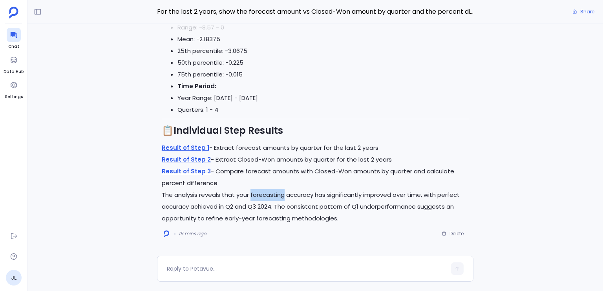
click at [259, 190] on p "The analysis reveals that your forecasting accuracy has significantly improved …" at bounding box center [315, 206] width 307 height 35
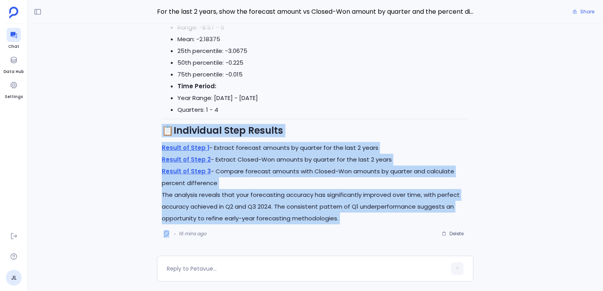
drag, startPoint x: 259, startPoint y: 190, endPoint x: 248, endPoint y: 128, distance: 63.5
click at [248, 128] on strong "Individual Step Results" at bounding box center [229, 130] width 110 height 13
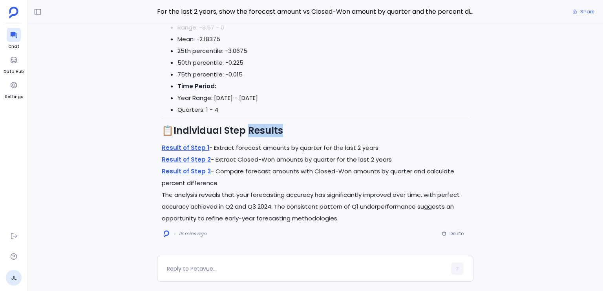
click at [248, 128] on strong "Individual Step Results" at bounding box center [229, 130] width 110 height 13
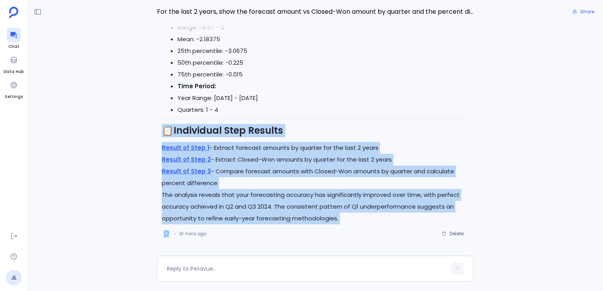
drag, startPoint x: 248, startPoint y: 128, endPoint x: 259, endPoint y: 192, distance: 65.3
click at [259, 192] on p "The analysis reveals that your forecasting accuracy has significantly improved …" at bounding box center [315, 206] width 307 height 35
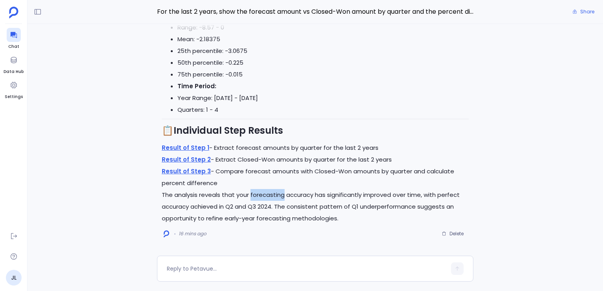
click at [259, 192] on p "The analysis reveals that your forecasting accuracy has significantly improved …" at bounding box center [315, 206] width 307 height 35
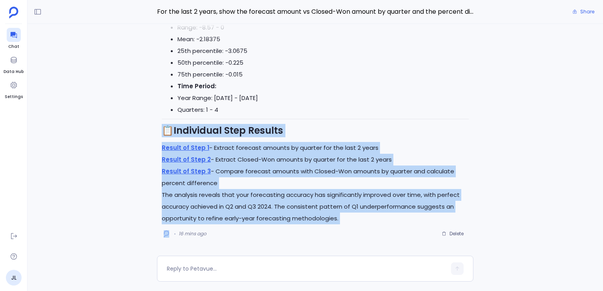
drag, startPoint x: 259, startPoint y: 192, endPoint x: 258, endPoint y: 131, distance: 61.7
click at [258, 131] on strong "Individual Step Results" at bounding box center [229, 130] width 110 height 13
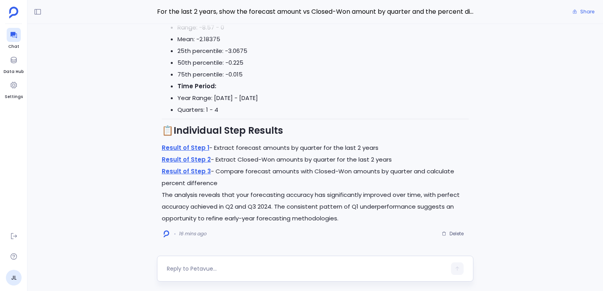
click at [272, 275] on div at bounding box center [315, 269] width 316 height 26
click at [269, 273] on textarea at bounding box center [307, 269] width 280 height 8
type textarea "turn this into a graph / chart / downloadable artficact"
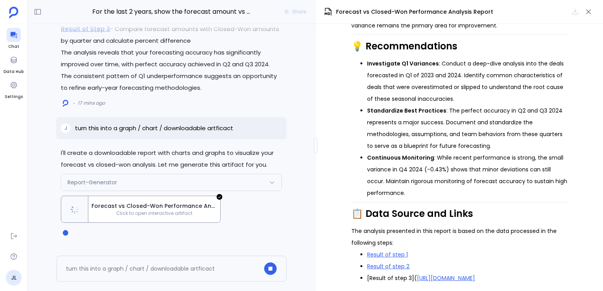
scroll to position [832, 0]
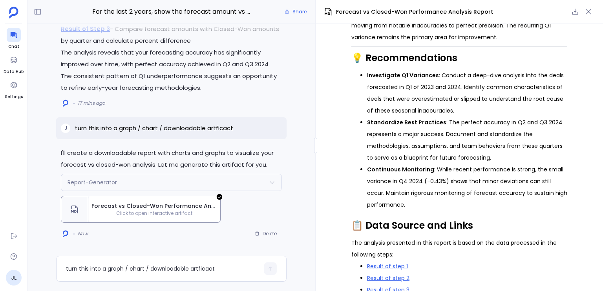
click at [37, 145] on div "I'll create a downloadable report with charts and graphs to visualize your fore…" at bounding box center [171, 140] width 288 height 232
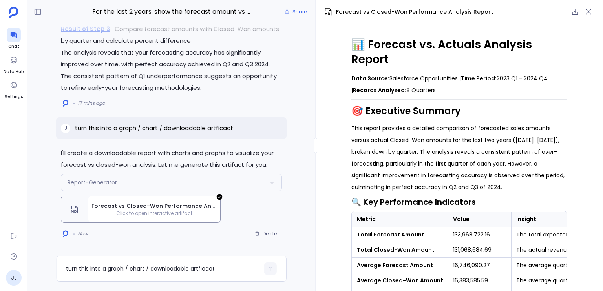
scroll to position [0, 0]
click at [589, 12] on icon "button" at bounding box center [588, 11] width 5 height 5
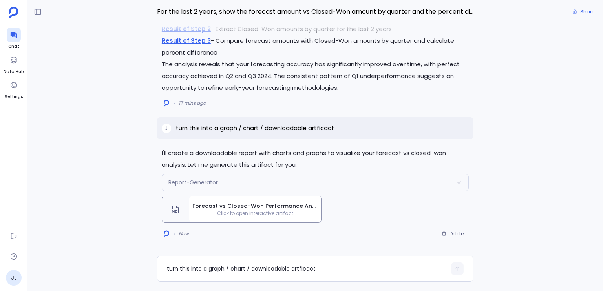
click at [204, 209] on span "Forecast vs Closed-Won Performance Analysis Report" at bounding box center [255, 206] width 126 height 8
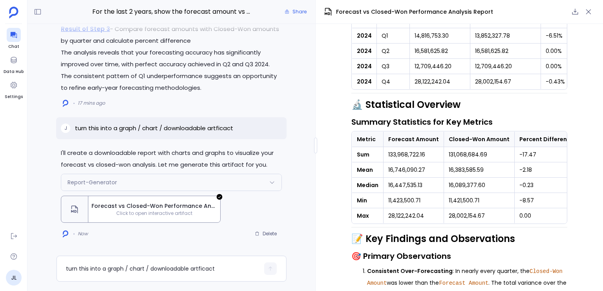
click at [412, 147] on td "133,968,722.16" at bounding box center [414, 154] width 60 height 15
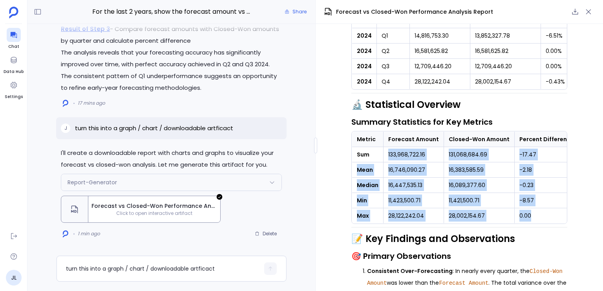
drag, startPoint x: 412, startPoint y: 144, endPoint x: 521, endPoint y: 205, distance: 125.0
click at [521, 205] on tbody "Sum 133,968,722.16 131,068,684.69 -17.47 Mean 16,746,090.27 16,383,585.59 -2.18…" at bounding box center [465, 185] width 227 height 77
click at [521, 209] on td "0.00" at bounding box center [547, 216] width 64 height 15
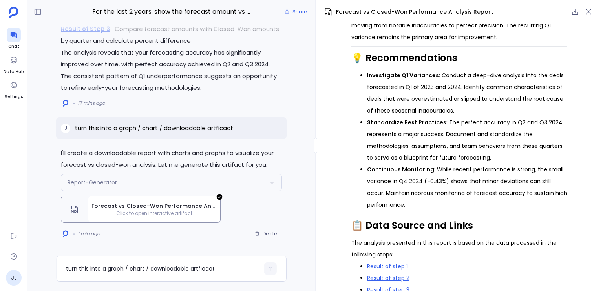
scroll to position [831, 0]
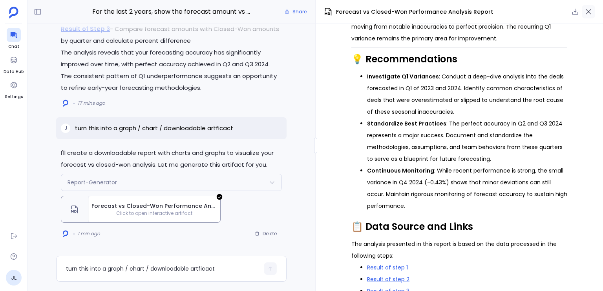
click at [594, 14] on button "button" at bounding box center [588, 11] width 13 height 13
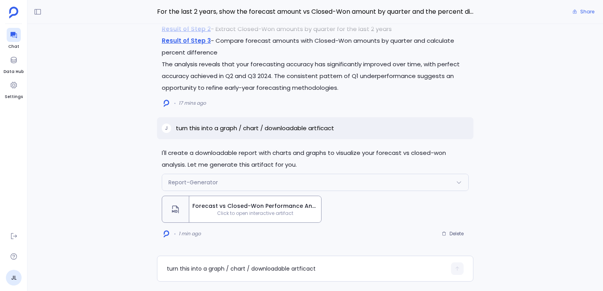
click at [238, 237] on div "1 min ago Delete" at bounding box center [315, 234] width 307 height 13
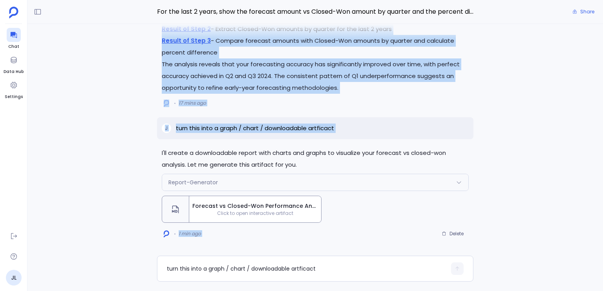
drag, startPoint x: 238, startPoint y: 237, endPoint x: 409, endPoint y: 243, distance: 171.3
click at [409, 243] on div "For the last 2 years, show the forecast amount vs Closed-Won amount by quarter …" at bounding box center [315, 145] width 576 height 291
click at [409, 243] on div at bounding box center [315, 248] width 518 height 16
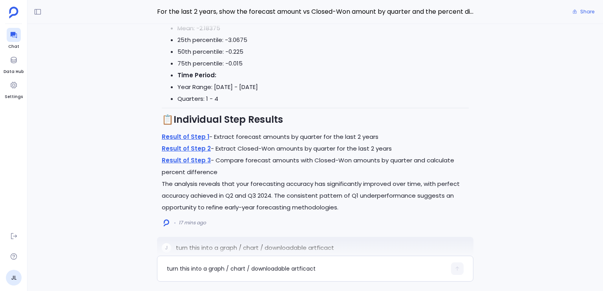
scroll to position [-132, 0]
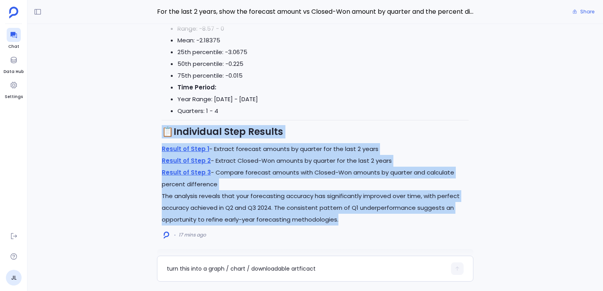
drag, startPoint x: 367, startPoint y: 221, endPoint x: 322, endPoint y: 113, distance: 117.6
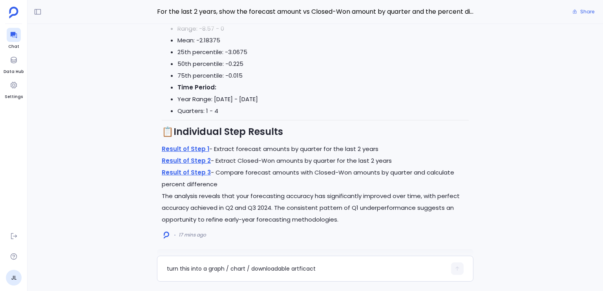
drag, startPoint x: 322, startPoint y: 113, endPoint x: 320, endPoint y: 119, distance: 6.9
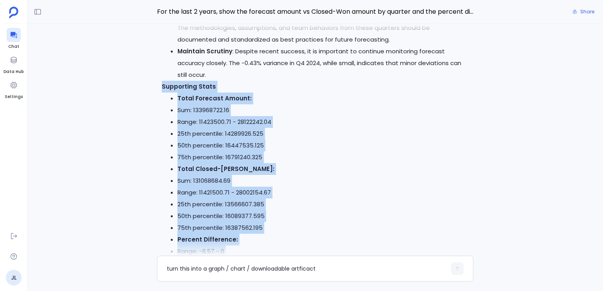
scroll to position [-360, 0]
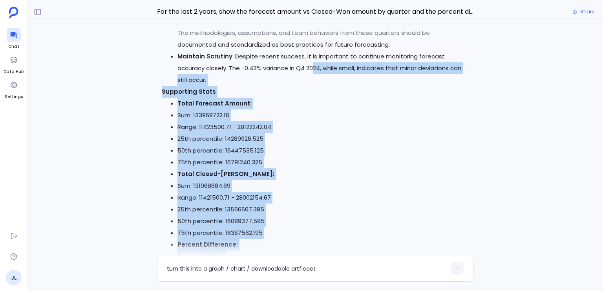
drag, startPoint x: 320, startPoint y: 119, endPoint x: 313, endPoint y: 74, distance: 45.7
click at [313, 74] on div "Forecast vs Closed-Won Amount Analysis: Last 2 Years 📊 Plan Execution Summary I…" at bounding box center [315, 66] width 307 height 775
click at [301, 84] on li "Maintain Scrutiny : Despite recent success, it is important to continue monitor…" at bounding box center [322, 68] width 291 height 35
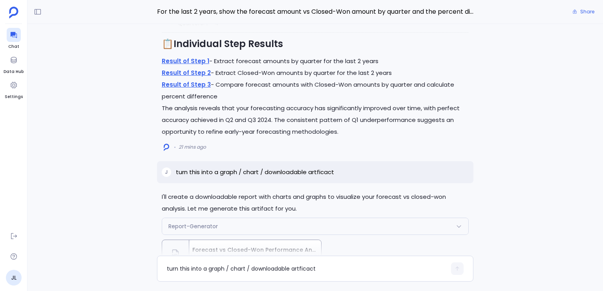
scroll to position [0, 0]
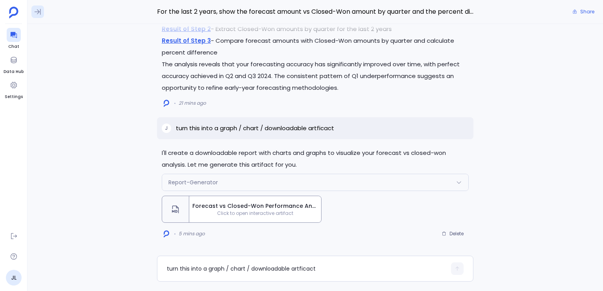
click at [36, 12] on icon at bounding box center [38, 12] width 6 height 6
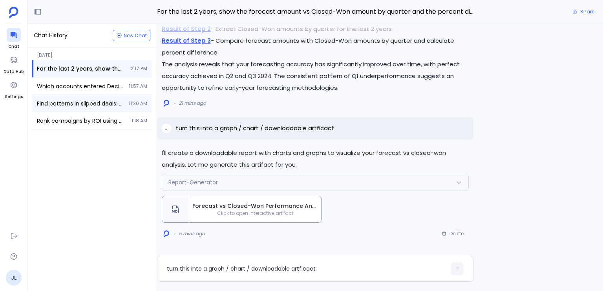
click at [110, 108] on div "Find patterns in slipped deals: common stage at time of slip and any repeated b…" at bounding box center [92, 103] width 120 height 17
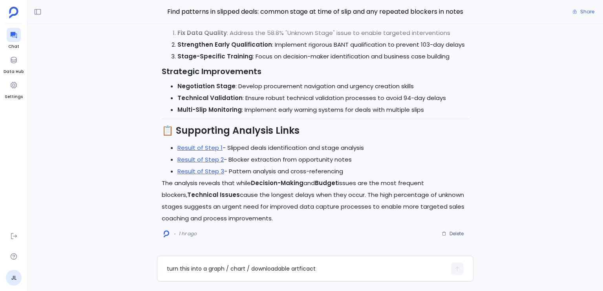
click at [291, 15] on span "Find patterns in slipped deals: common stage at time of slip and any repeated b…" at bounding box center [315, 12] width 316 height 10
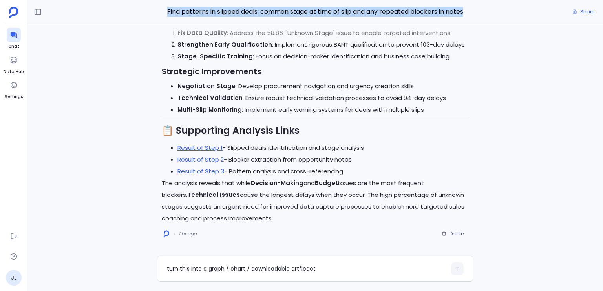
click at [291, 15] on span "Find patterns in slipped deals: common stage at time of slip and any repeated b…" at bounding box center [315, 12] width 316 height 10
click at [292, 15] on span "Find patterns in slipped deals: common stage at time of slip and any repeated b…" at bounding box center [315, 12] width 316 height 10
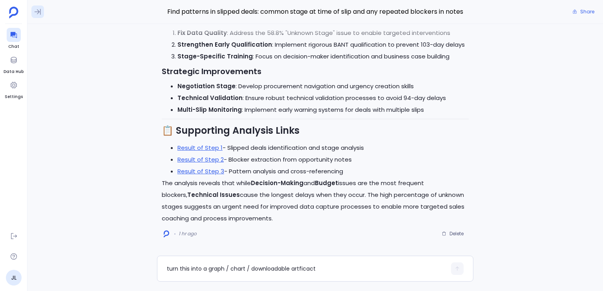
click at [35, 16] on button at bounding box center [37, 11] width 13 height 13
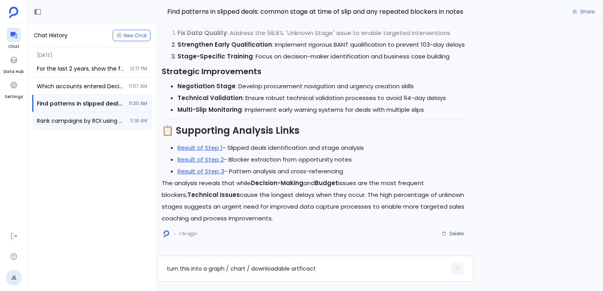
click at [97, 118] on span "Rank campaigns by ROI using Actual Cost and Closed-Won ARR, and show incrementa…" at bounding box center [81, 121] width 88 height 8
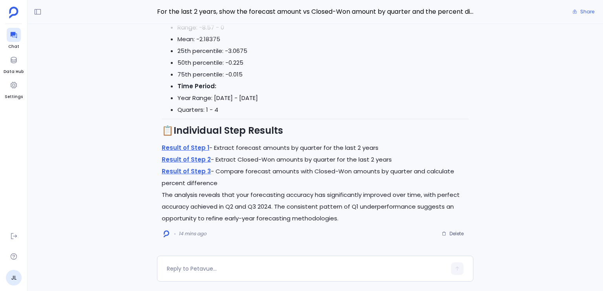
click at [46, 10] on div "For the last 2 years, show the forecast amount vs Closed-Won amount by quarter …" at bounding box center [315, 12] width 576 height 24
click at [45, 11] on div "For the last 2 years, show the forecast amount vs Closed-Won amount by quarter …" at bounding box center [315, 12] width 576 height 24
click at [44, 12] on div "For the last 2 years, show the forecast amount vs Closed-Won amount by quarter …" at bounding box center [315, 12] width 576 height 24
click at [40, 13] on icon at bounding box center [38, 12] width 8 height 8
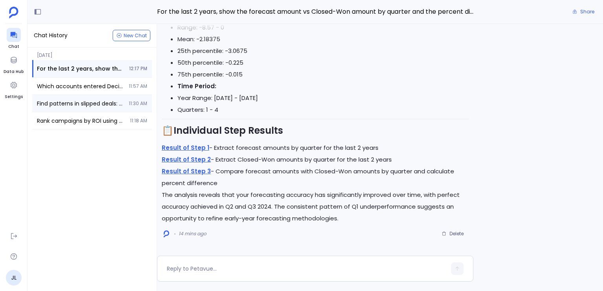
click at [73, 112] on div "Find patterns in slipped deals: common stage at time of slip and any repeated b…" at bounding box center [92, 103] width 120 height 17
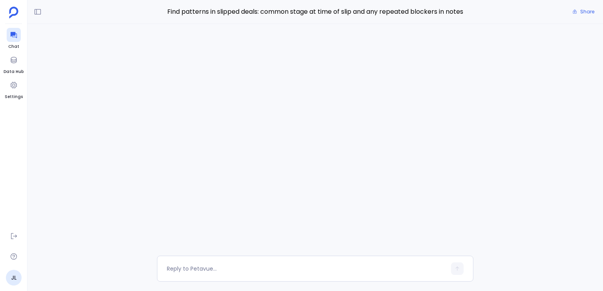
click at [73, 112] on div "Perfect! I'll now execute the approved analysis plan step by step. Let me start…" at bounding box center [315, 140] width 576 height 232
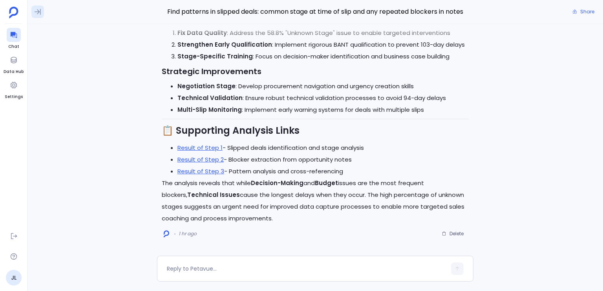
click at [35, 18] on button at bounding box center [37, 11] width 13 height 13
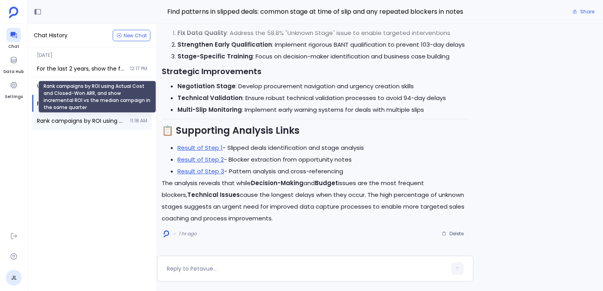
click at [66, 120] on span "Rank campaigns by ROI using Actual Cost and Closed-Won ARR, and show incrementa…" at bounding box center [81, 121] width 88 height 8
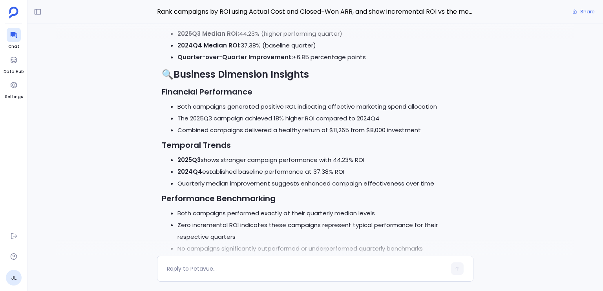
scroll to position [-501, 0]
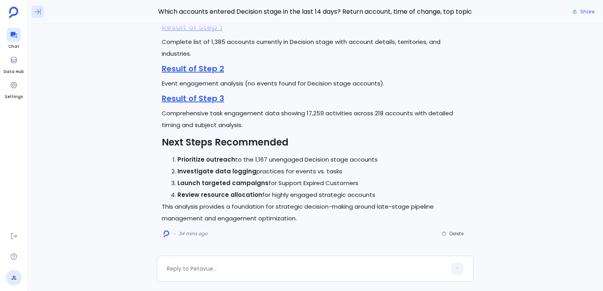
click at [38, 11] on icon at bounding box center [38, 12] width 6 height 6
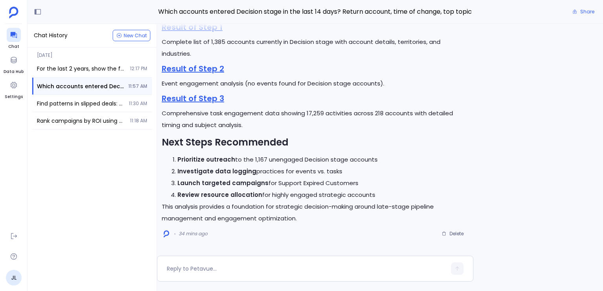
click at [60, 80] on div "Which accounts entered Decision stage in the last 14 days? Return account, time…" at bounding box center [92, 86] width 120 height 17
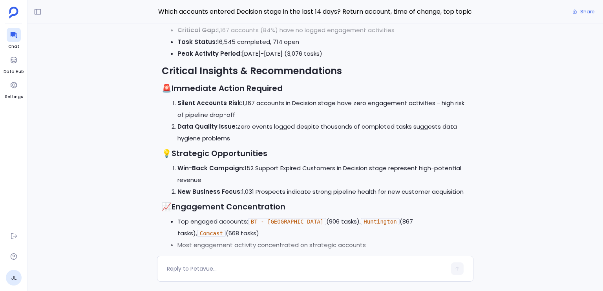
scroll to position [-253, 0]
